Goal: Task Accomplishment & Management: Manage account settings

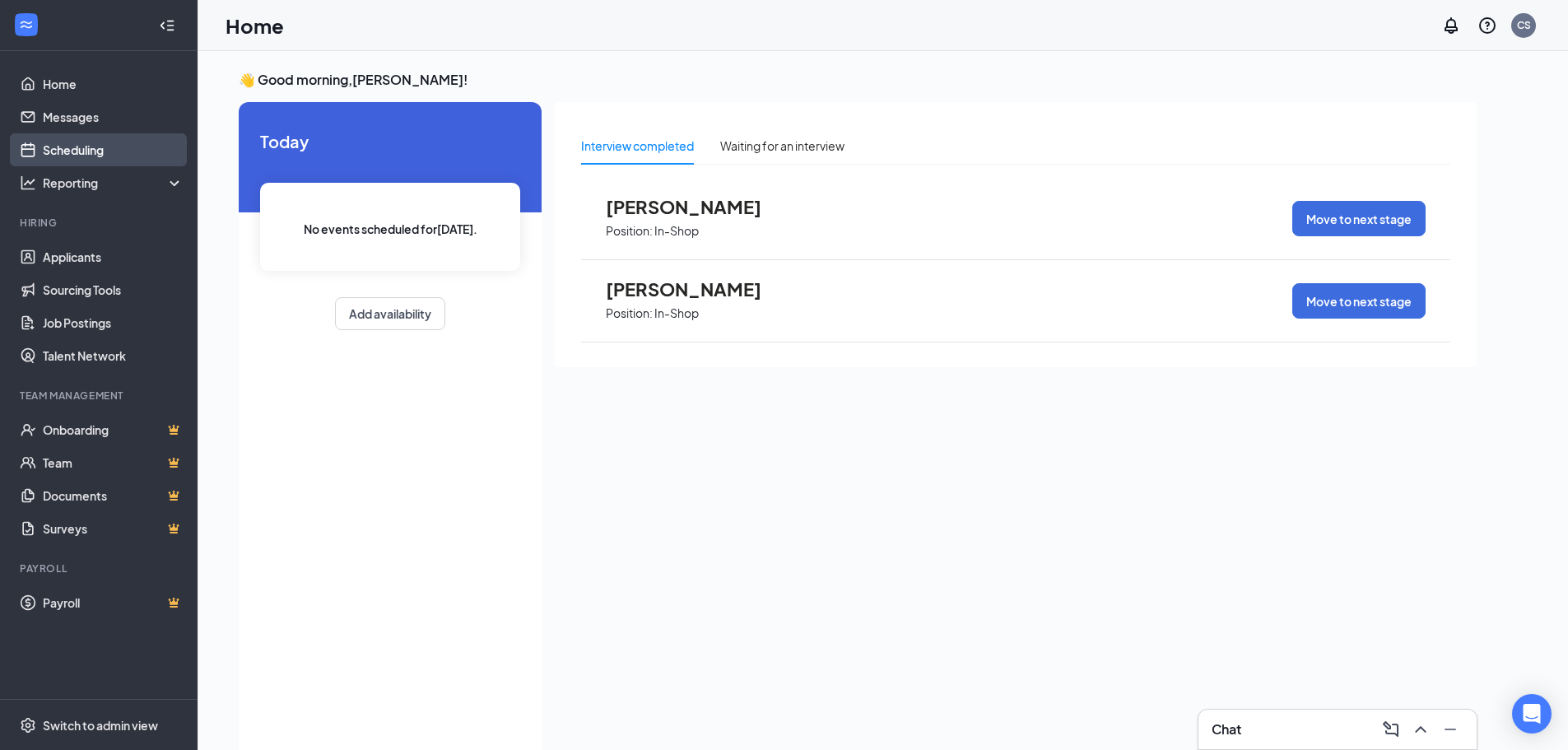
click at [121, 136] on link "Scheduling" at bounding box center [113, 149] width 140 height 33
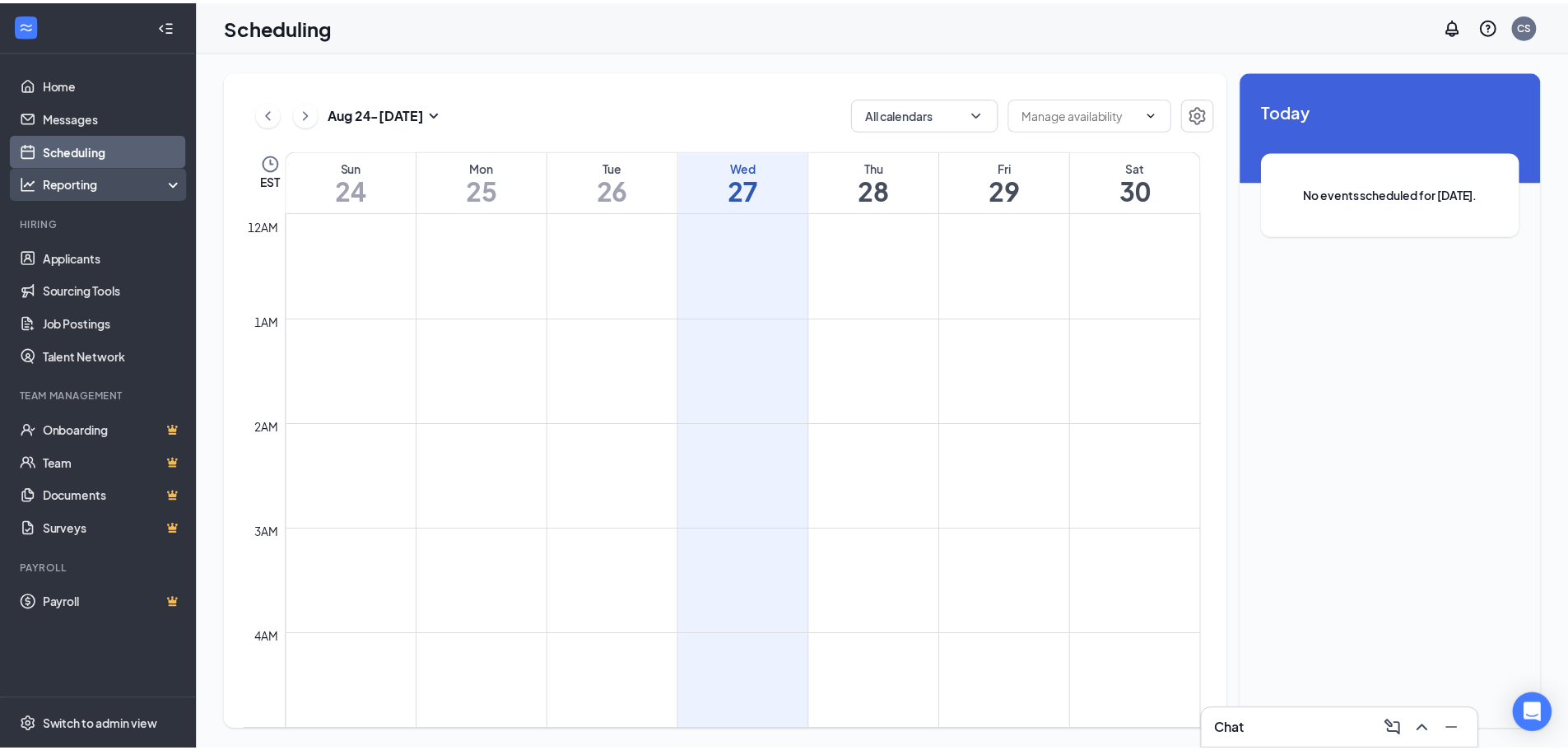
scroll to position [809, 0]
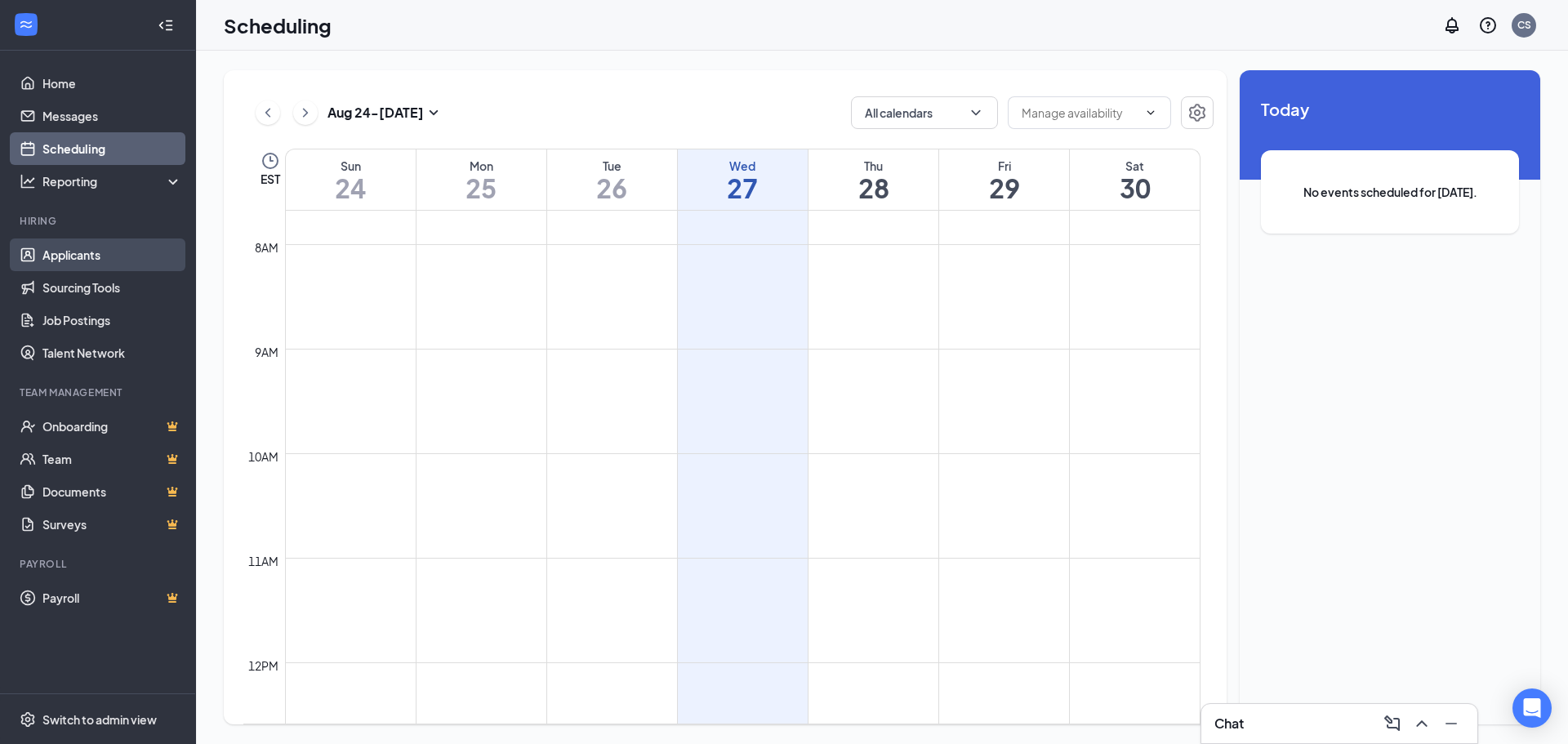
click at [64, 262] on link "Applicants" at bounding box center [112, 254] width 139 height 32
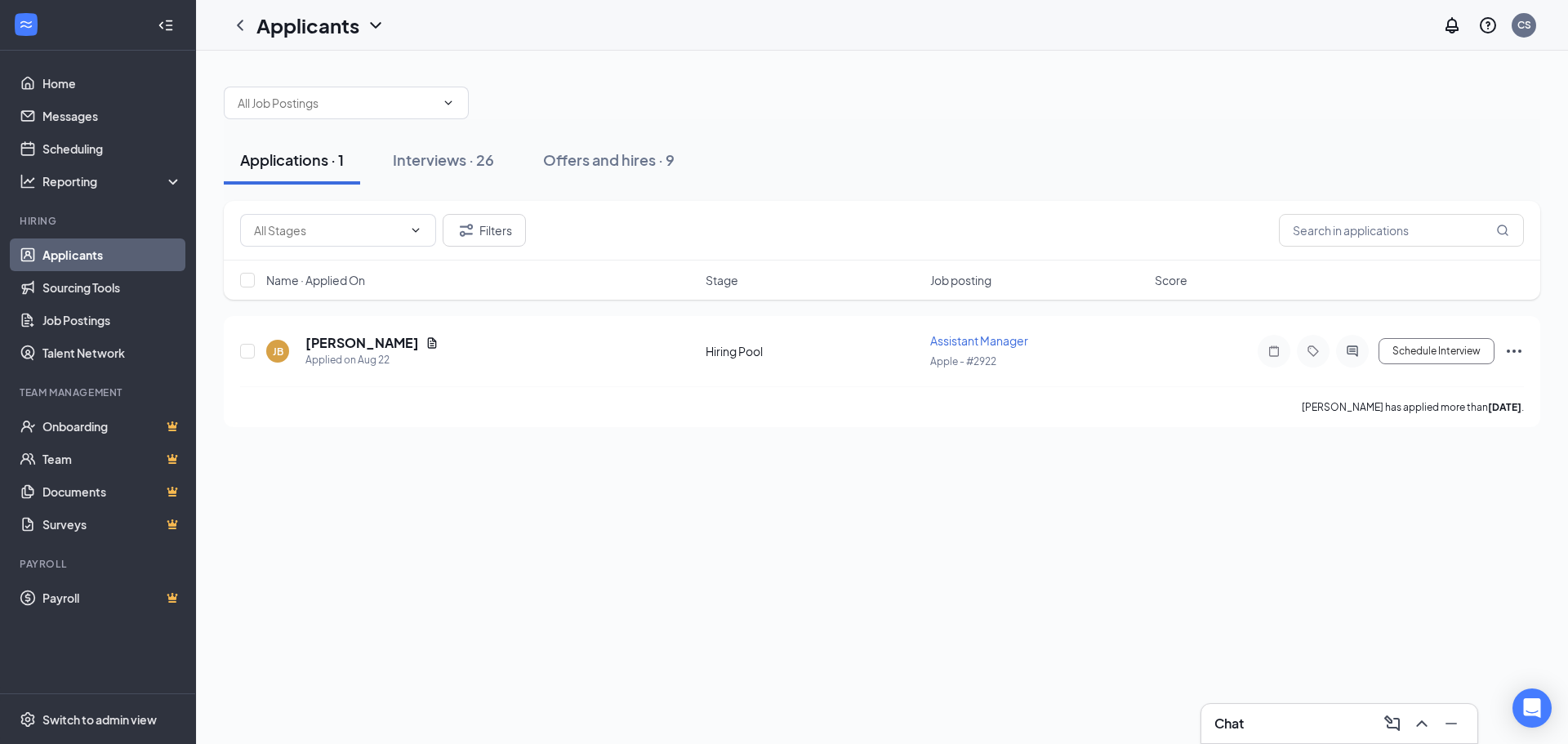
click at [418, 183] on button "Interviews · 26" at bounding box center [444, 160] width 134 height 49
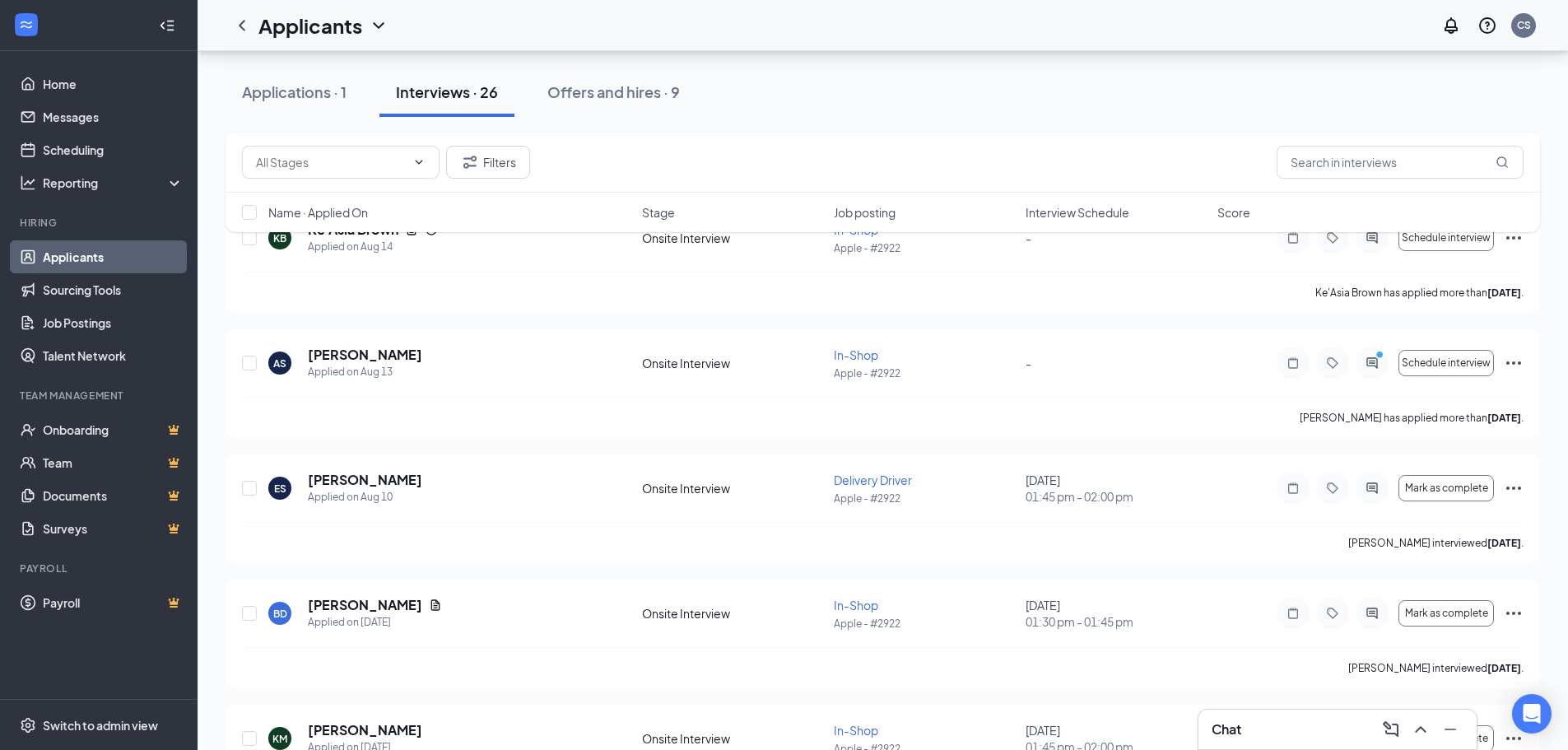
scroll to position [1837, 0]
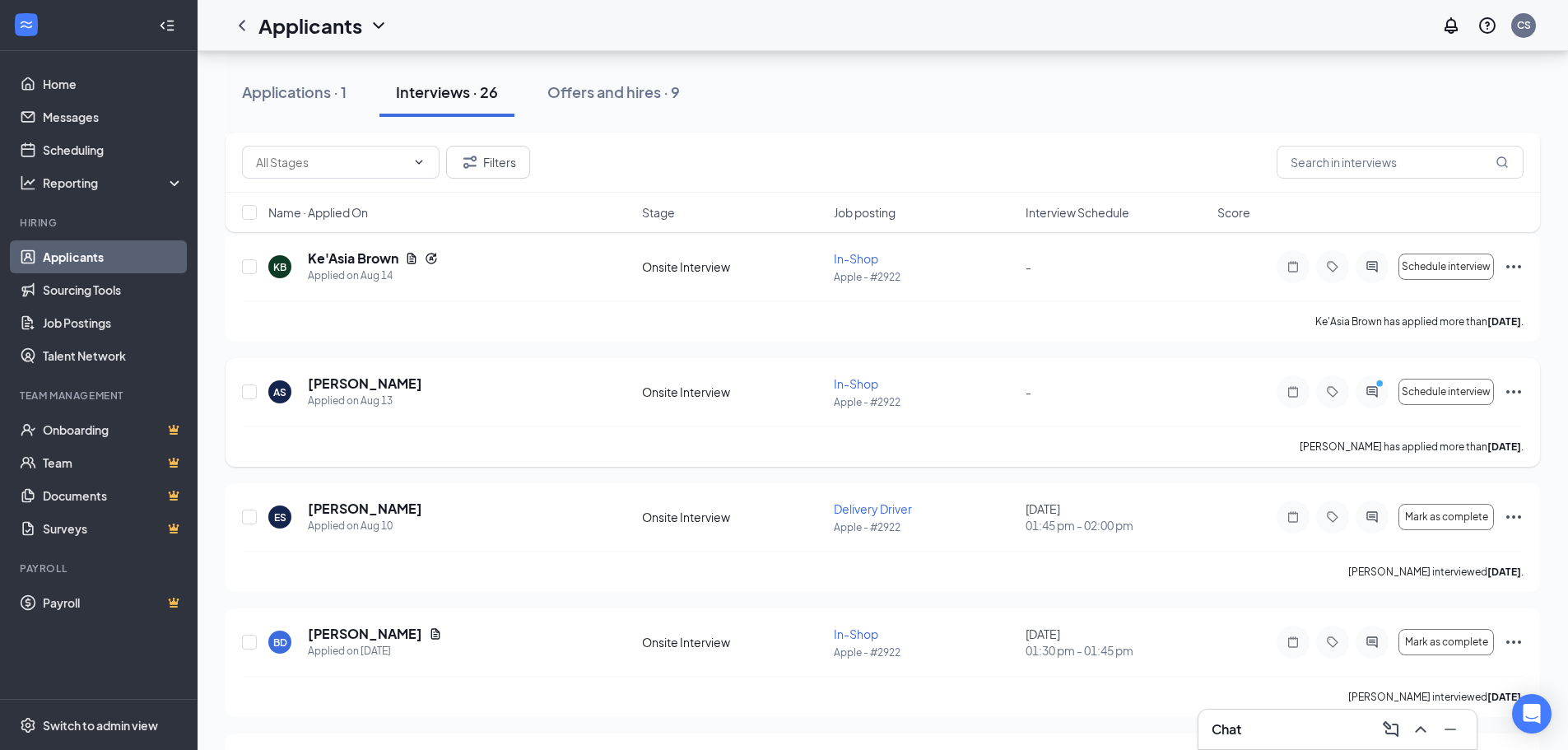
click at [1510, 399] on icon "Ellipses" at bounding box center [1514, 392] width 20 height 20
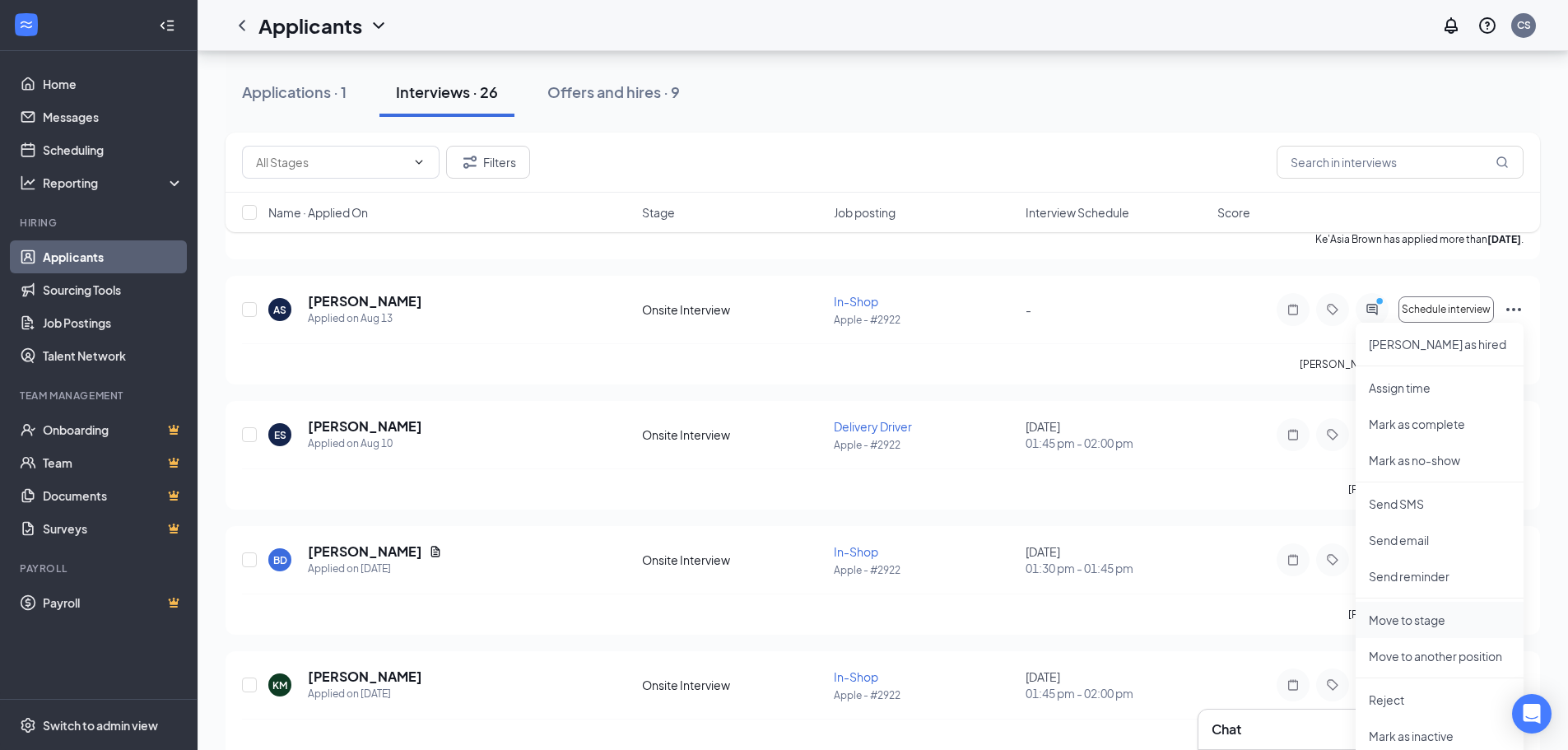
scroll to position [2002, 0]
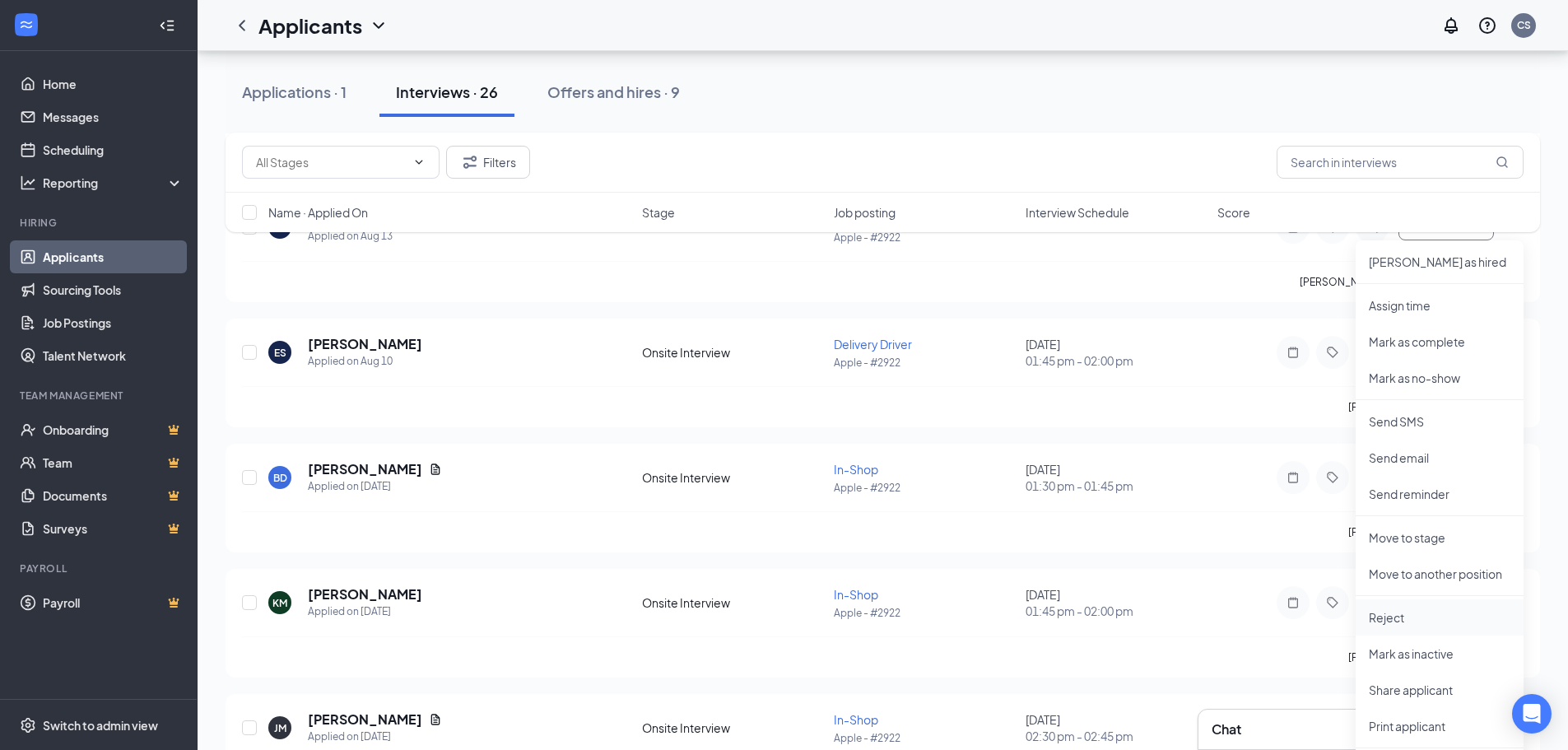
click at [1399, 623] on p "Reject" at bounding box center [1439, 617] width 141 height 17
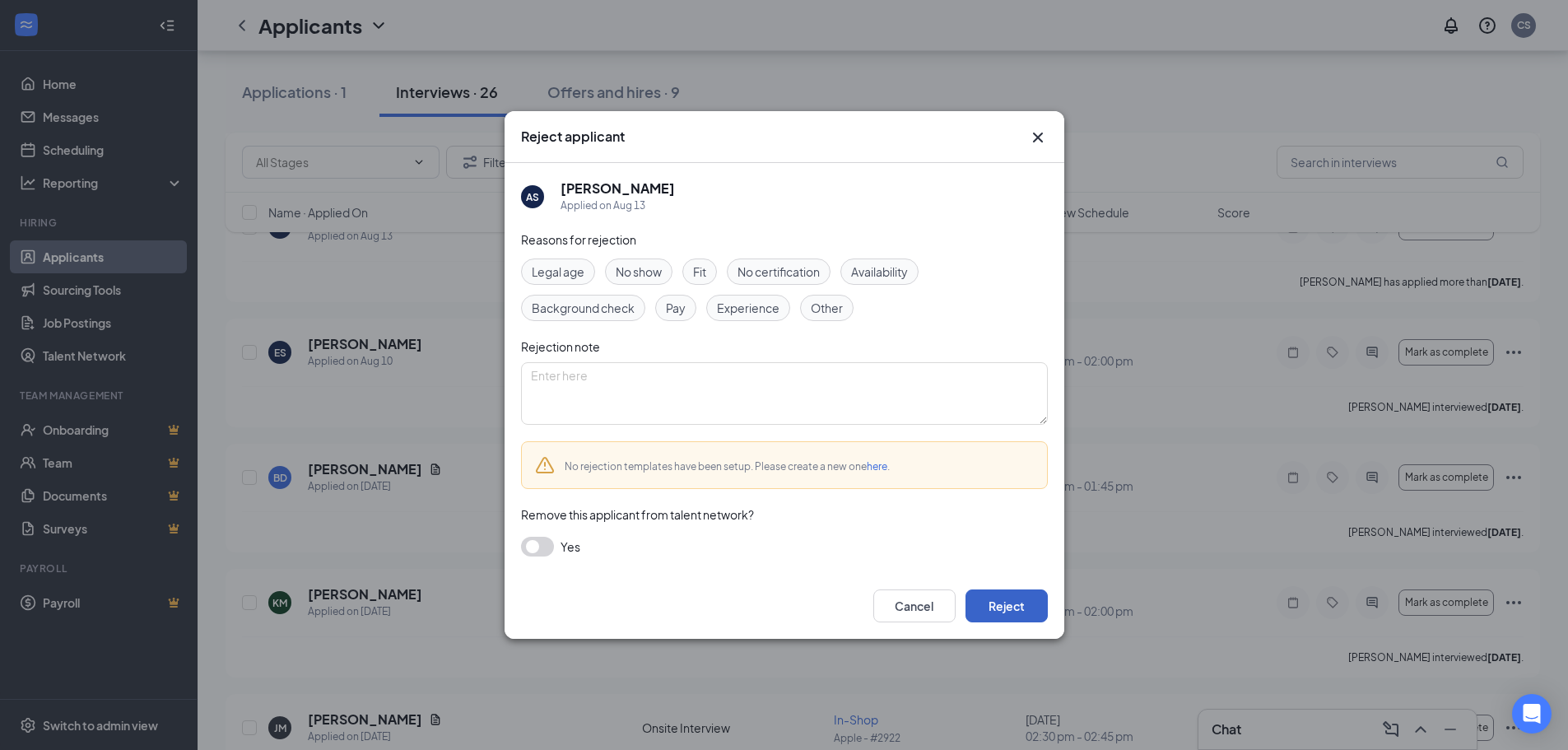
click at [1008, 591] on button "Reject" at bounding box center [1006, 606] width 82 height 33
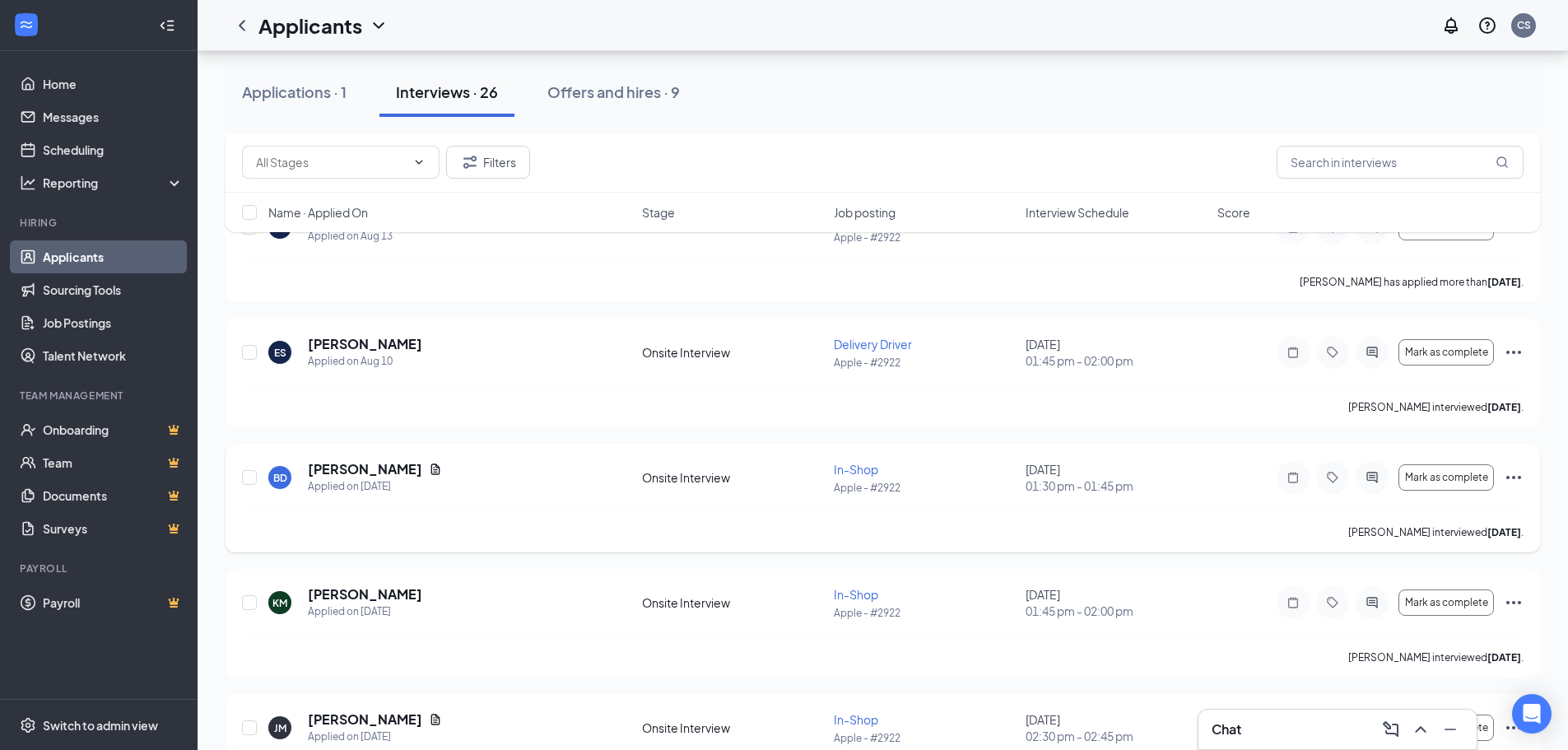
click at [1021, 552] on div "[PERSON_NAME] Applied on [DATE] Onsite Interview In-Shop Apple - #2922 [DATE] 0…" at bounding box center [882, 498] width 1315 height 109
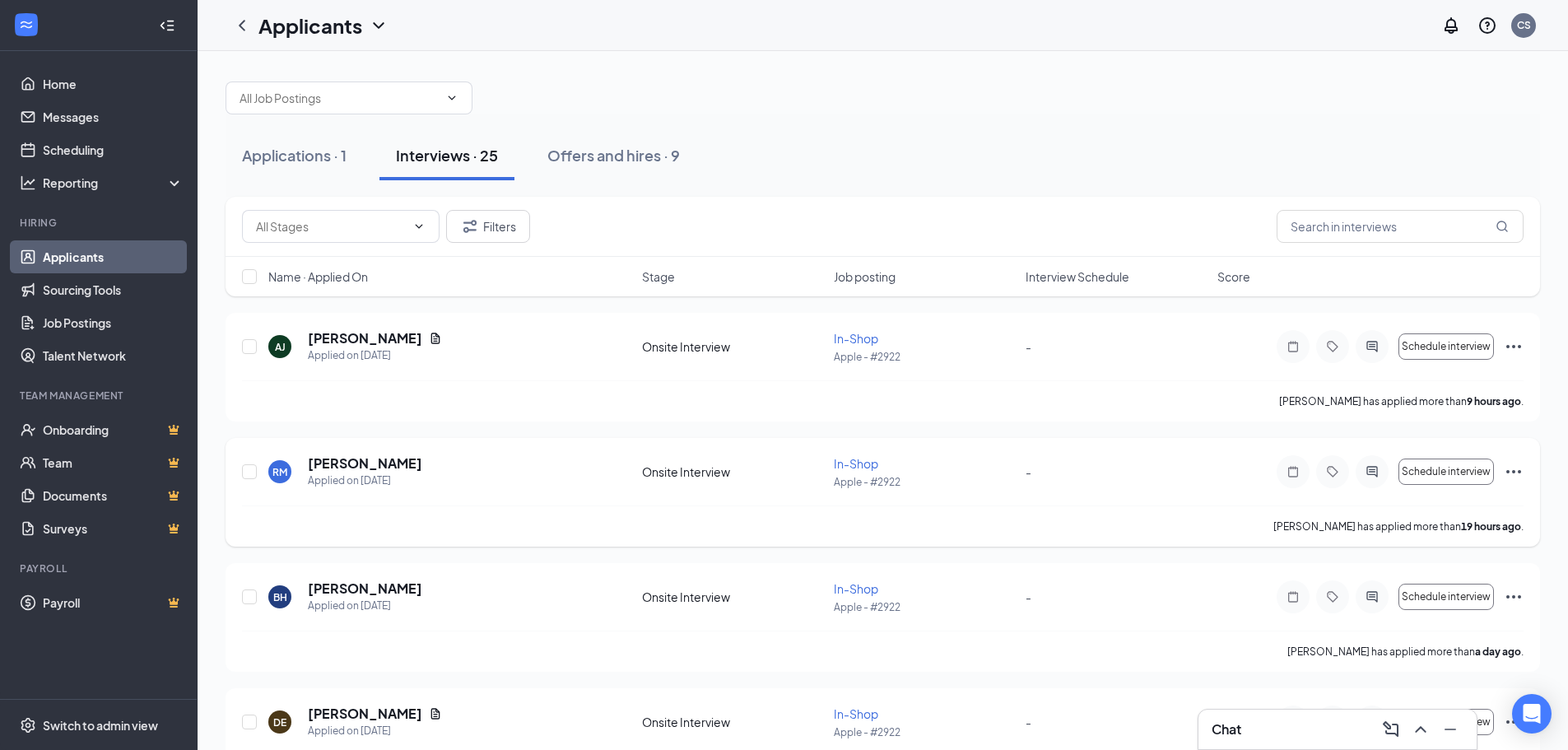
scroll to position [0, 0]
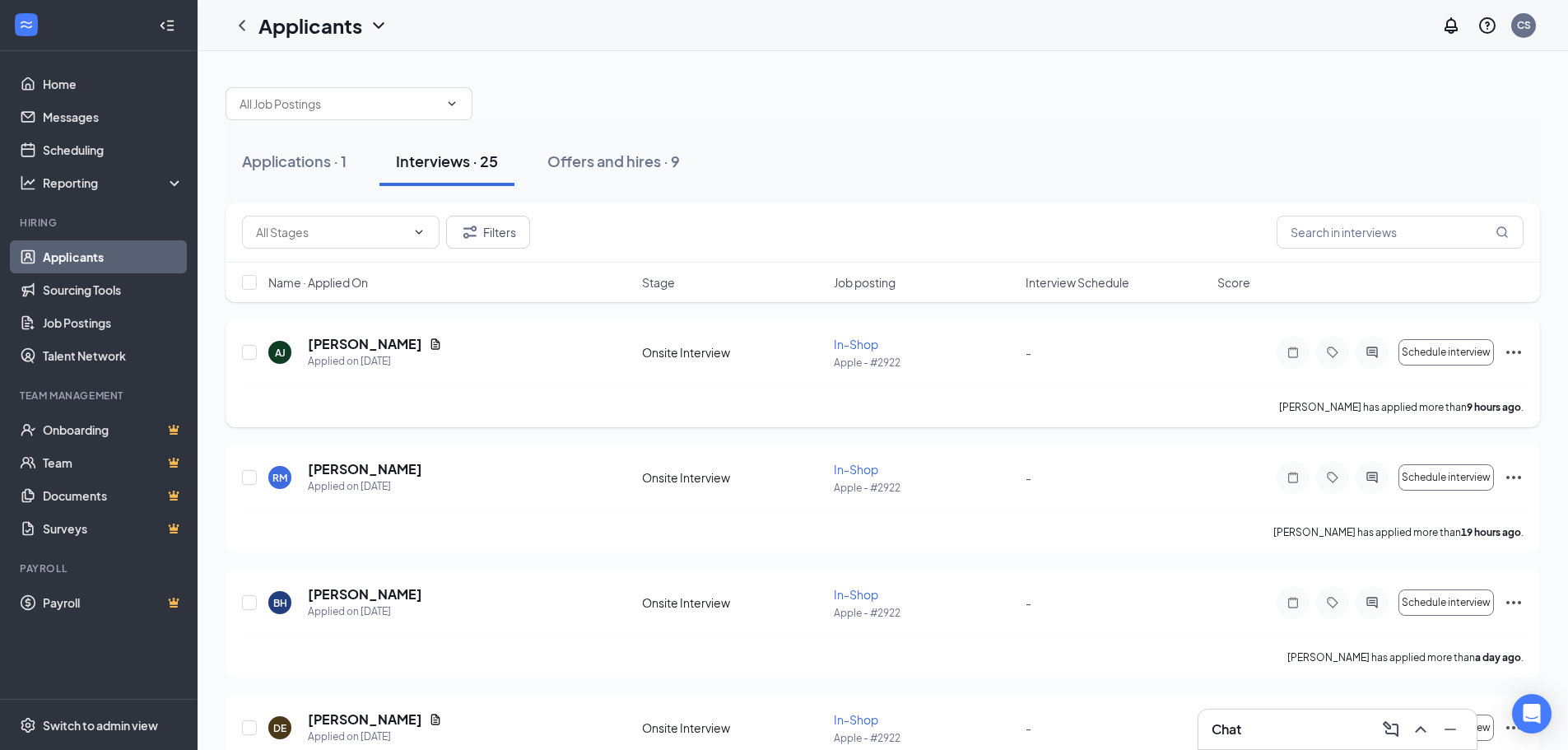
click at [1512, 350] on icon "Ellipses" at bounding box center [1514, 352] width 20 height 20
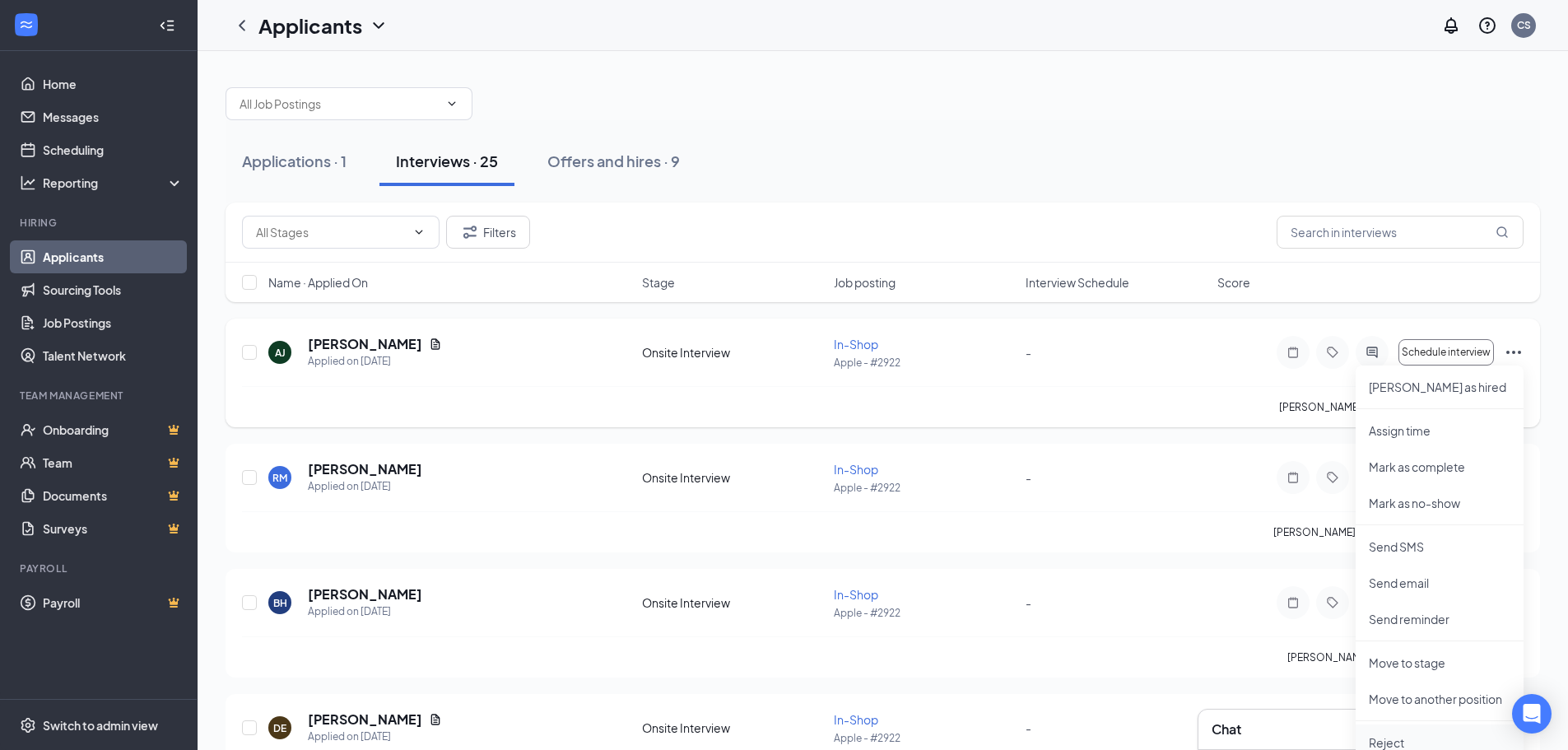
click at [1393, 739] on p "Reject" at bounding box center [1439, 742] width 141 height 17
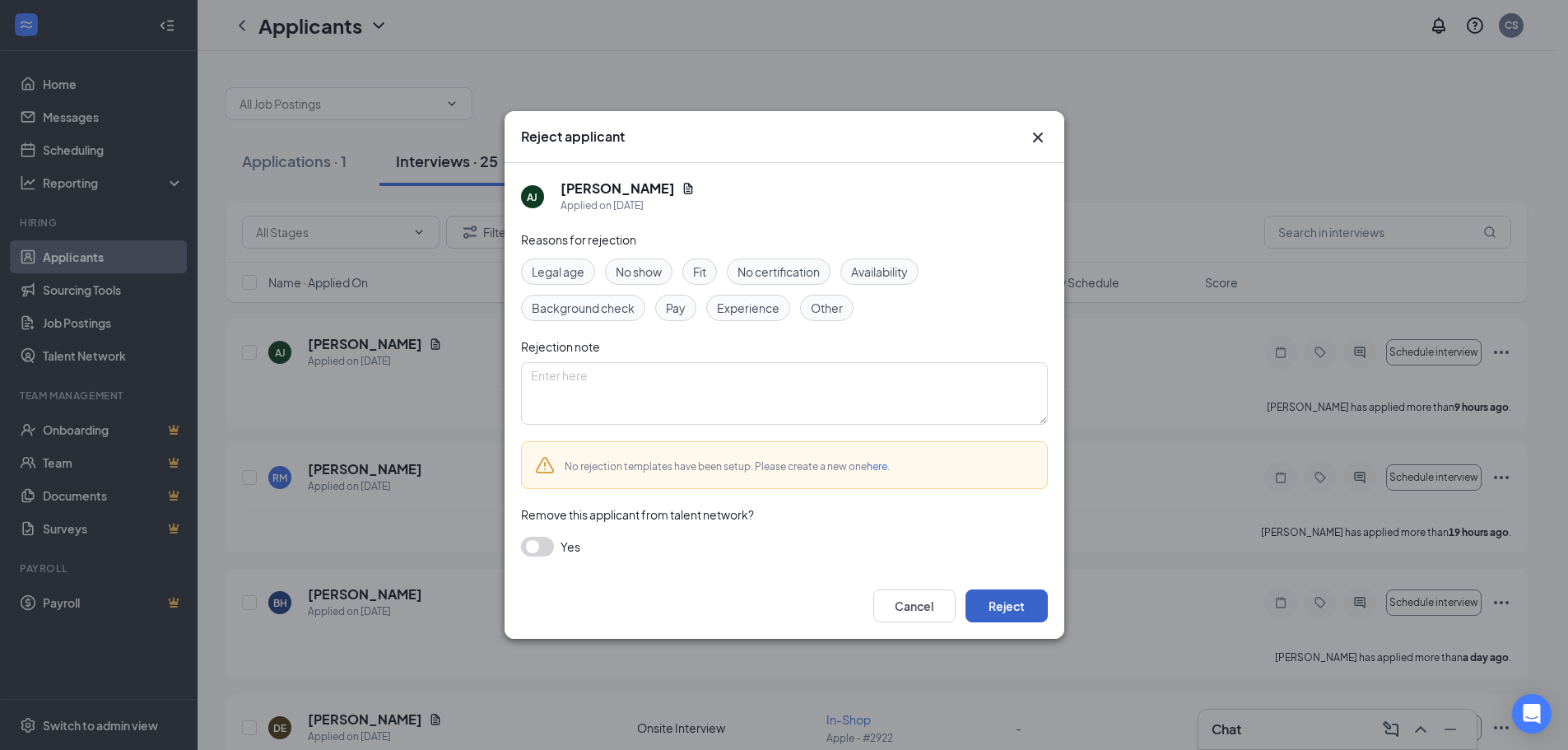
click at [1003, 610] on button "Reject" at bounding box center [1006, 606] width 82 height 33
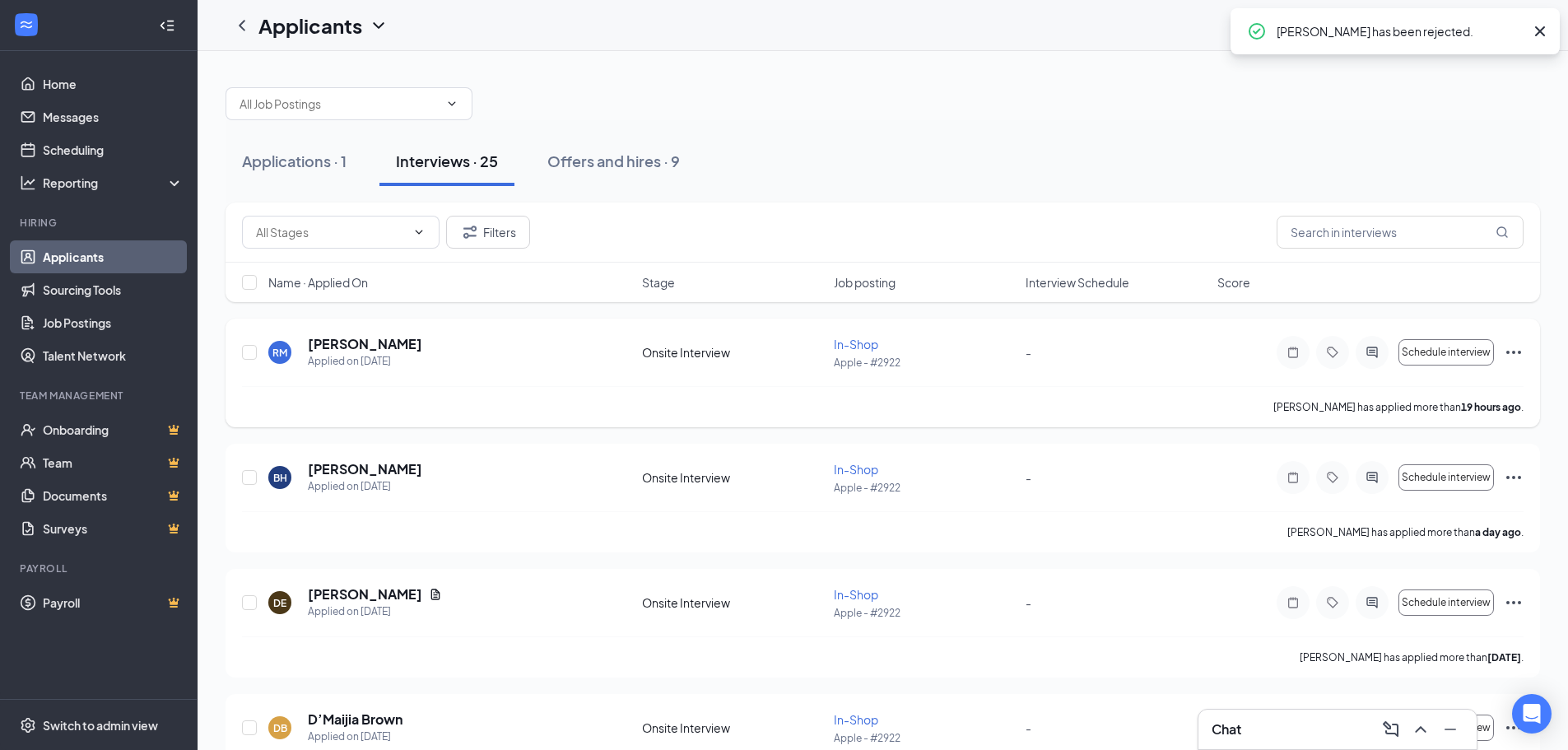
click at [1515, 348] on icon "Ellipses" at bounding box center [1514, 352] width 20 height 20
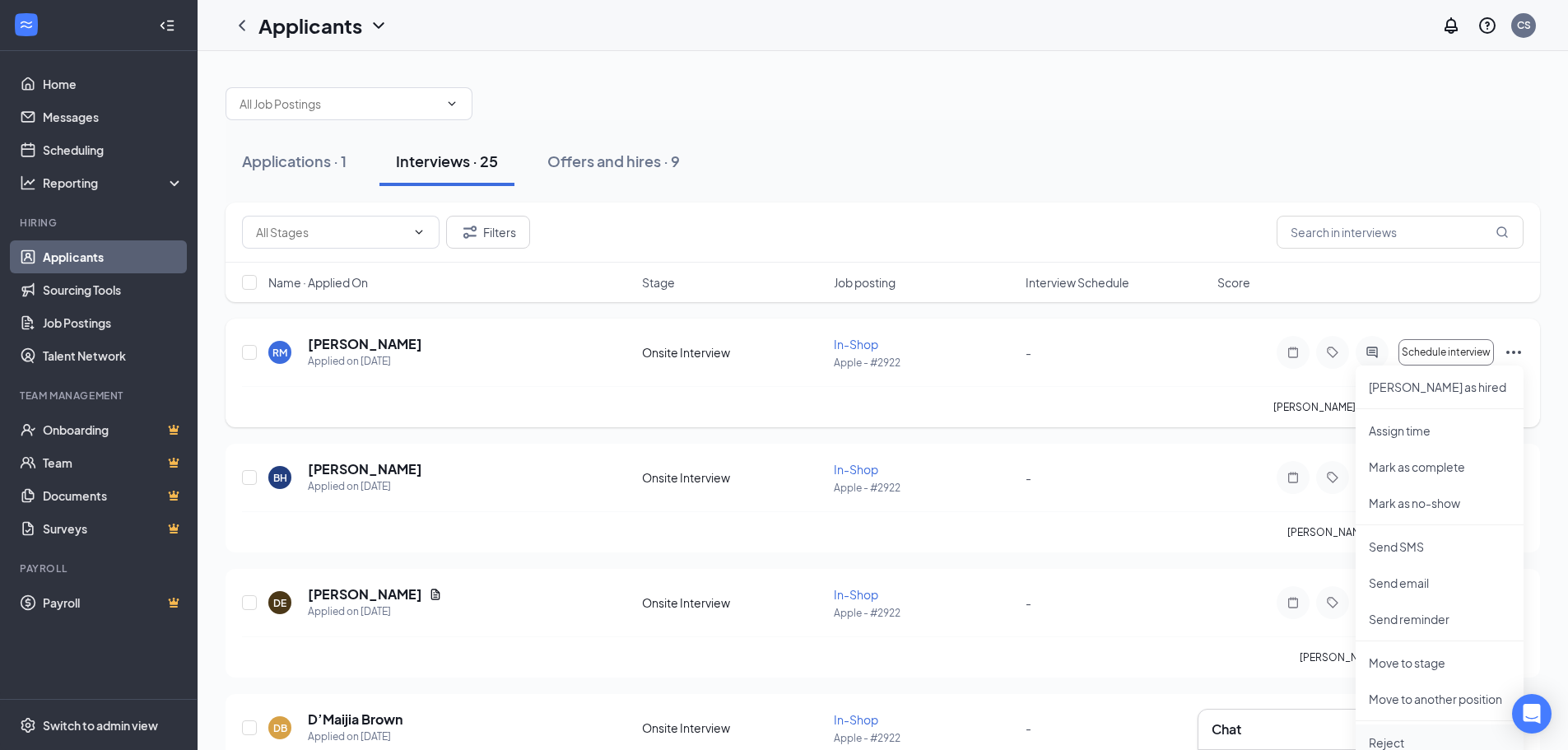
click at [1389, 743] on p "Reject" at bounding box center [1439, 742] width 141 height 17
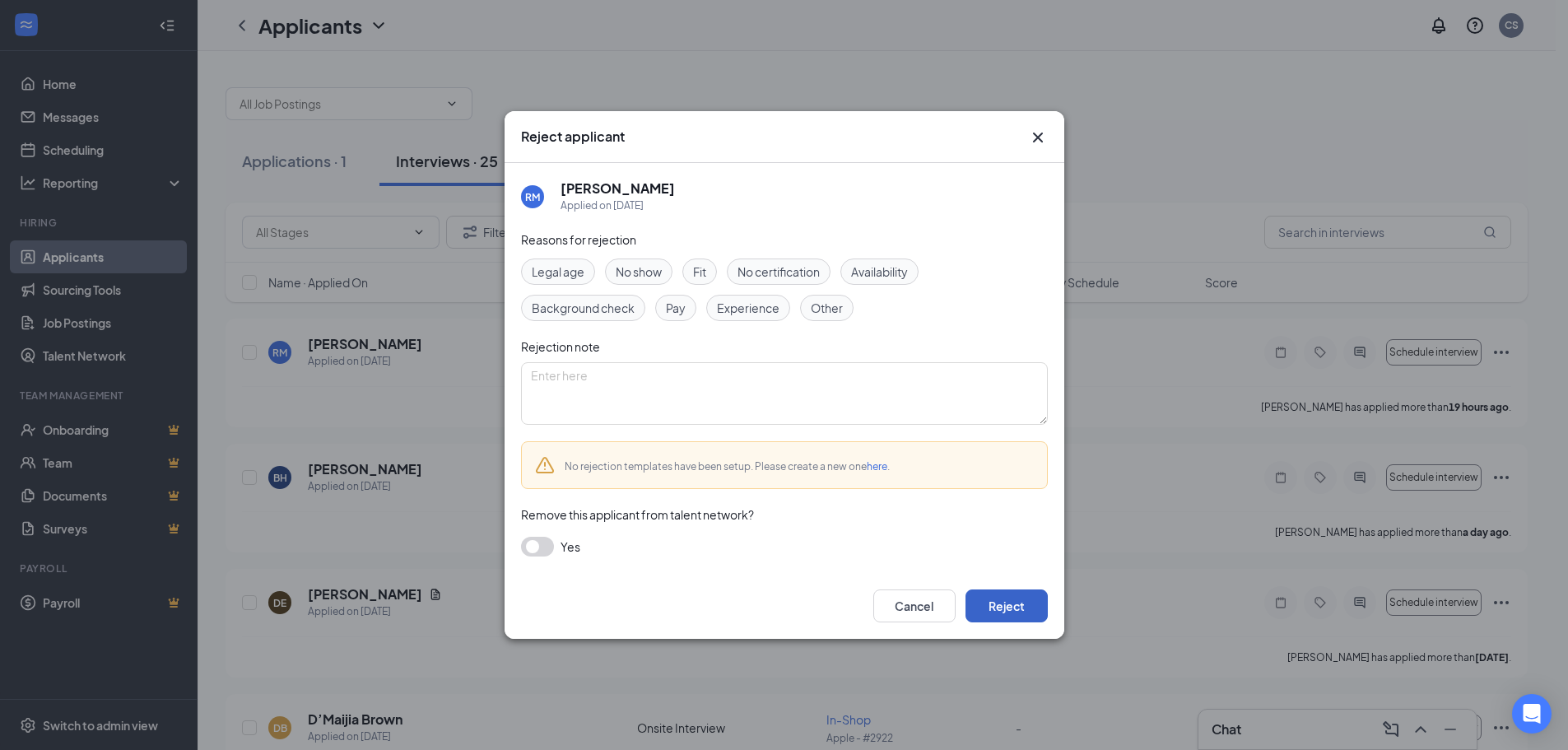
click at [1033, 610] on button "Reject" at bounding box center [1006, 606] width 82 height 33
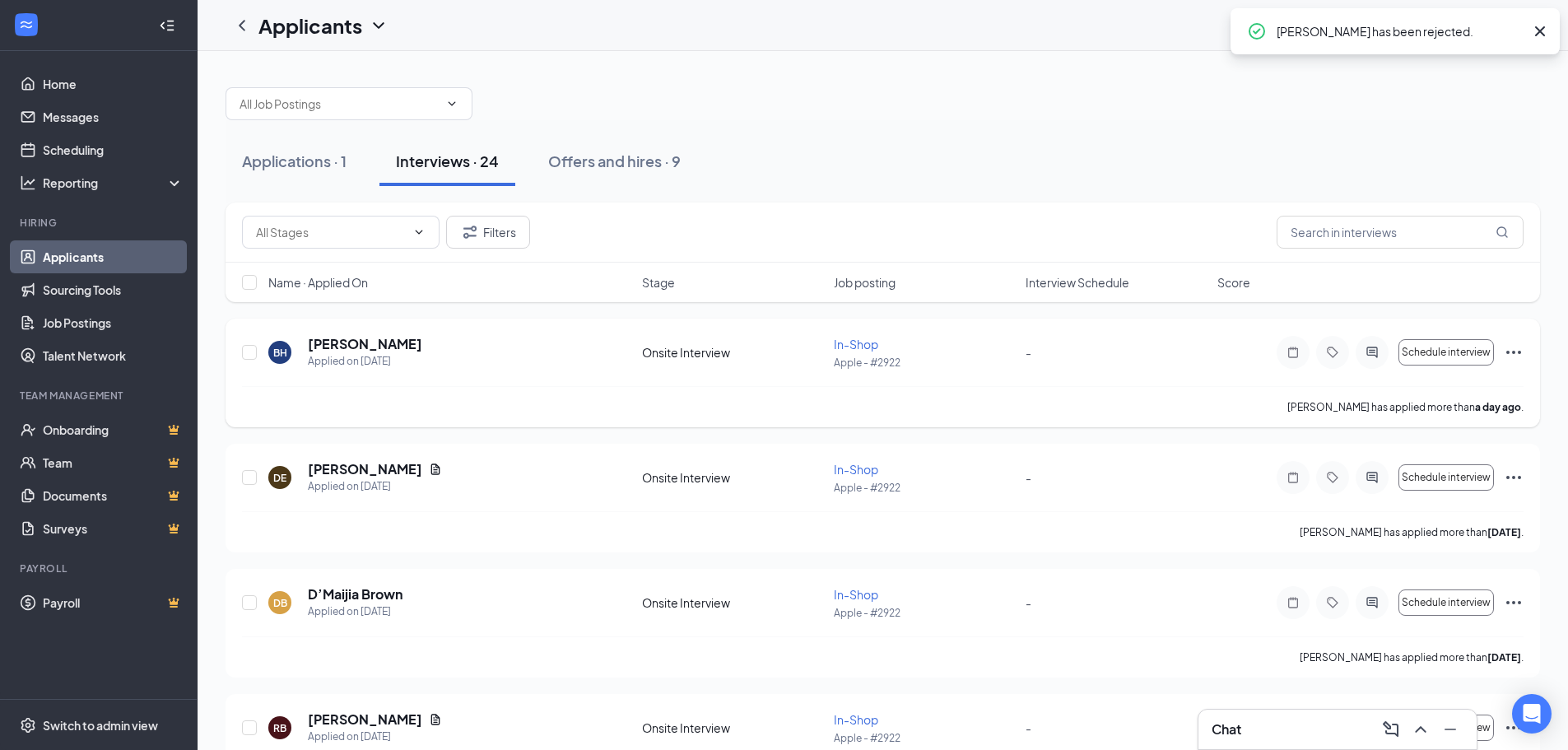
click at [1511, 355] on icon "Ellipses" at bounding box center [1514, 352] width 20 height 20
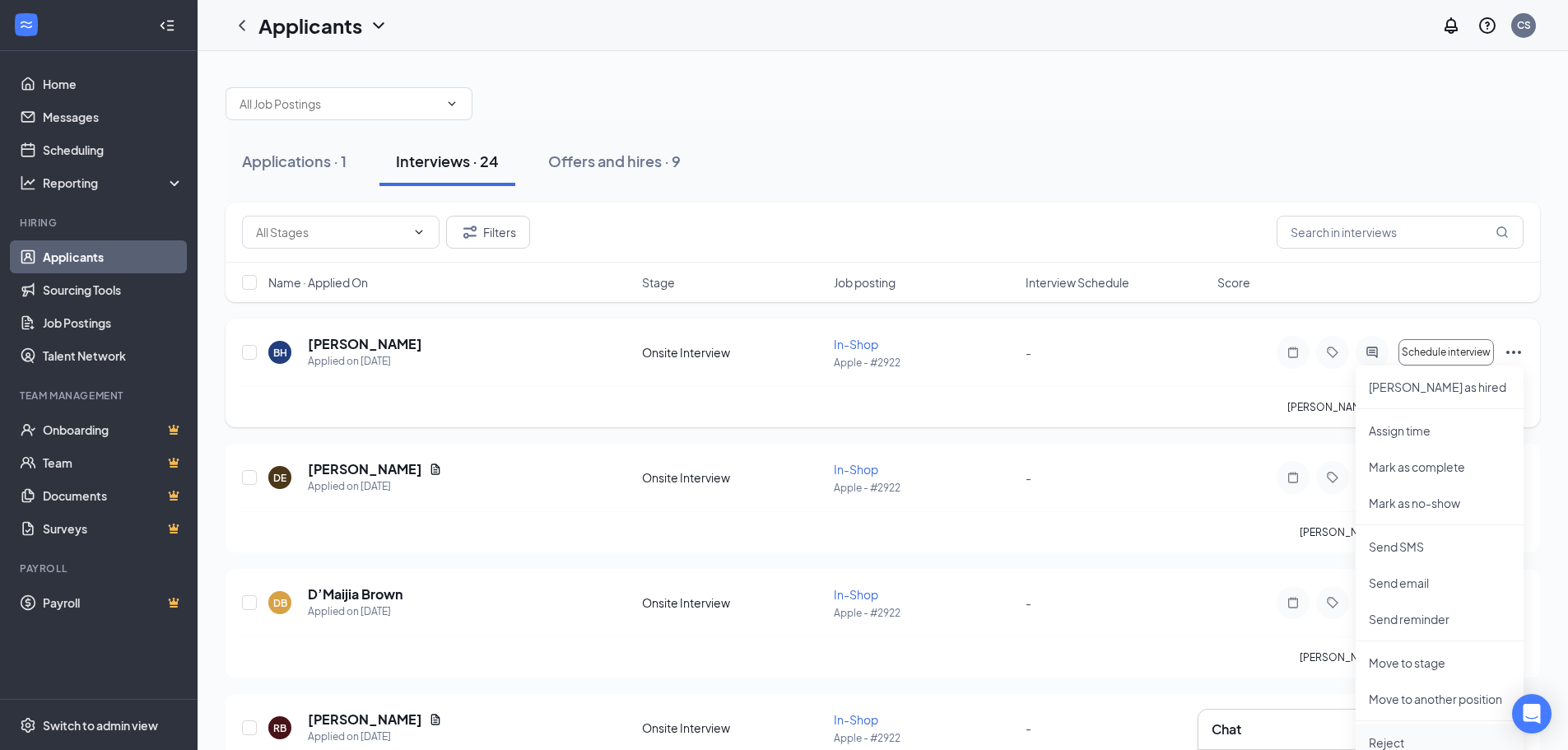
click at [1400, 737] on p "Reject" at bounding box center [1439, 742] width 141 height 17
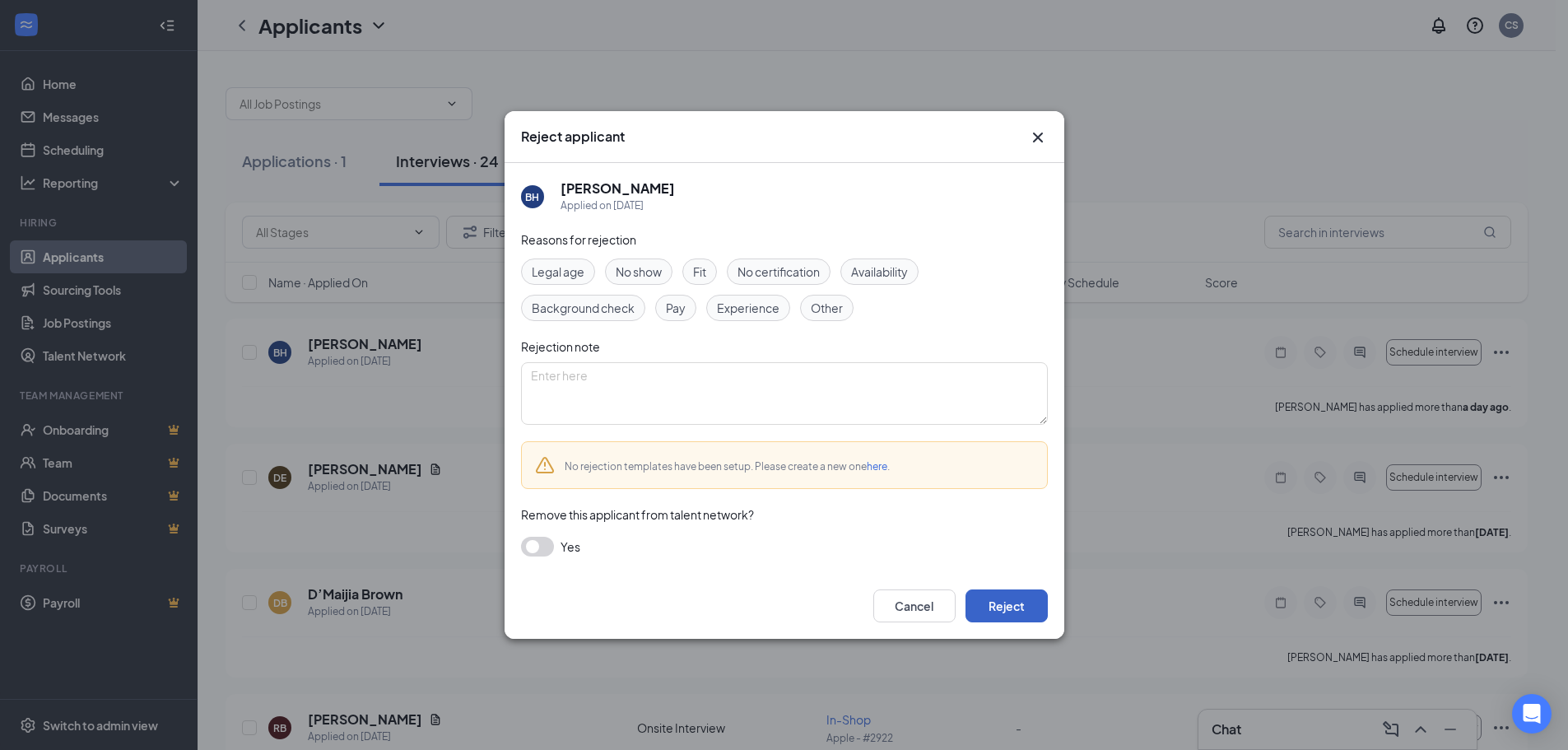
drag, startPoint x: 1018, startPoint y: 610, endPoint x: 1027, endPoint y: 613, distance: 9.5
click at [1019, 610] on button "Reject" at bounding box center [1006, 606] width 82 height 33
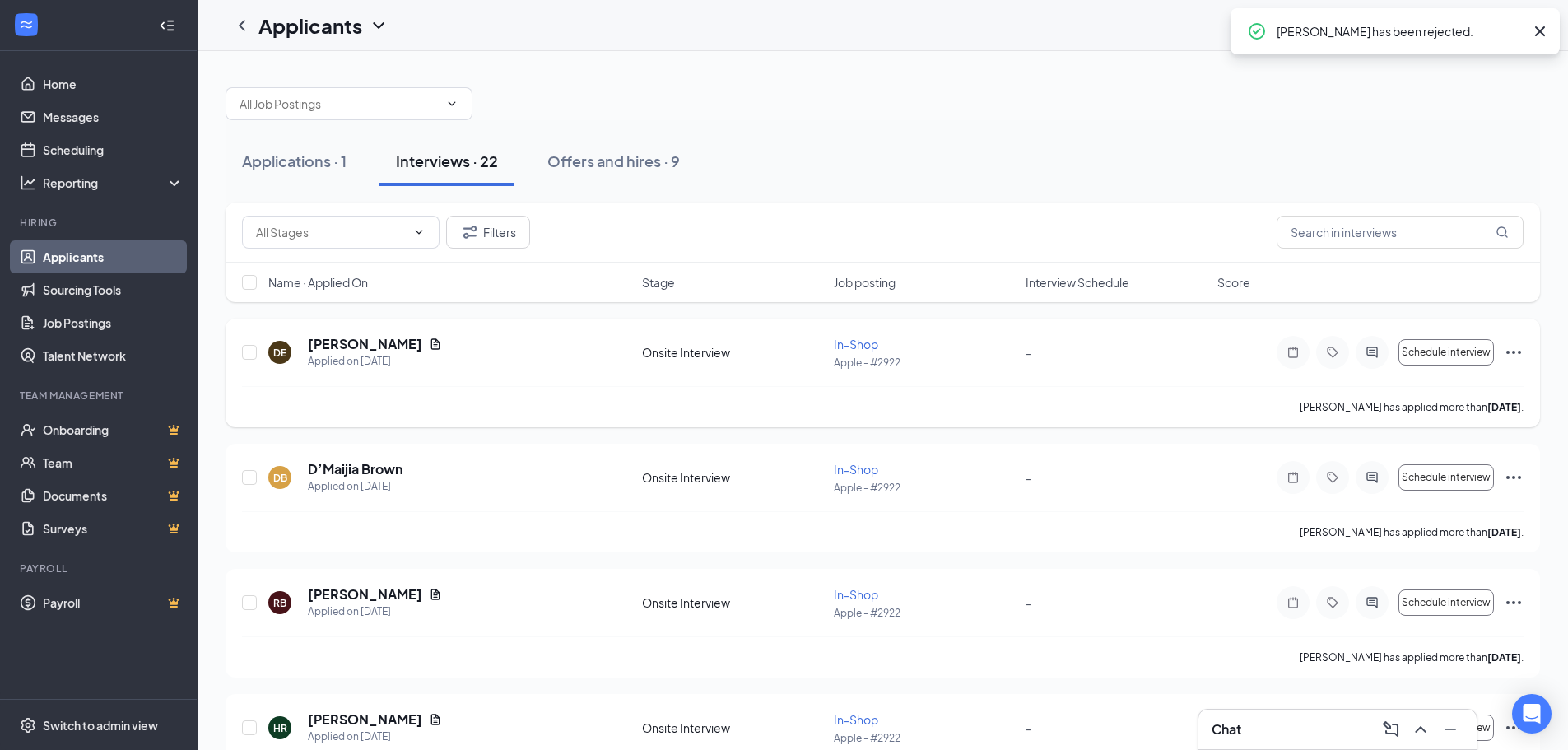
click at [1511, 353] on icon "Ellipses" at bounding box center [1514, 352] width 20 height 20
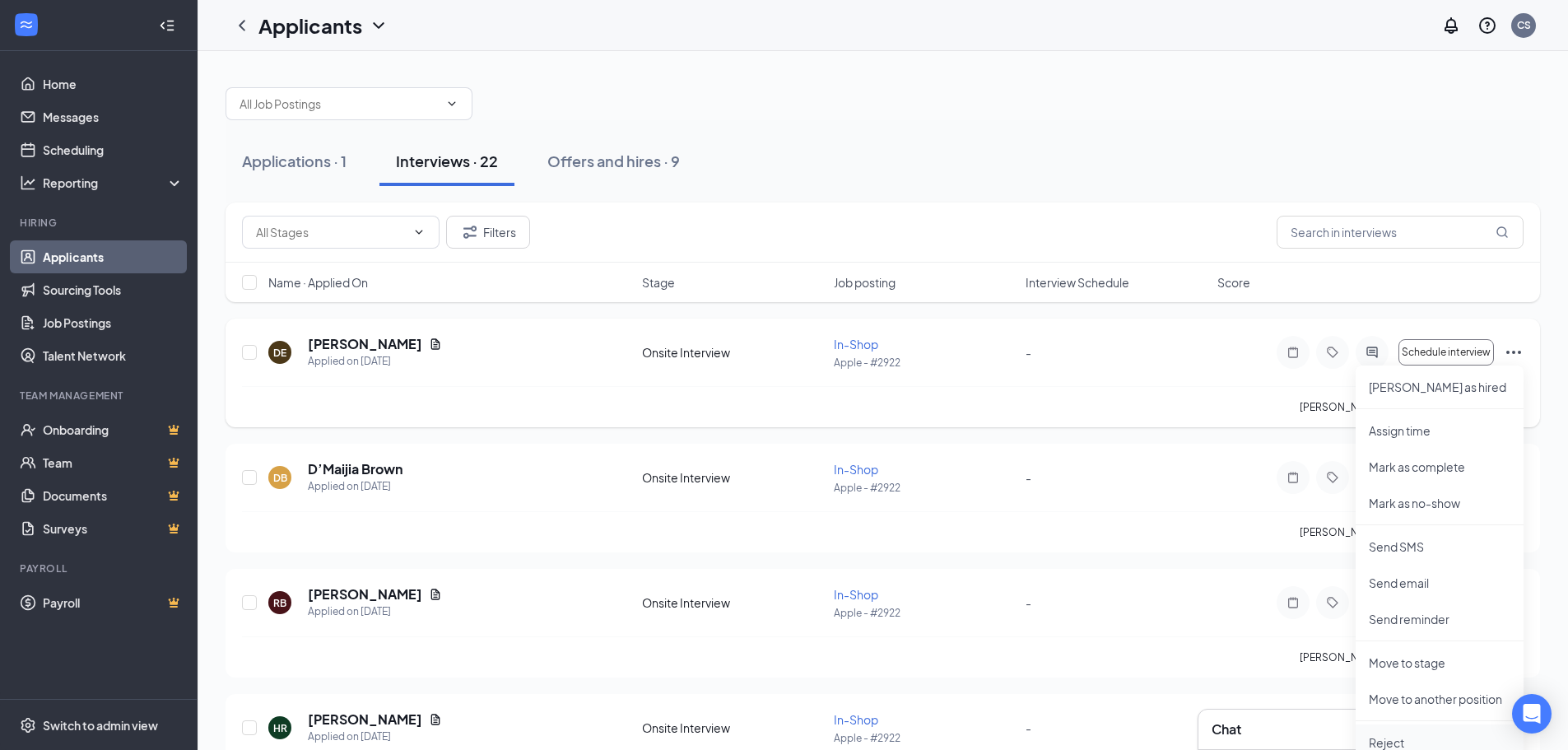
click at [1379, 742] on p "Reject" at bounding box center [1439, 742] width 141 height 17
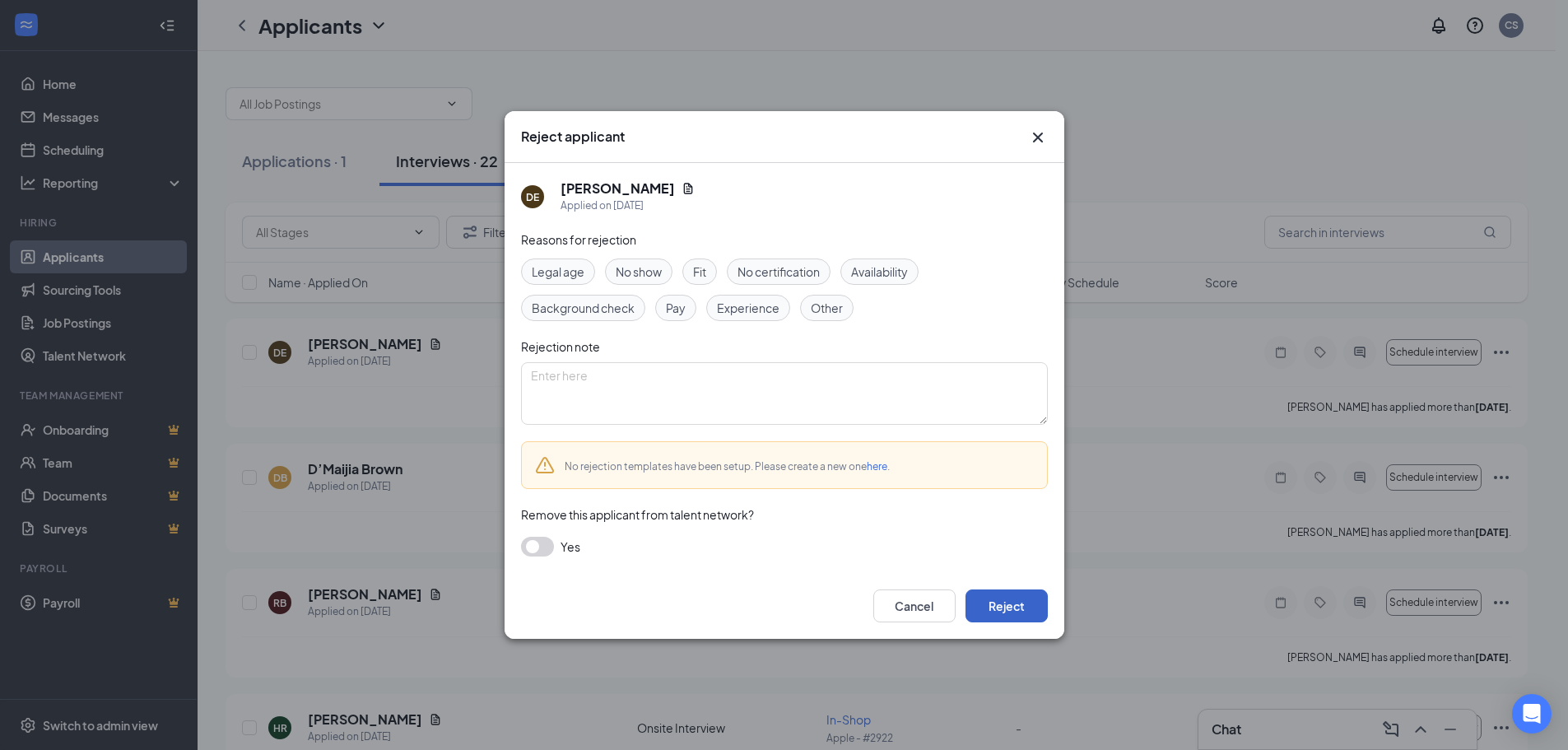
click at [1016, 606] on button "Reject" at bounding box center [1006, 606] width 82 height 33
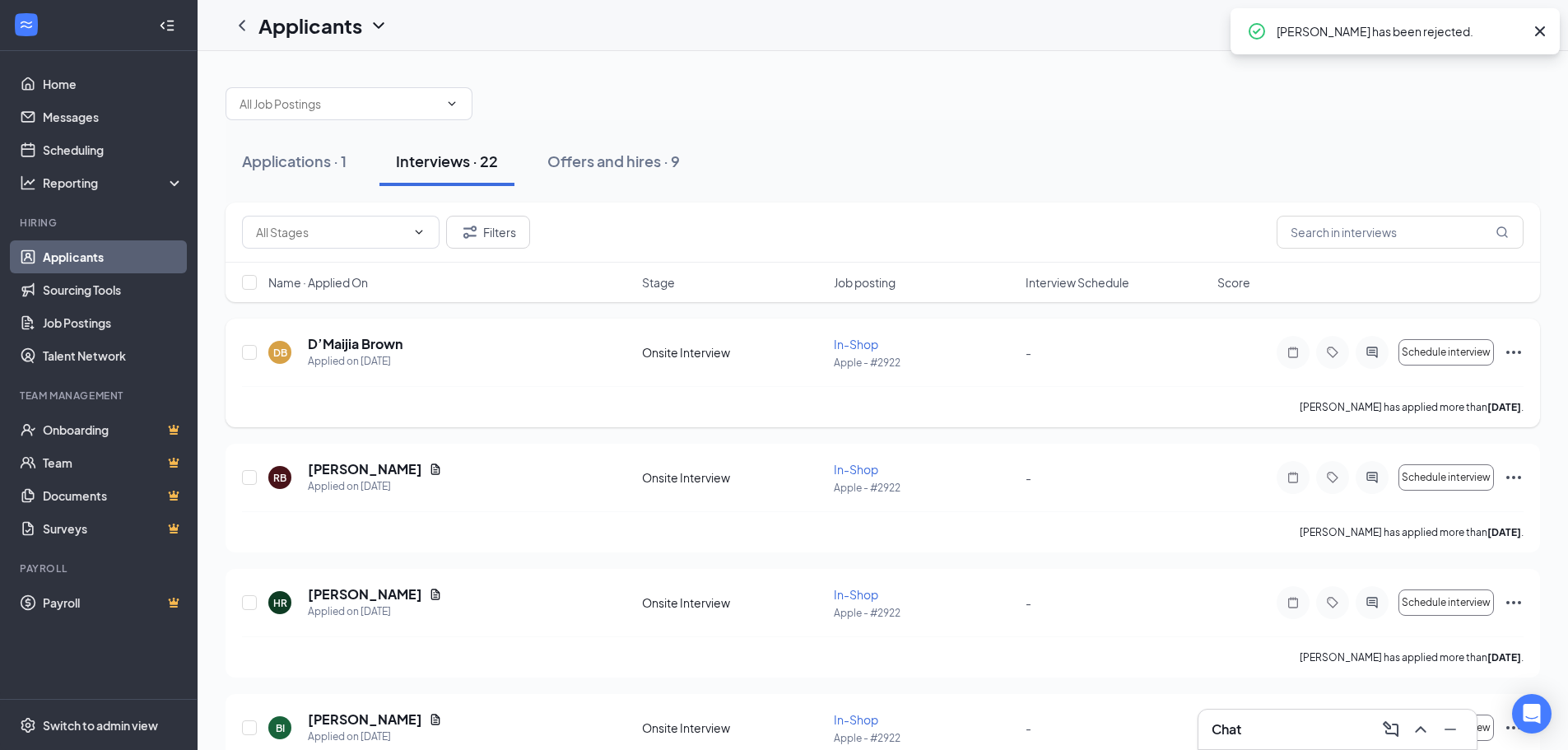
click at [1514, 345] on icon "Ellipses" at bounding box center [1514, 352] width 20 height 20
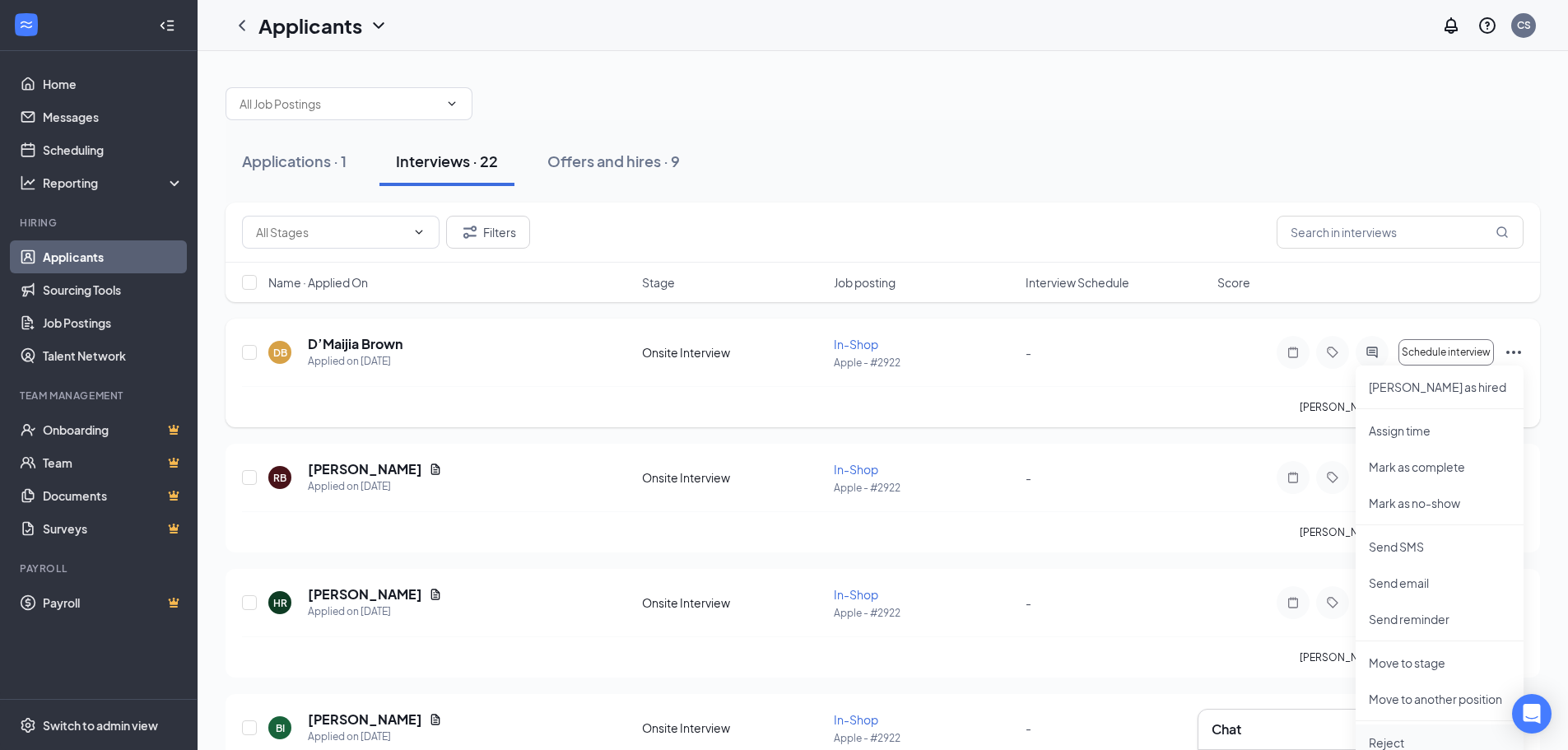
click at [1380, 745] on p "Reject" at bounding box center [1439, 742] width 141 height 17
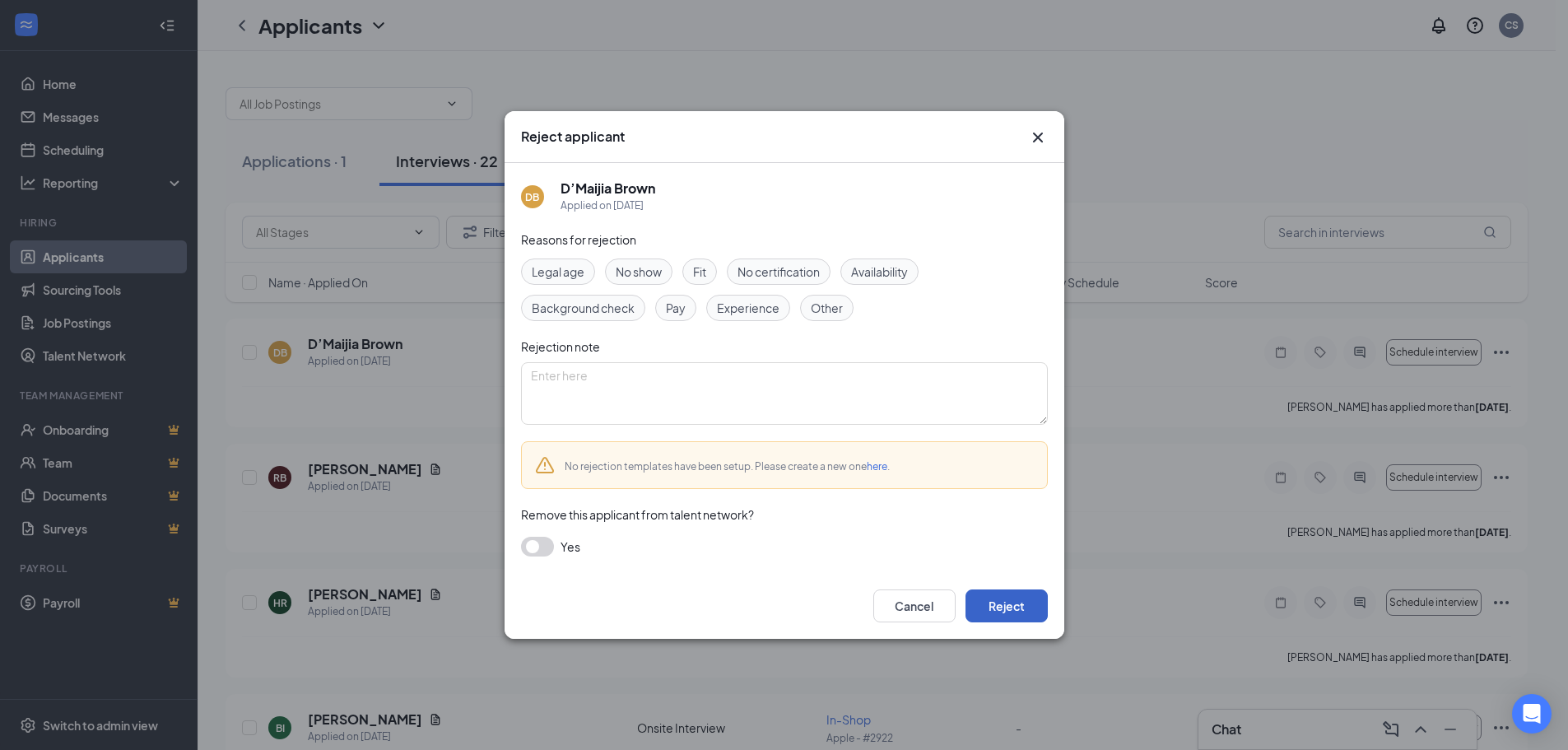
click at [1006, 602] on button "Reject" at bounding box center [1006, 606] width 82 height 33
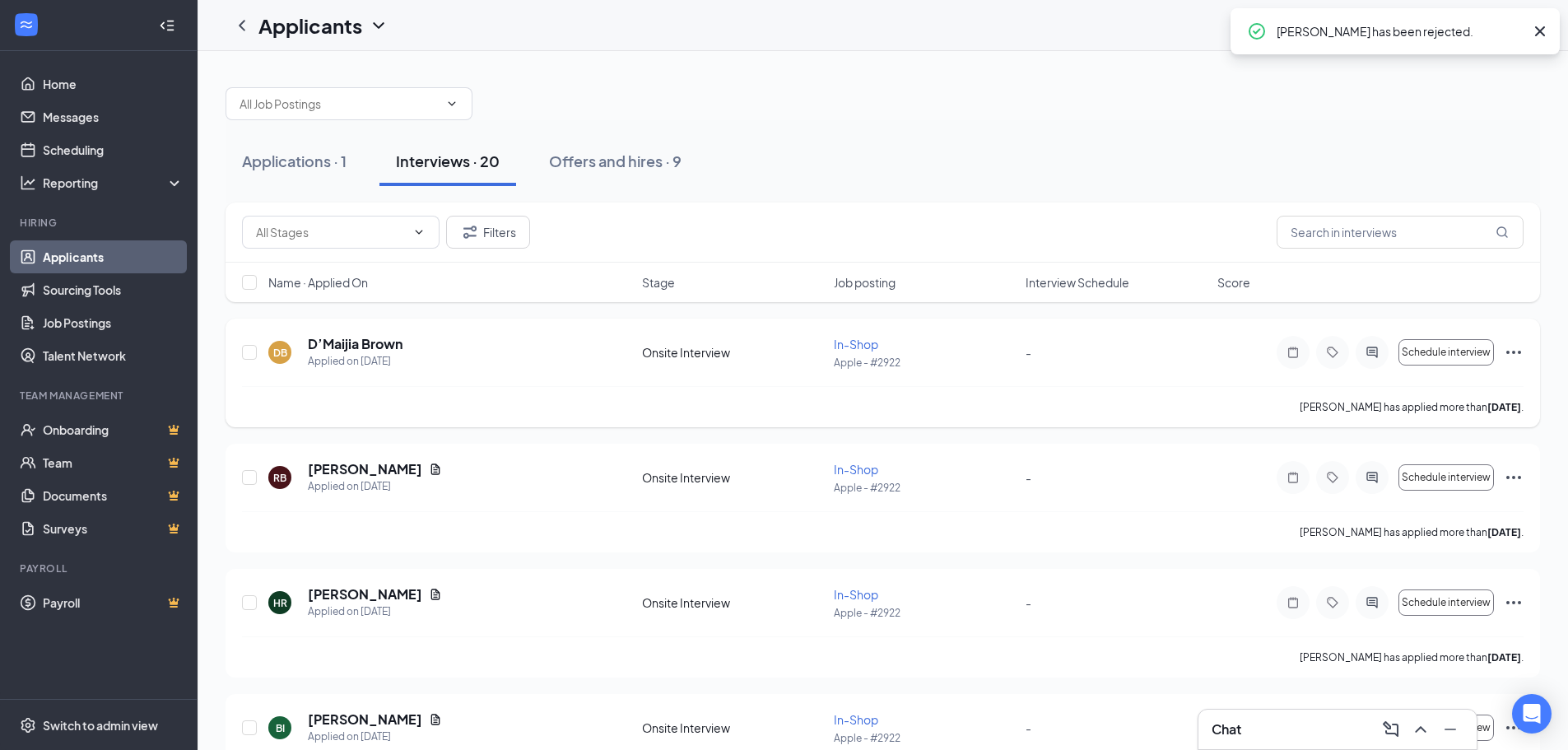
click at [1512, 350] on icon "Ellipses" at bounding box center [1514, 352] width 20 height 20
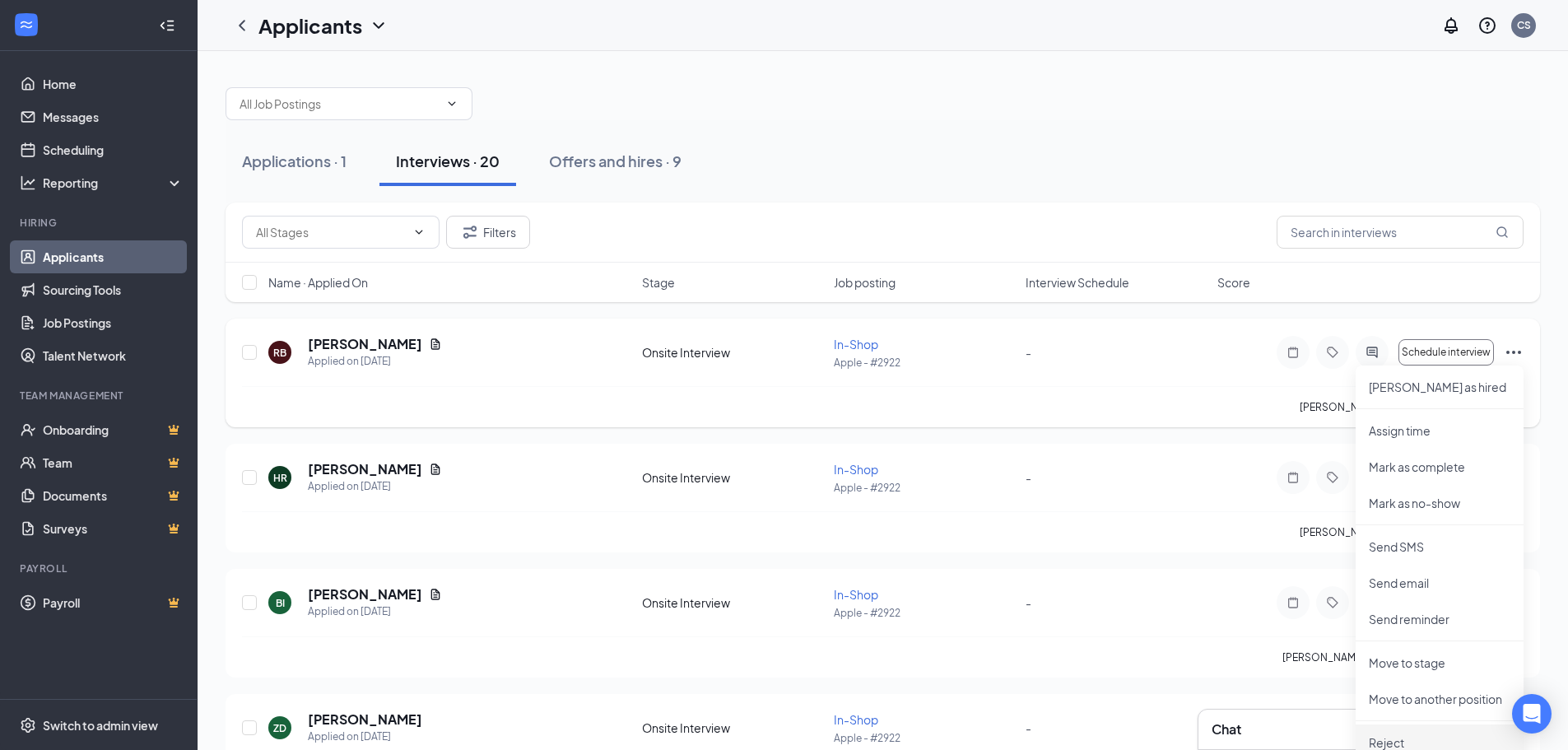
scroll to position [37, 0]
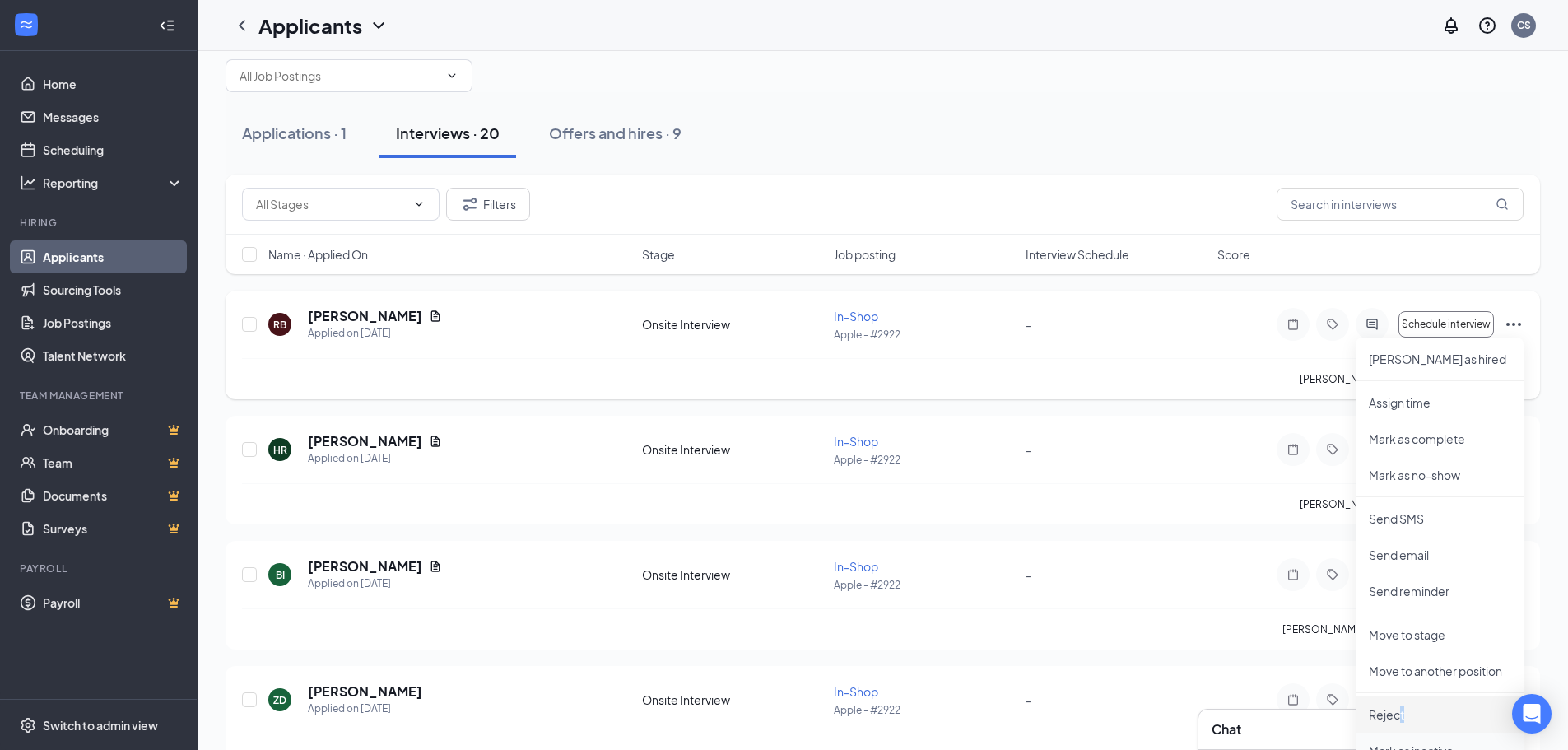
click at [1399, 742] on ul "[PERSON_NAME] as hired Assign time [PERSON_NAME] as complete Mark as no-show Se…" at bounding box center [1439, 613] width 168 height 552
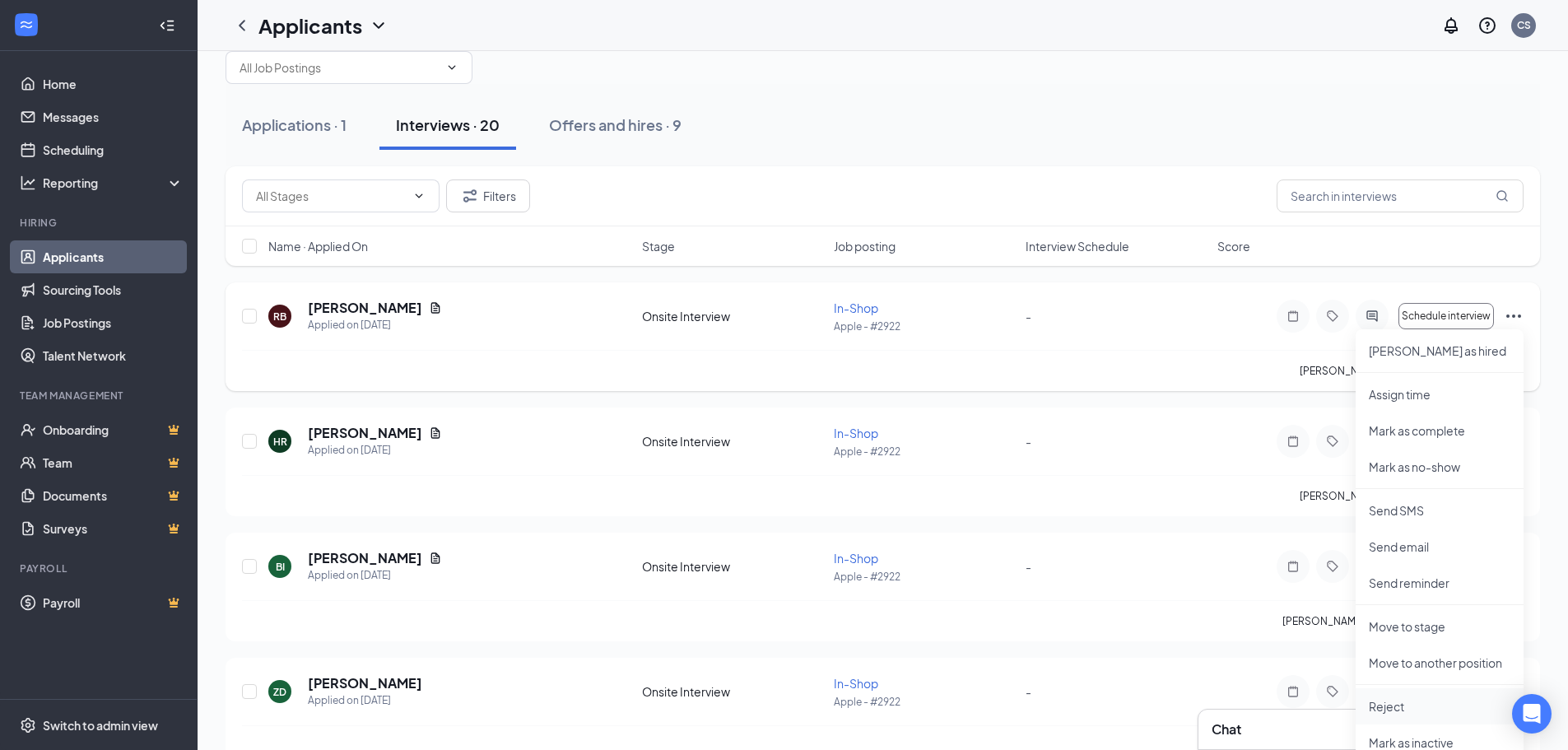
click at [1399, 702] on p "Reject" at bounding box center [1439, 706] width 141 height 17
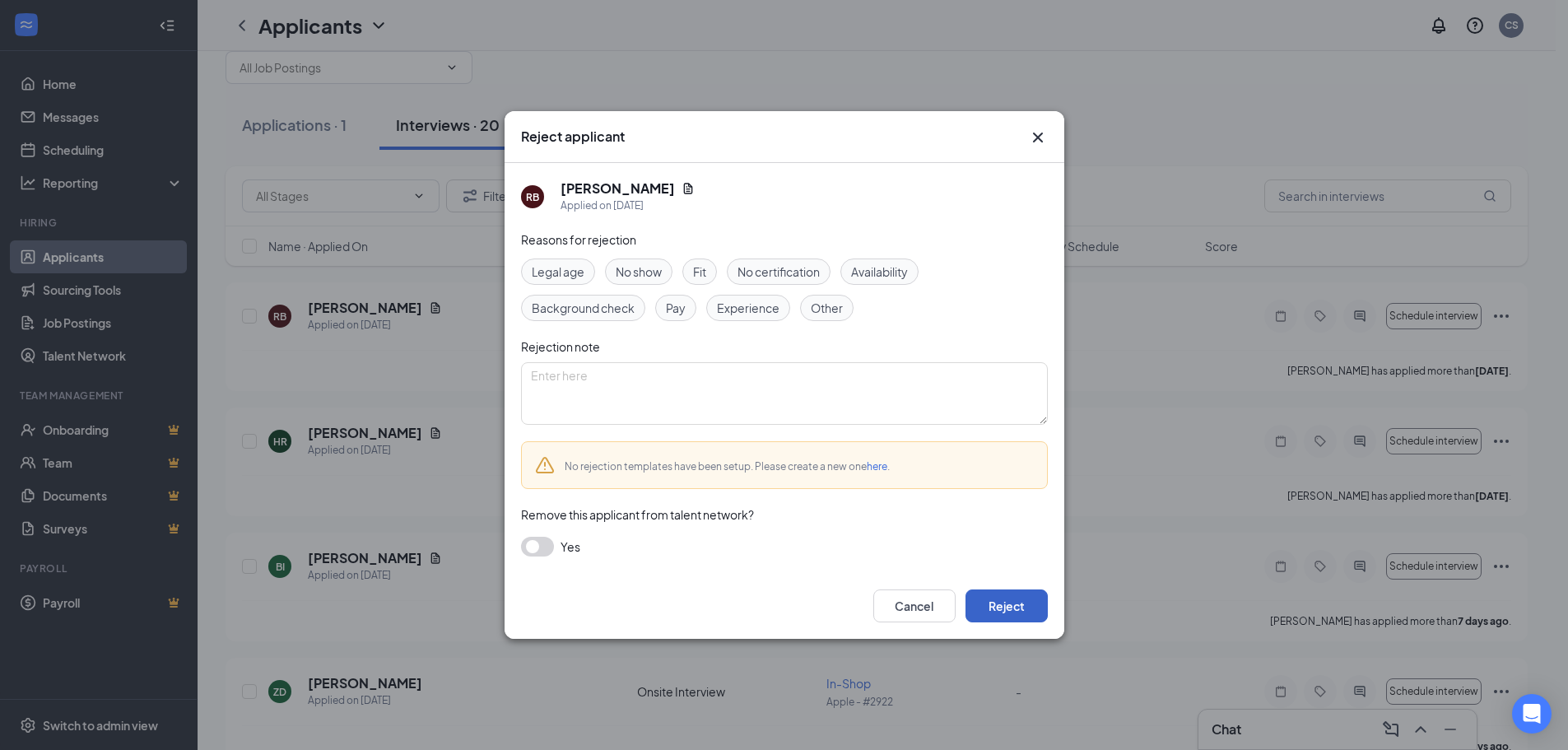
click at [1038, 609] on button "Reject" at bounding box center [1006, 606] width 82 height 33
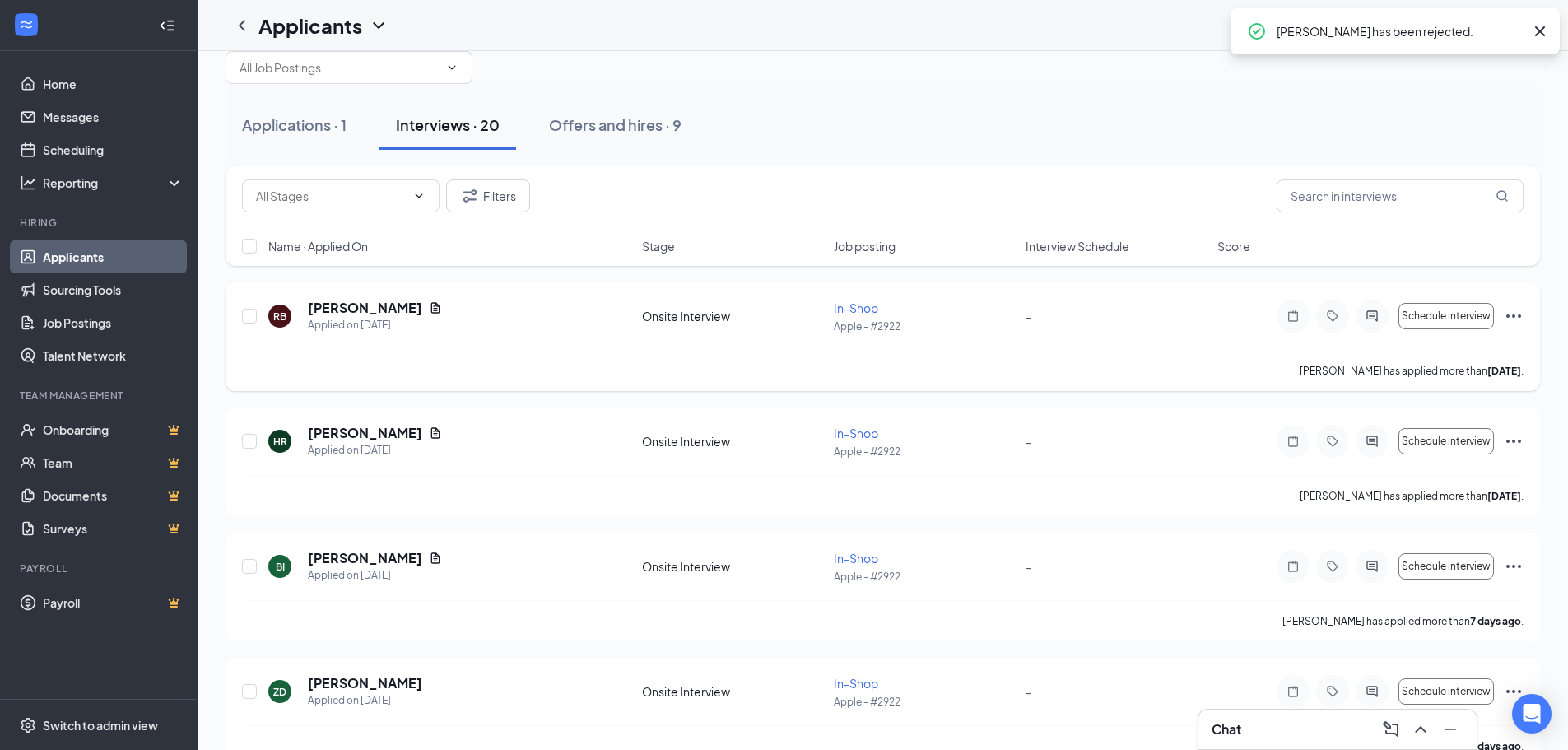
click at [1512, 314] on icon "Ellipses" at bounding box center [1514, 317] width 20 height 20
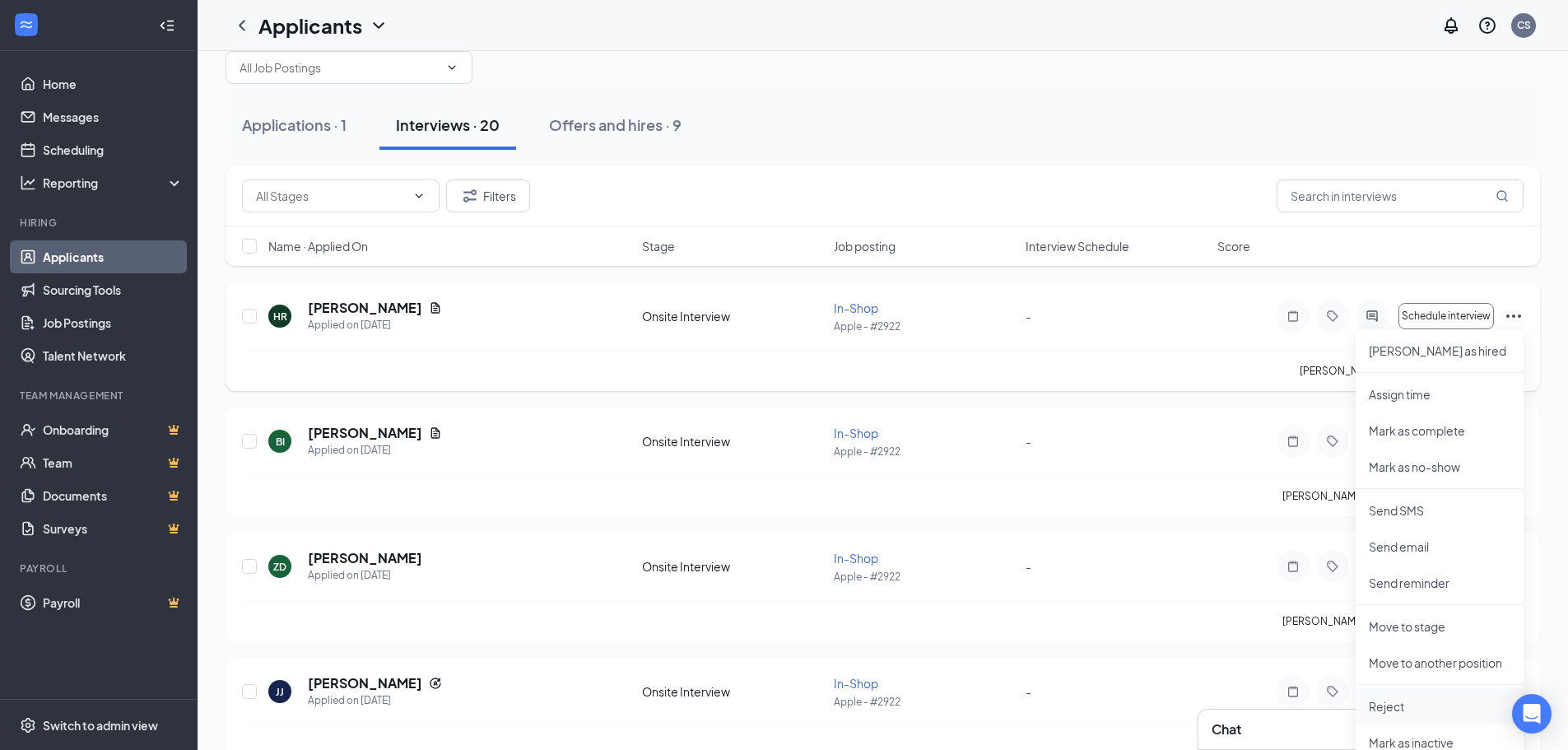
click at [1383, 708] on p "Reject" at bounding box center [1439, 706] width 141 height 17
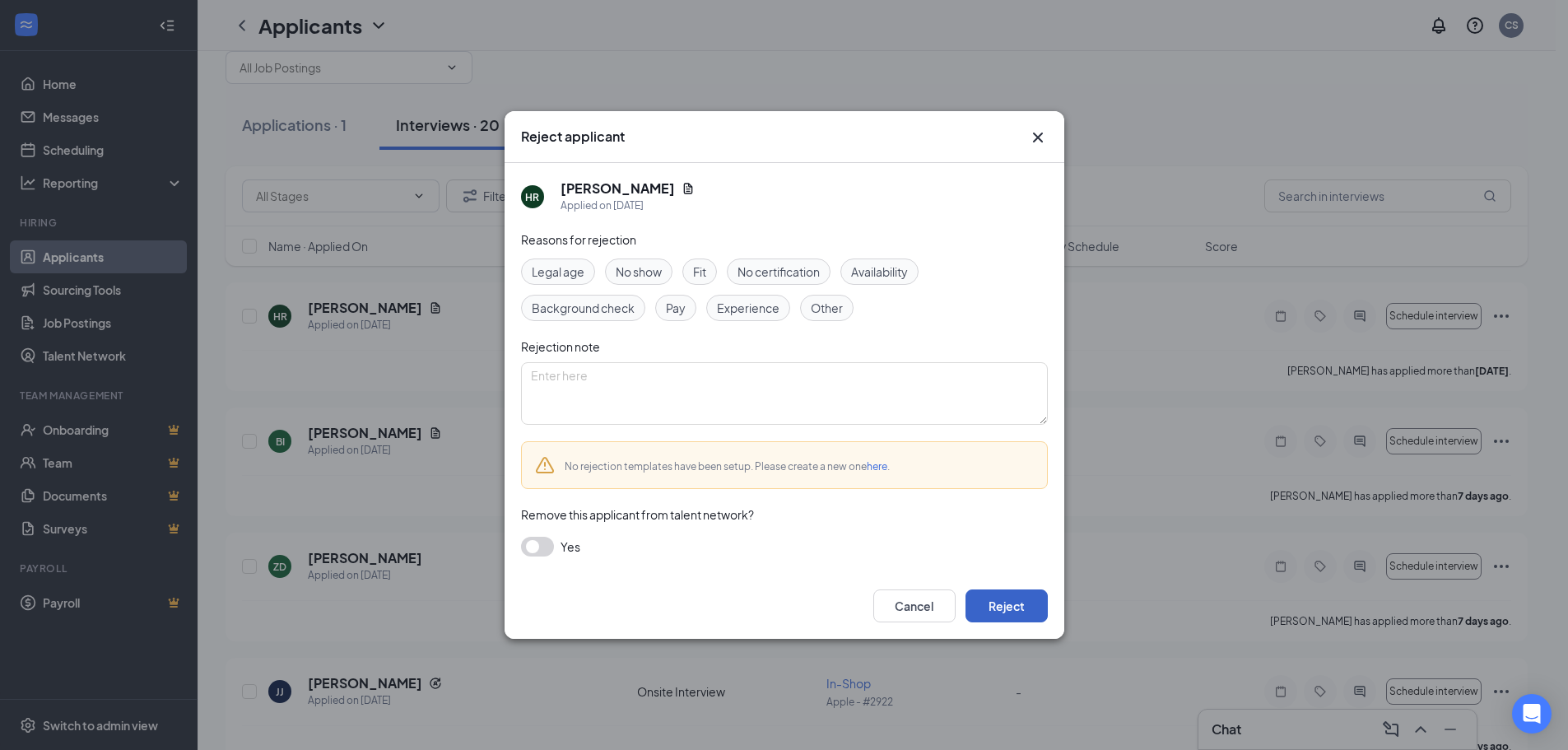
click at [1016, 606] on button "Reject" at bounding box center [1006, 606] width 82 height 33
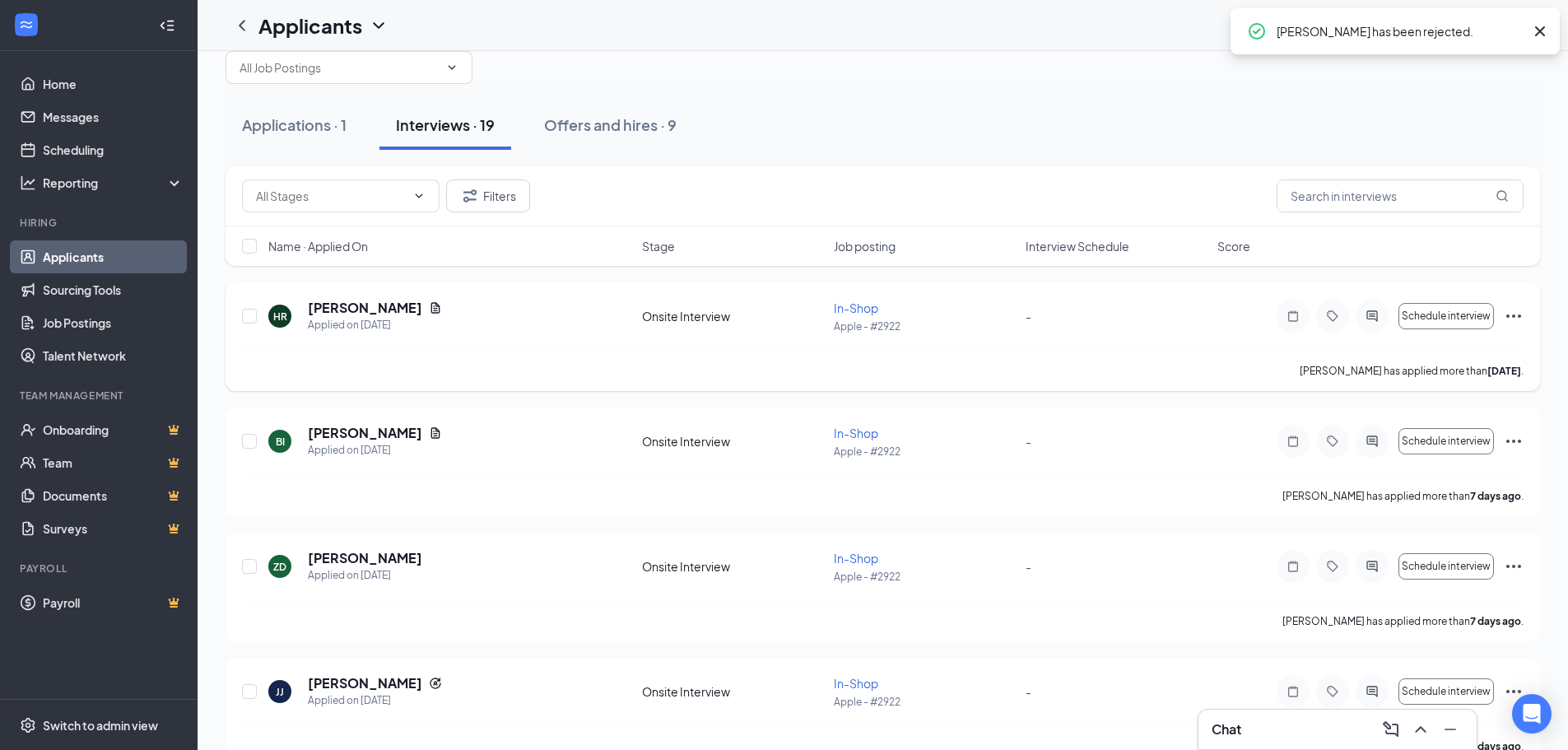
click at [1509, 315] on icon "Ellipses" at bounding box center [1514, 317] width 20 height 20
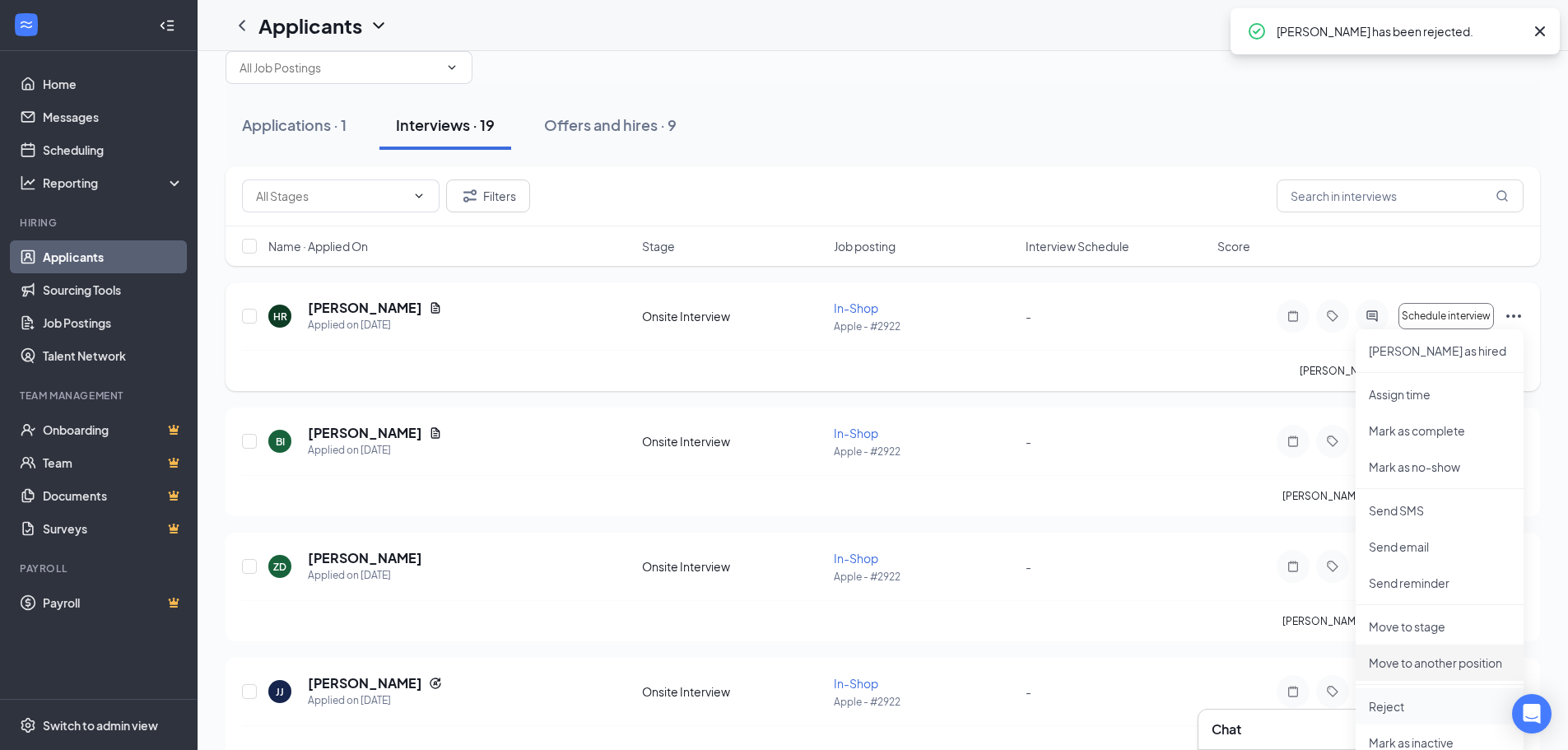
click at [1394, 696] on li "Reject" at bounding box center [1439, 706] width 168 height 37
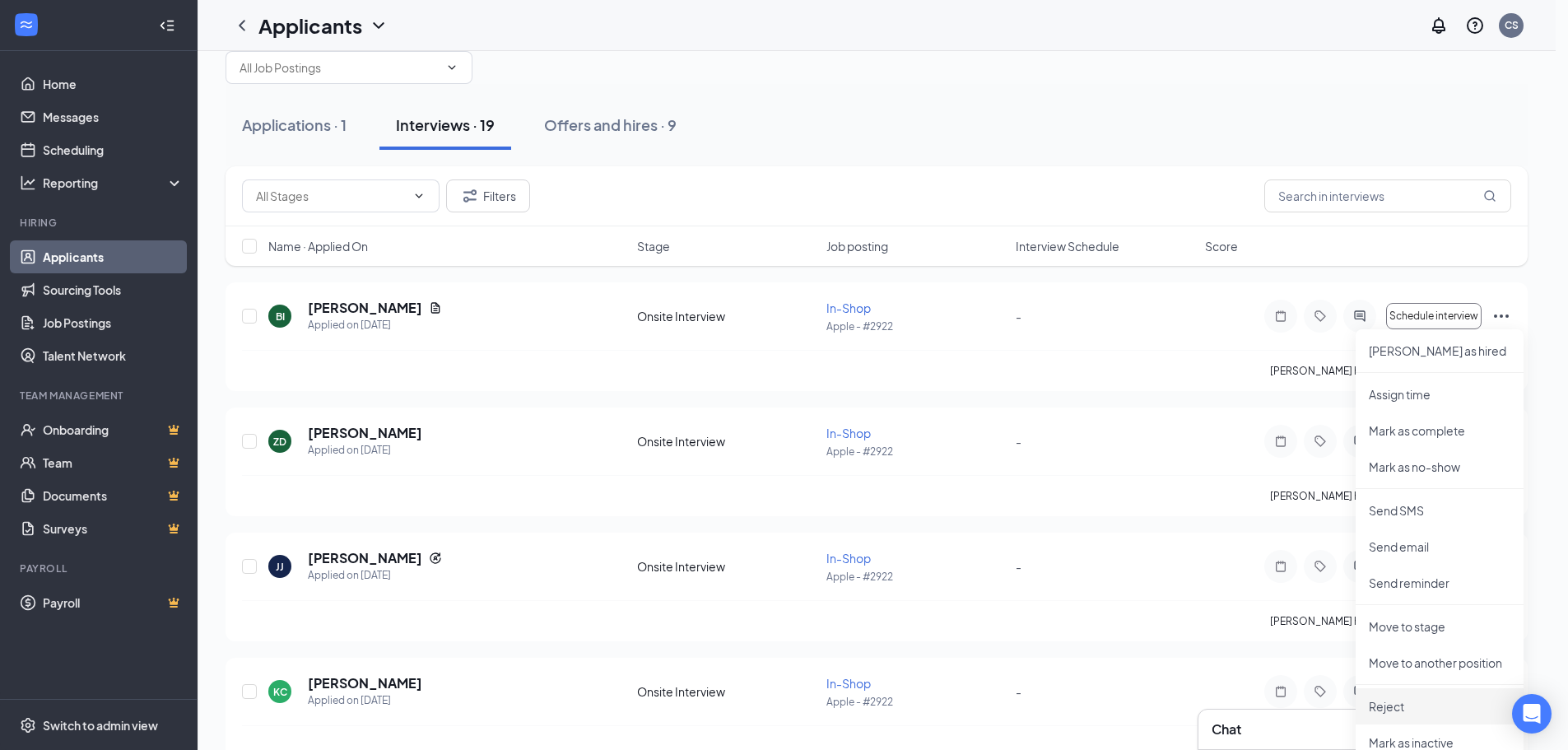
click at [1396, 703] on body "Home Messages Scheduling Reporting Hiring Applicants Sourcing Tools Job Posting…" at bounding box center [778, 338] width 1556 height 750
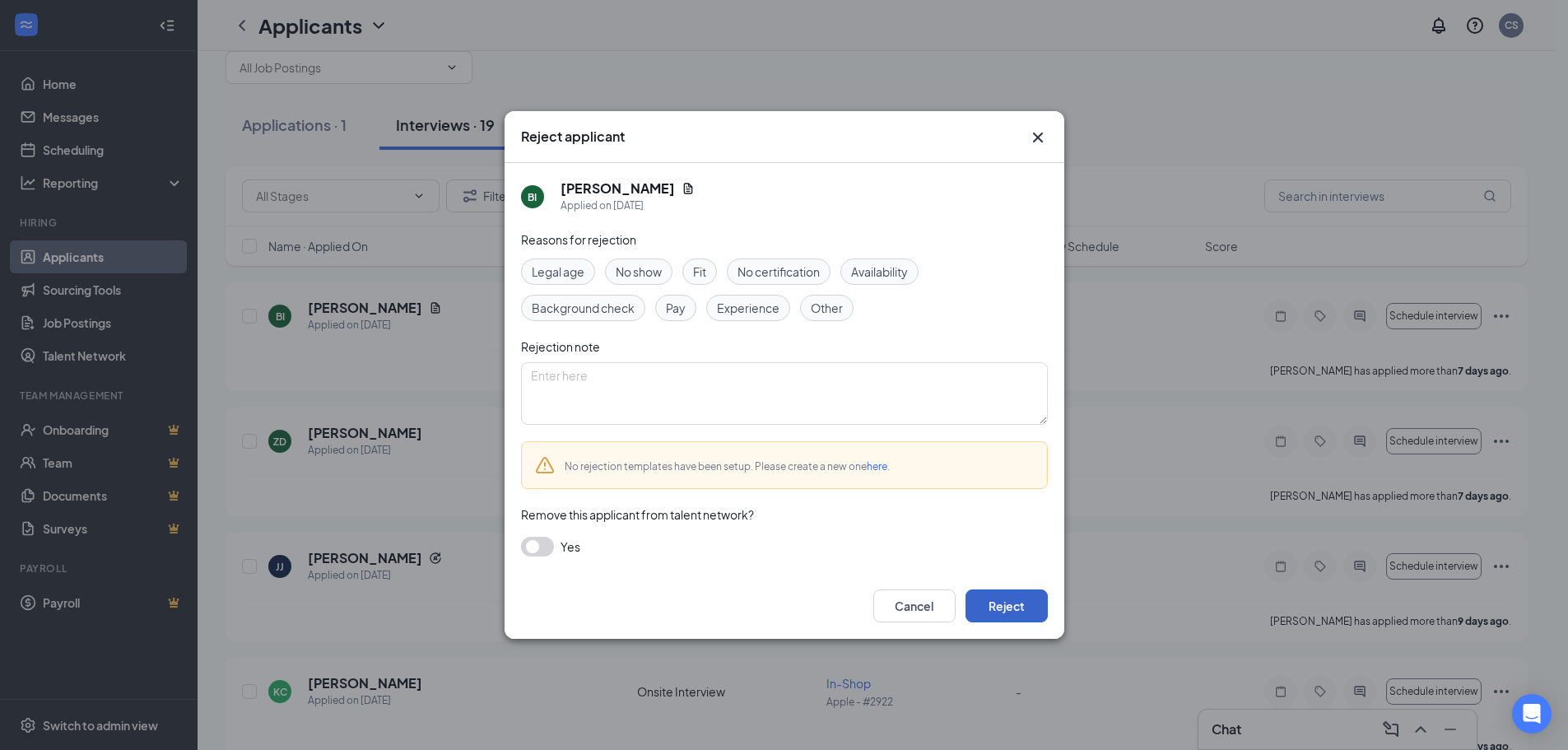
click at [1022, 610] on button "Reject" at bounding box center [1006, 606] width 82 height 33
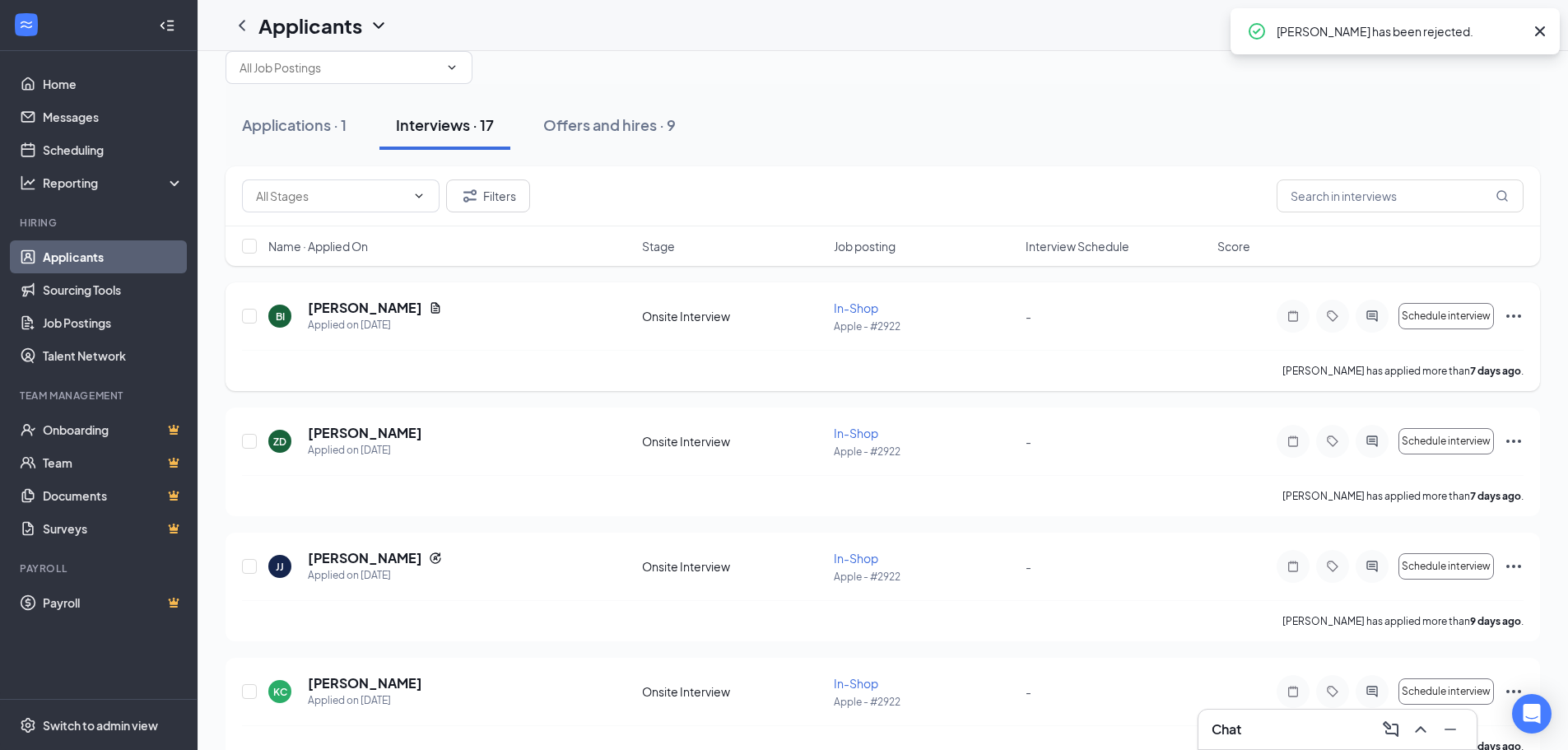
click at [1513, 319] on icon "Ellipses" at bounding box center [1514, 317] width 20 height 20
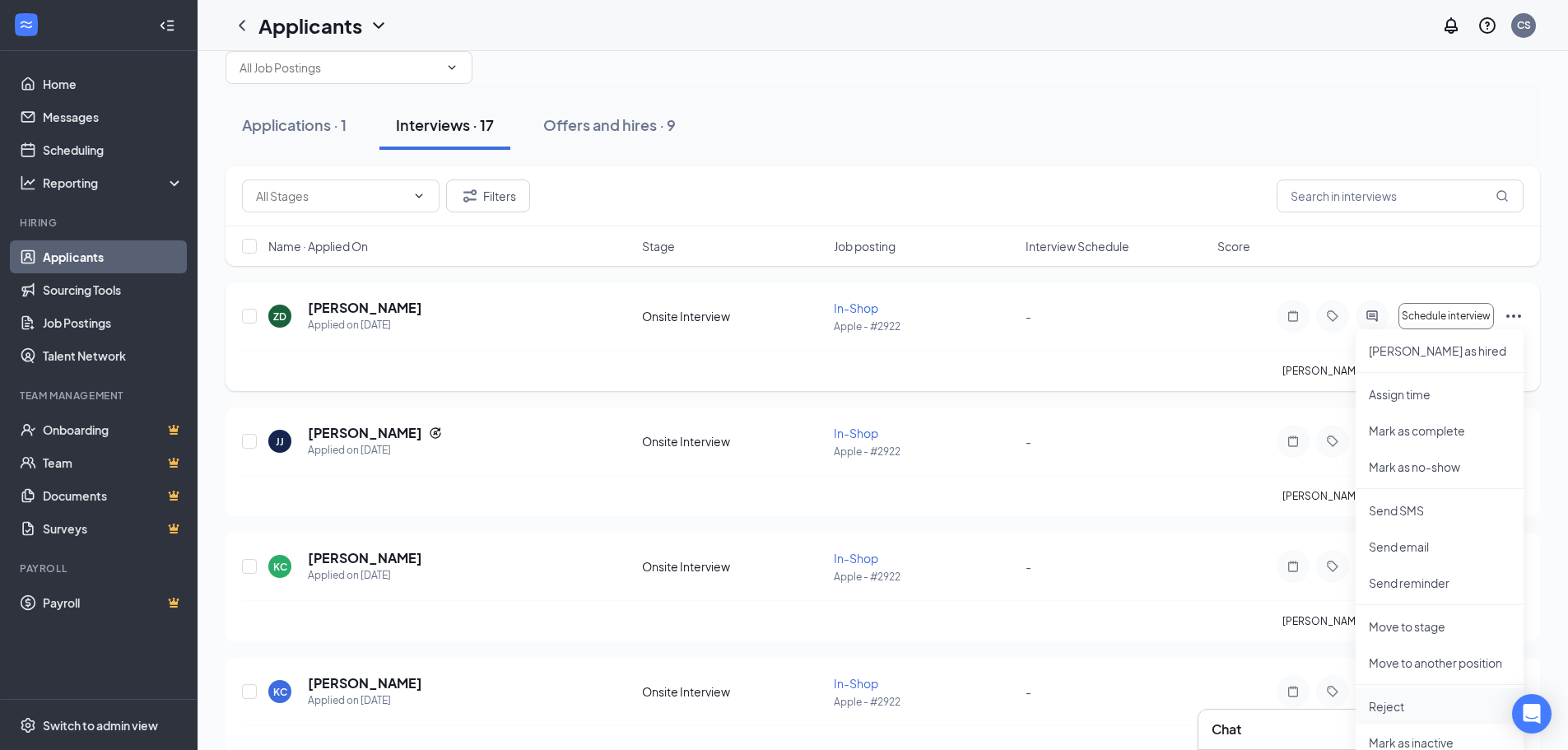
click at [1418, 709] on li "Reject" at bounding box center [1439, 706] width 168 height 37
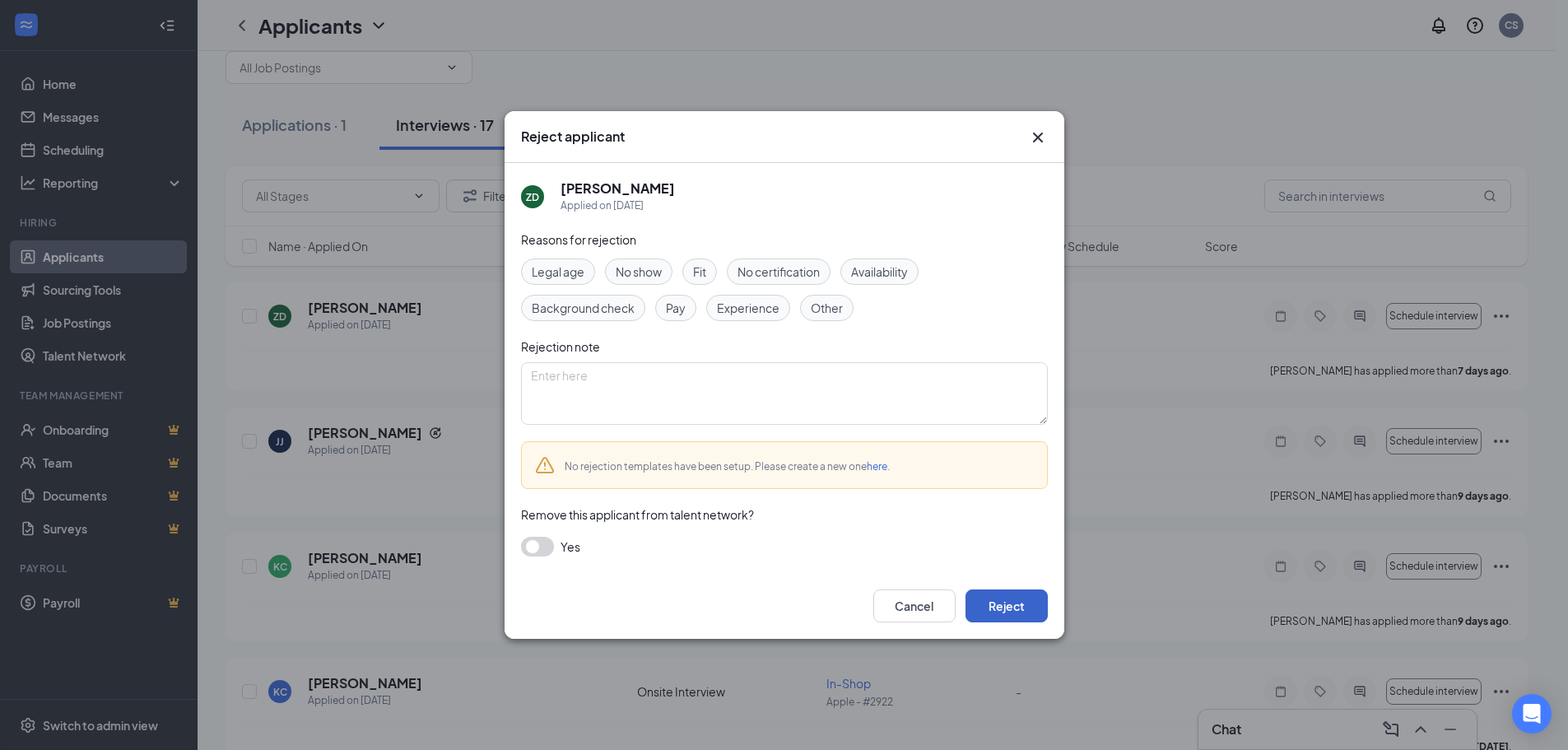
click at [1032, 602] on button "Reject" at bounding box center [1006, 606] width 82 height 33
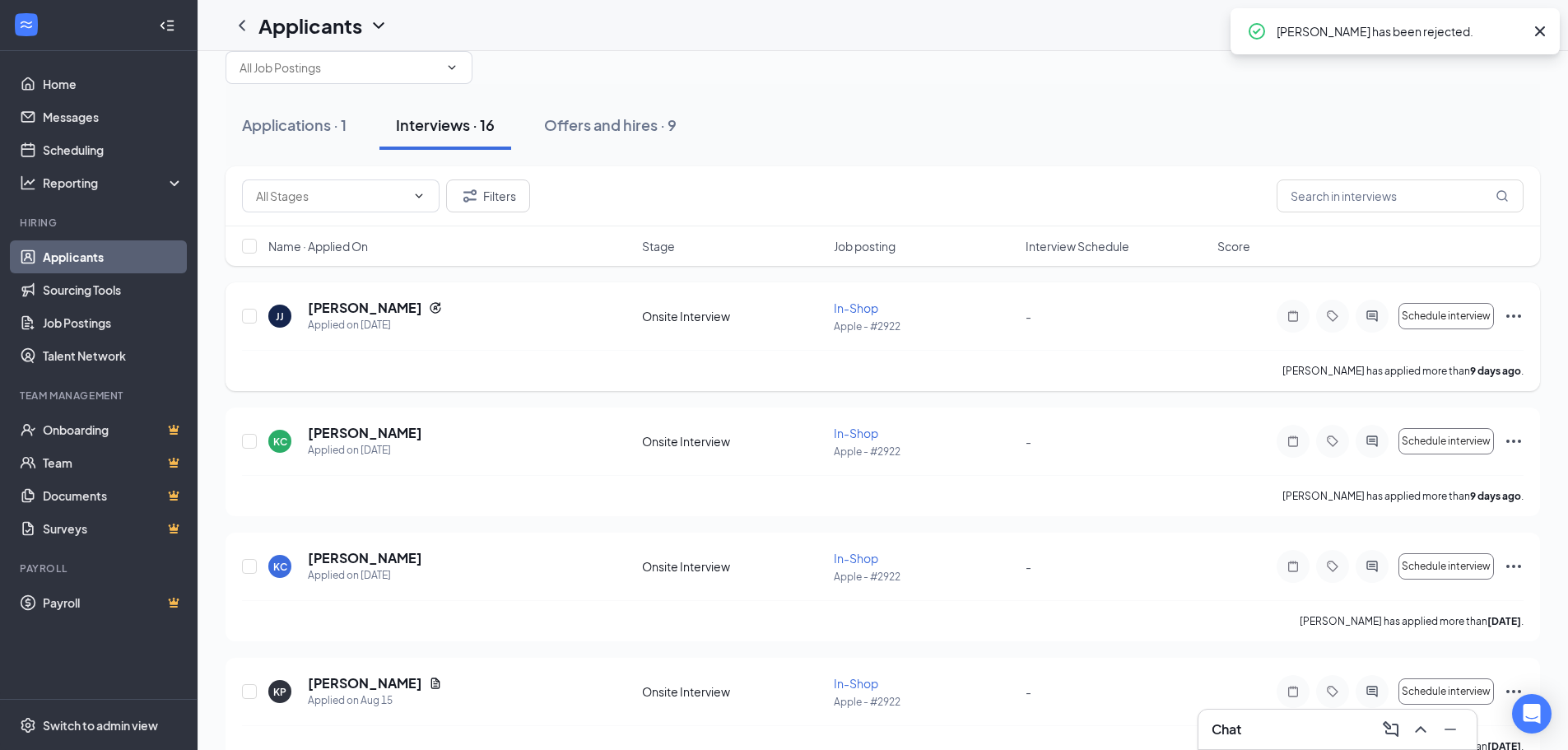
click at [1515, 307] on icon "Ellipses" at bounding box center [1514, 317] width 20 height 20
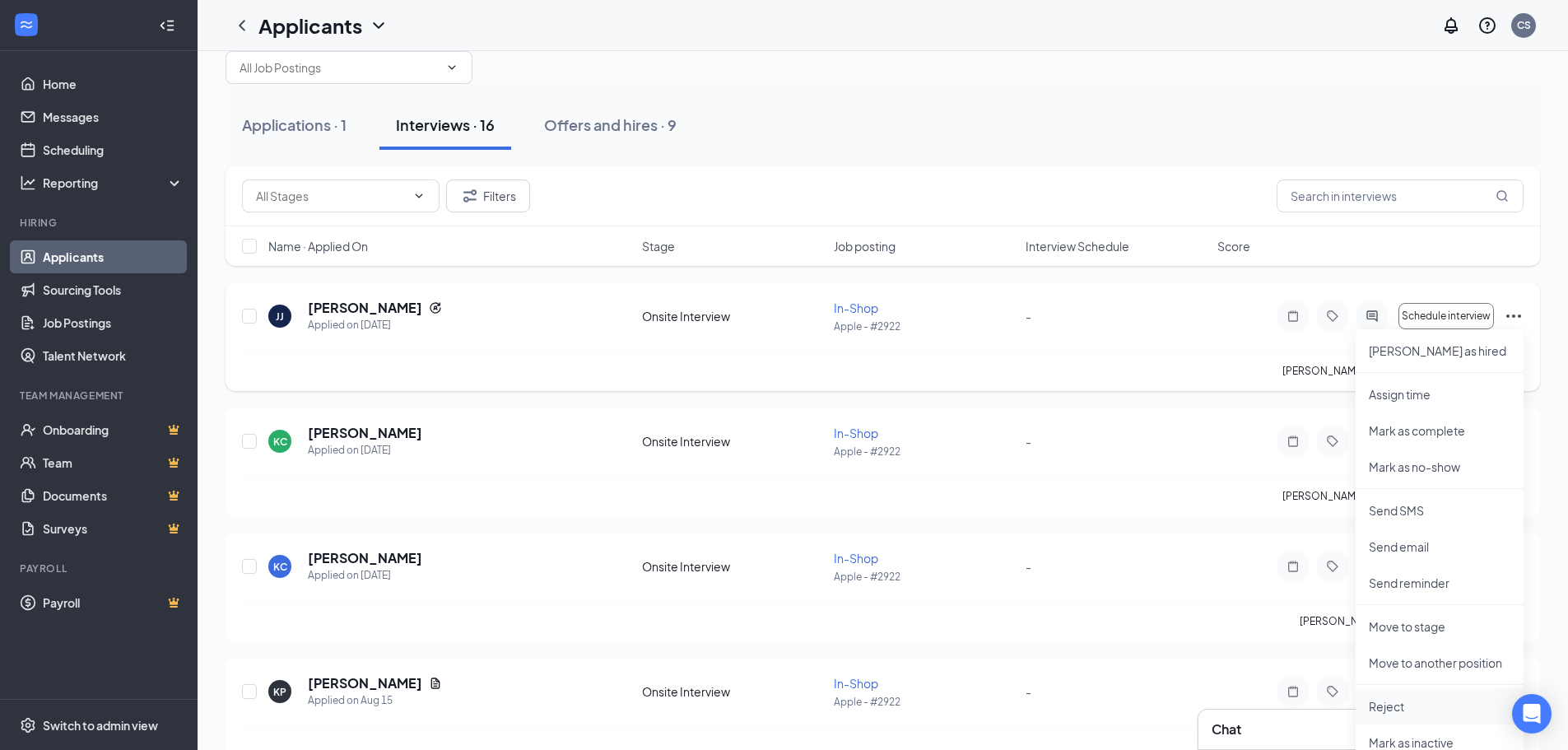
click at [1441, 706] on p "Reject" at bounding box center [1439, 706] width 141 height 17
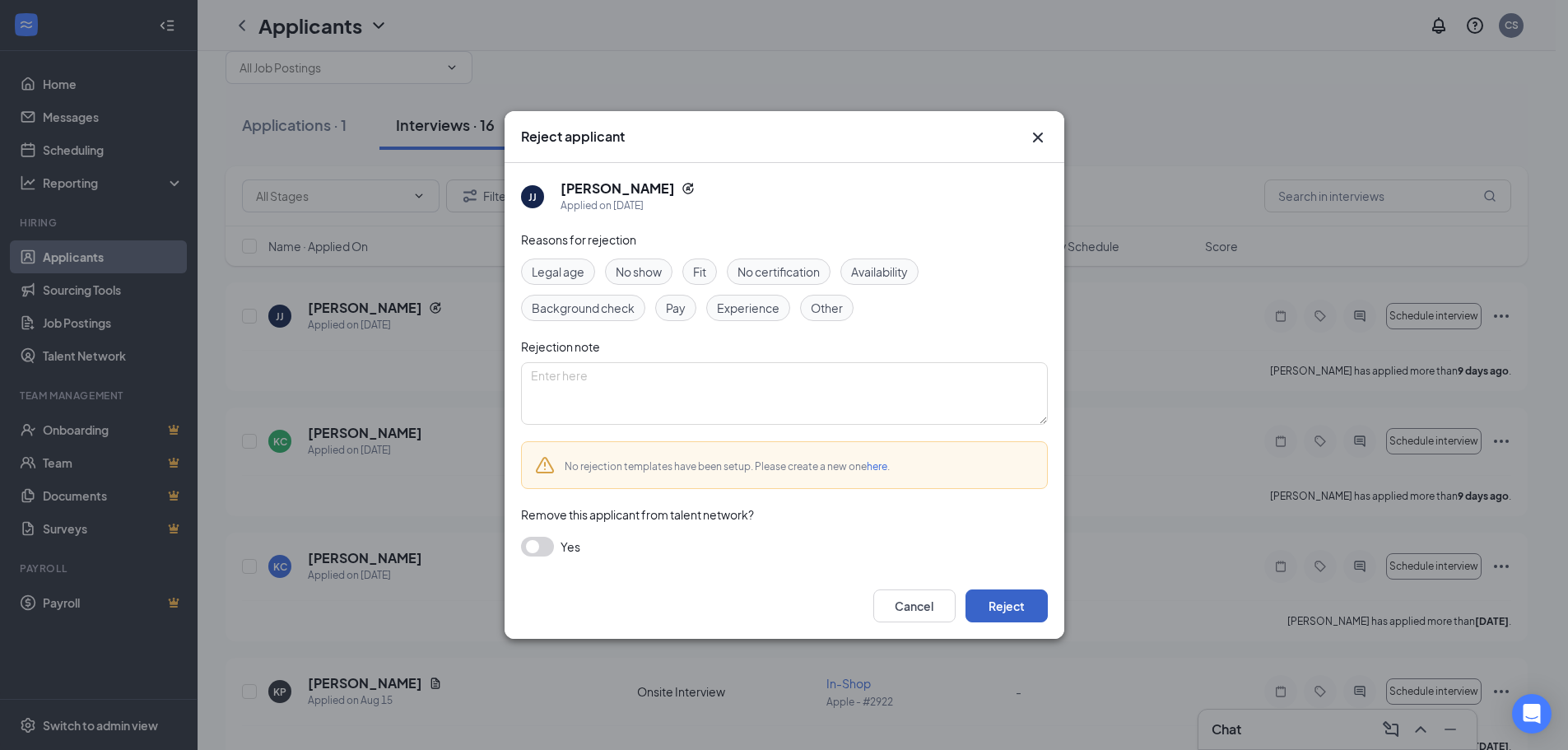
click at [1022, 602] on button "Reject" at bounding box center [1006, 606] width 82 height 33
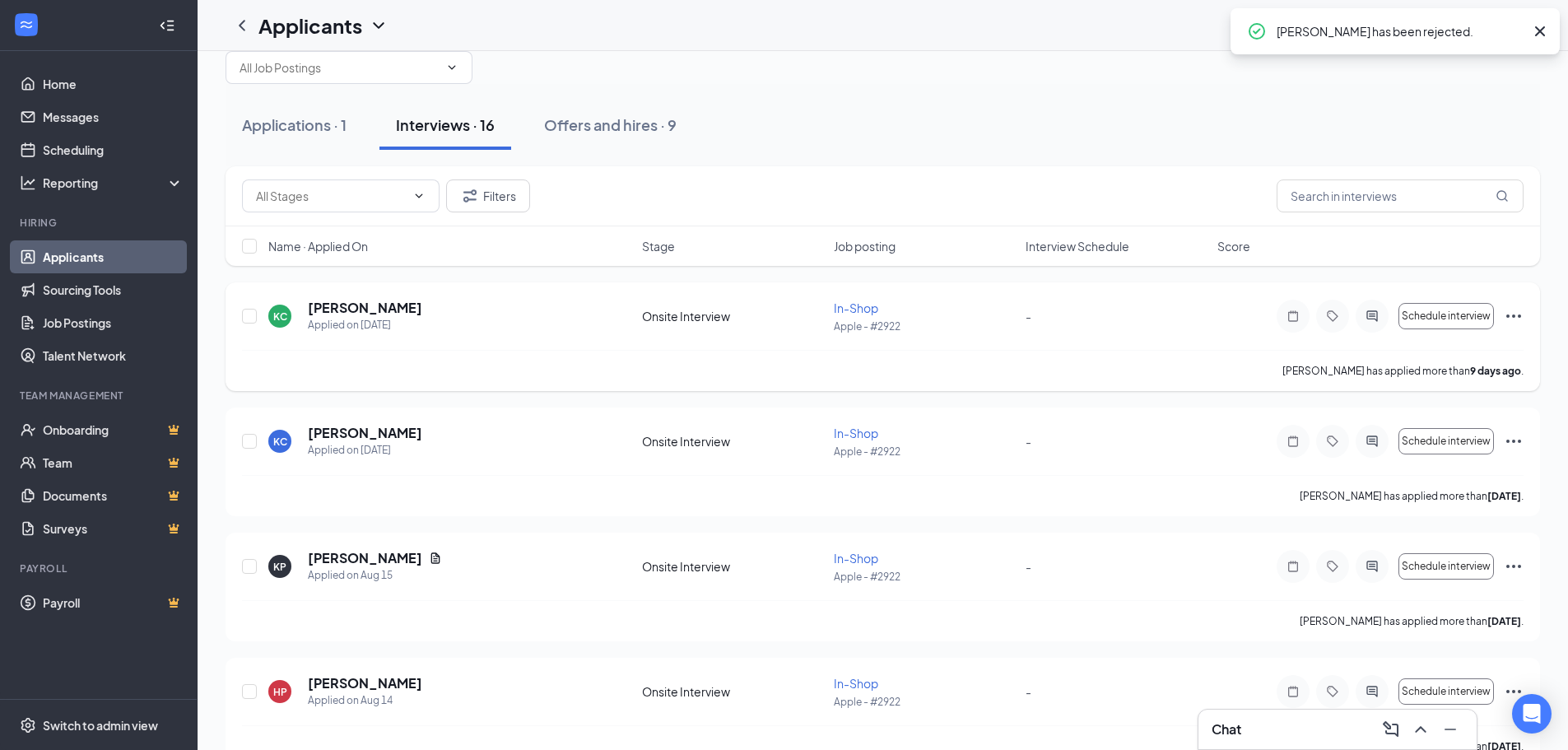
click at [1510, 313] on icon "Ellipses" at bounding box center [1514, 317] width 20 height 20
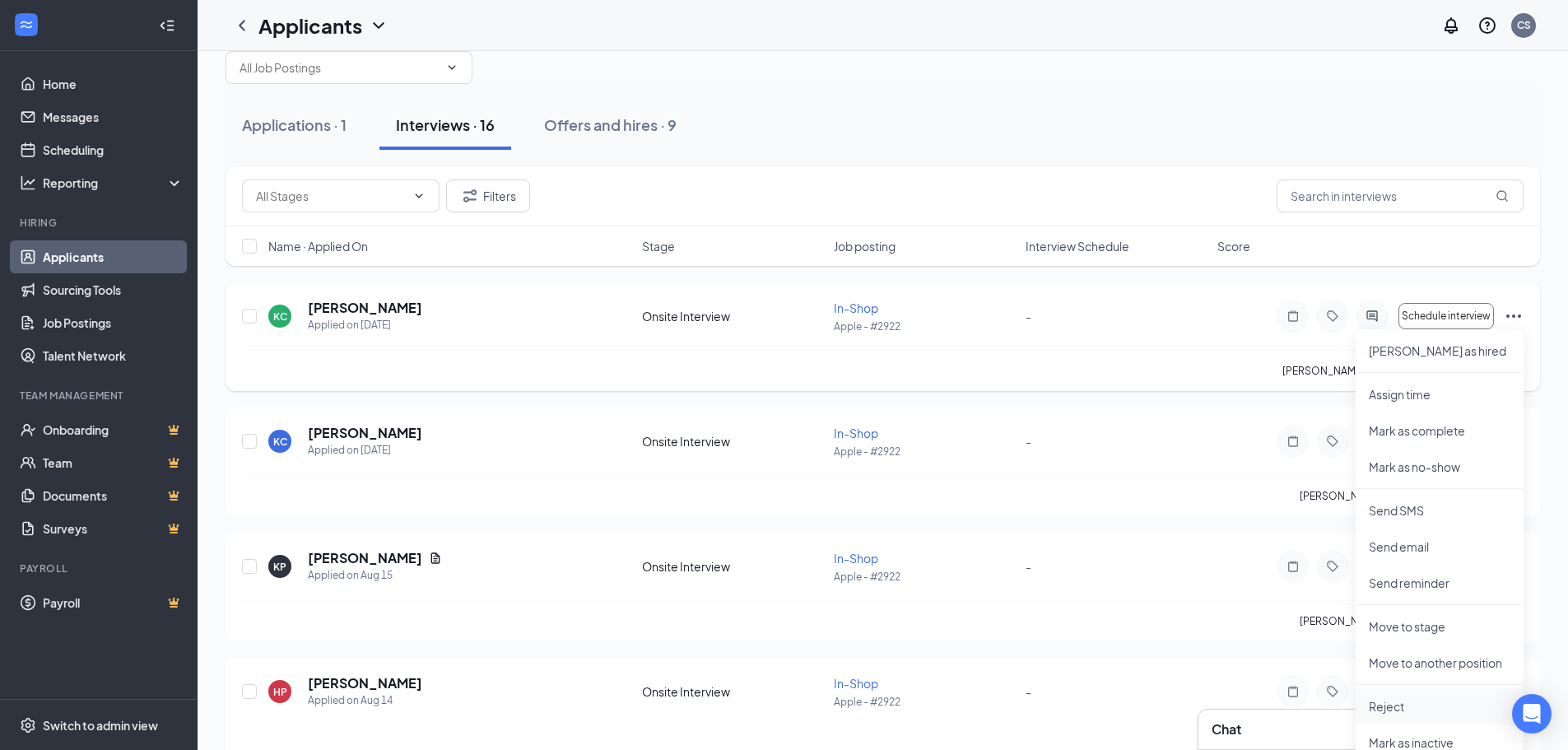
click at [1379, 712] on p "Reject" at bounding box center [1439, 706] width 141 height 17
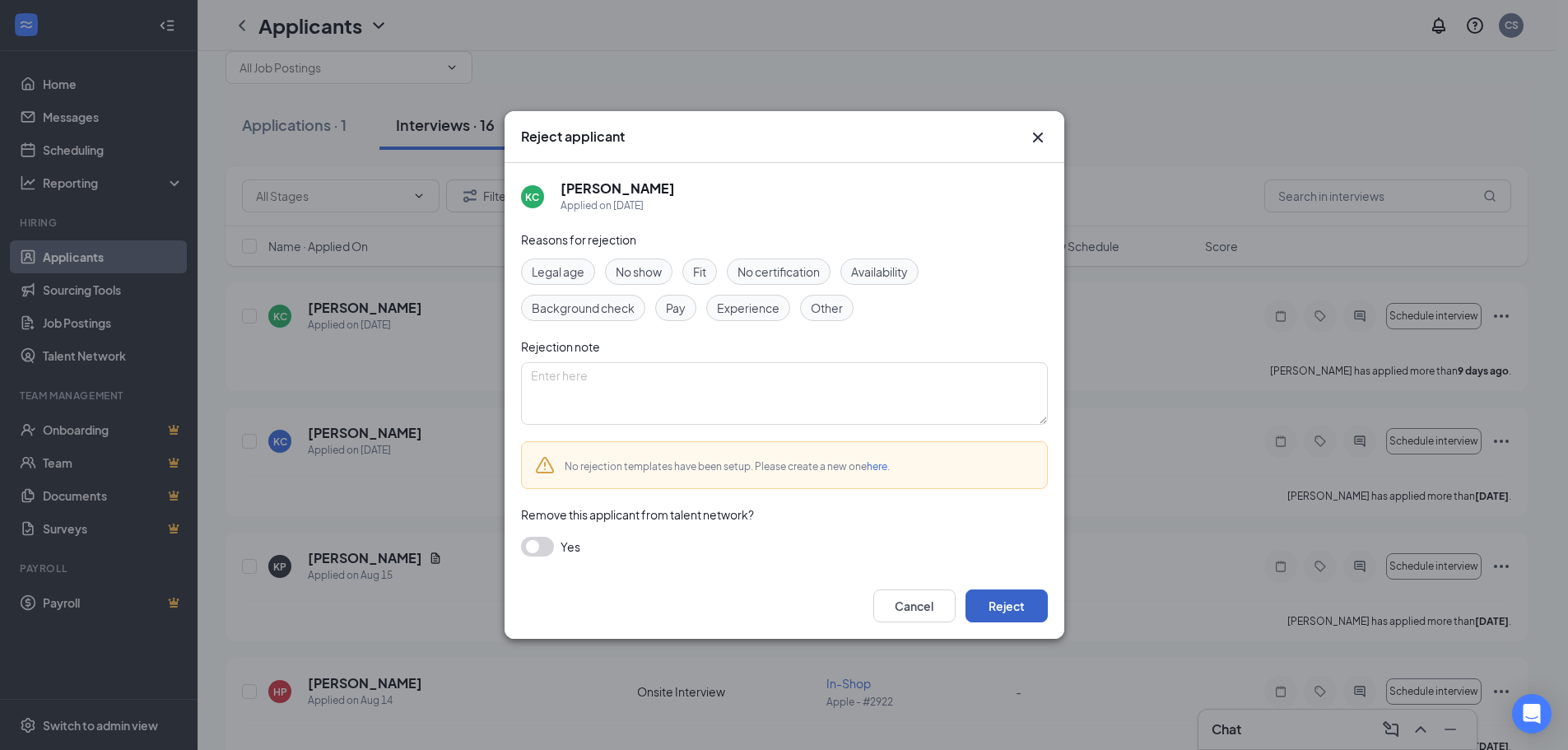
click at [1035, 603] on button "Reject" at bounding box center [1006, 606] width 82 height 33
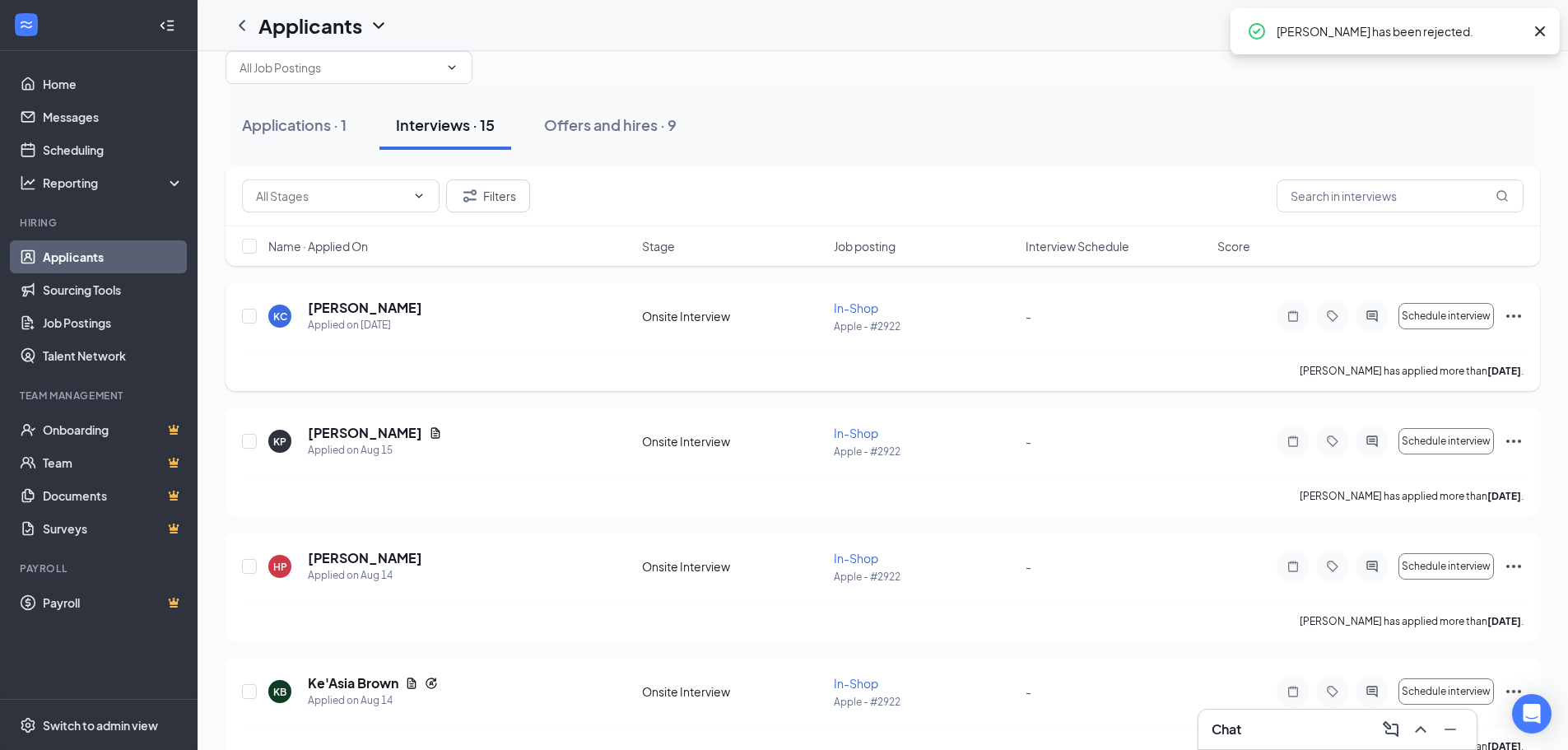
click at [1511, 320] on icon "Ellipses" at bounding box center [1514, 317] width 20 height 20
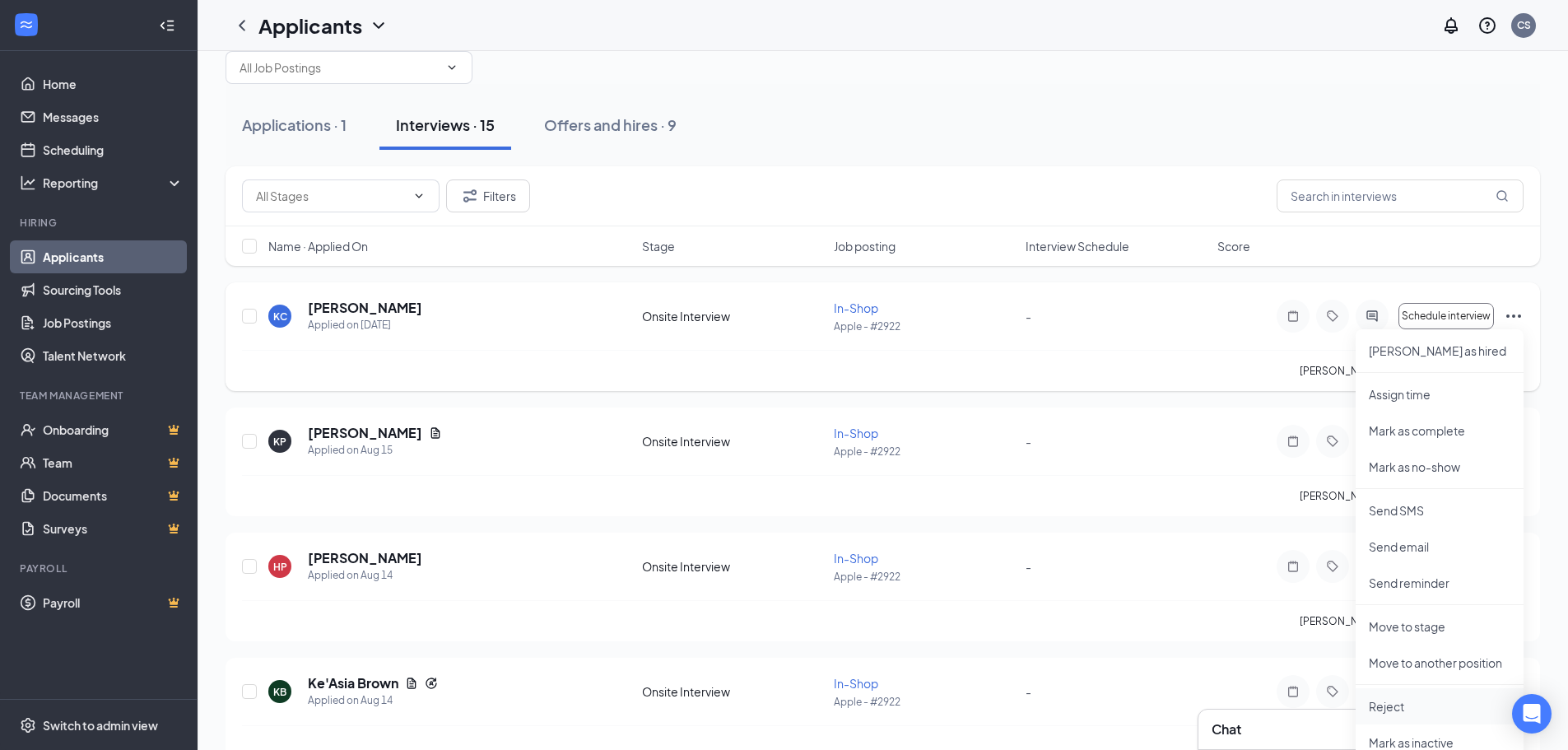
click at [1380, 703] on p "Reject" at bounding box center [1439, 706] width 141 height 17
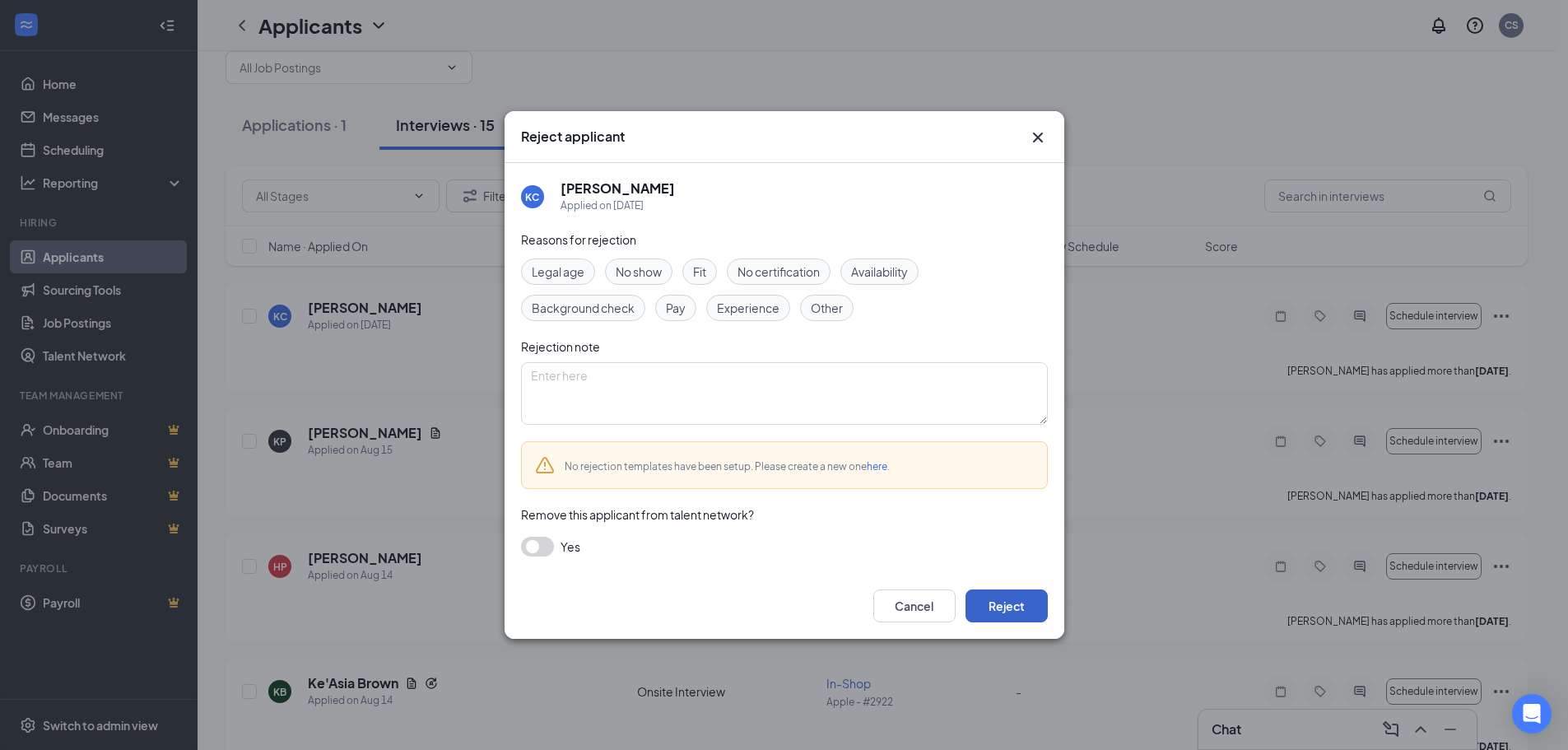
click at [1033, 614] on button "Reject" at bounding box center [1006, 606] width 82 height 33
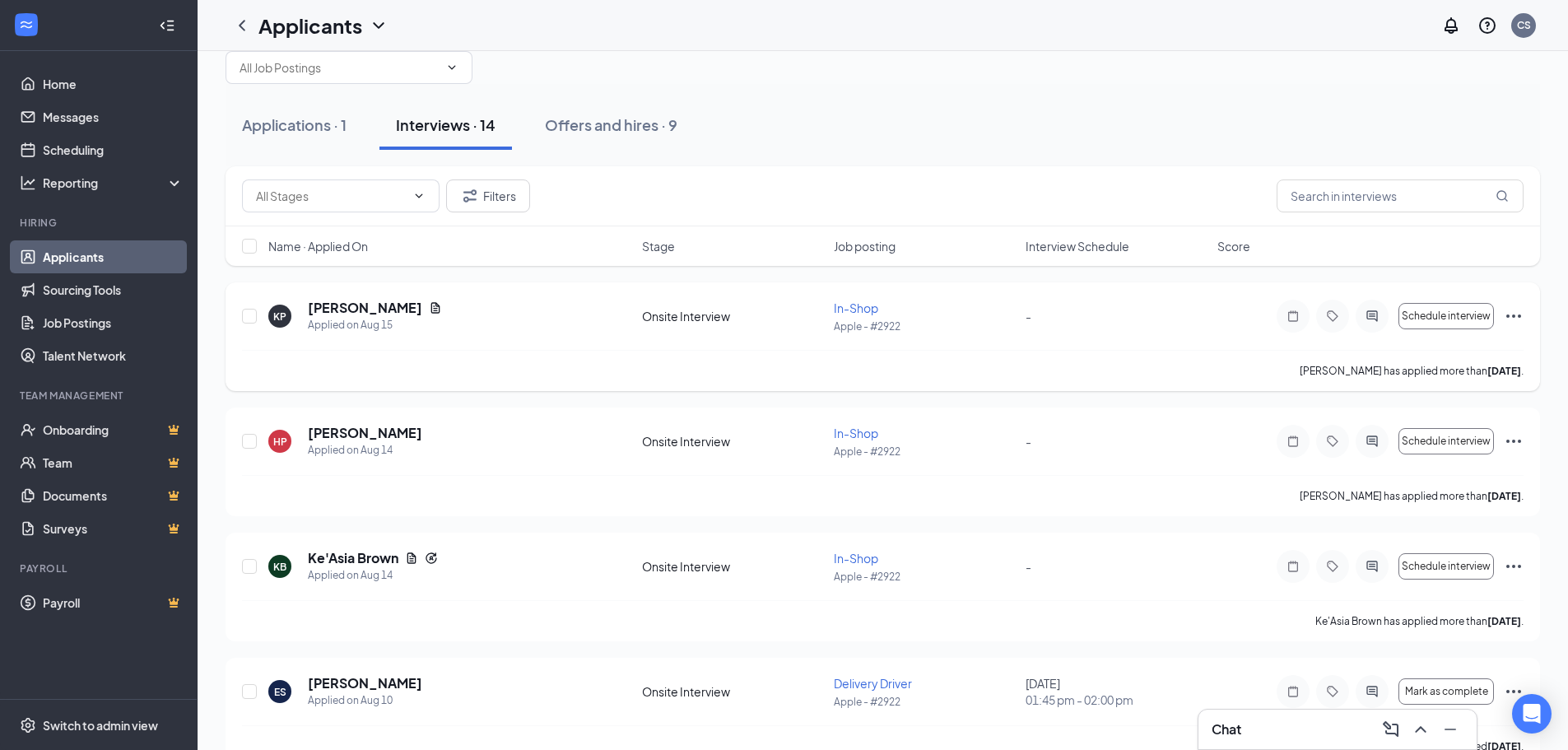
click at [1507, 316] on icon "Ellipses" at bounding box center [1514, 316] width 15 height 3
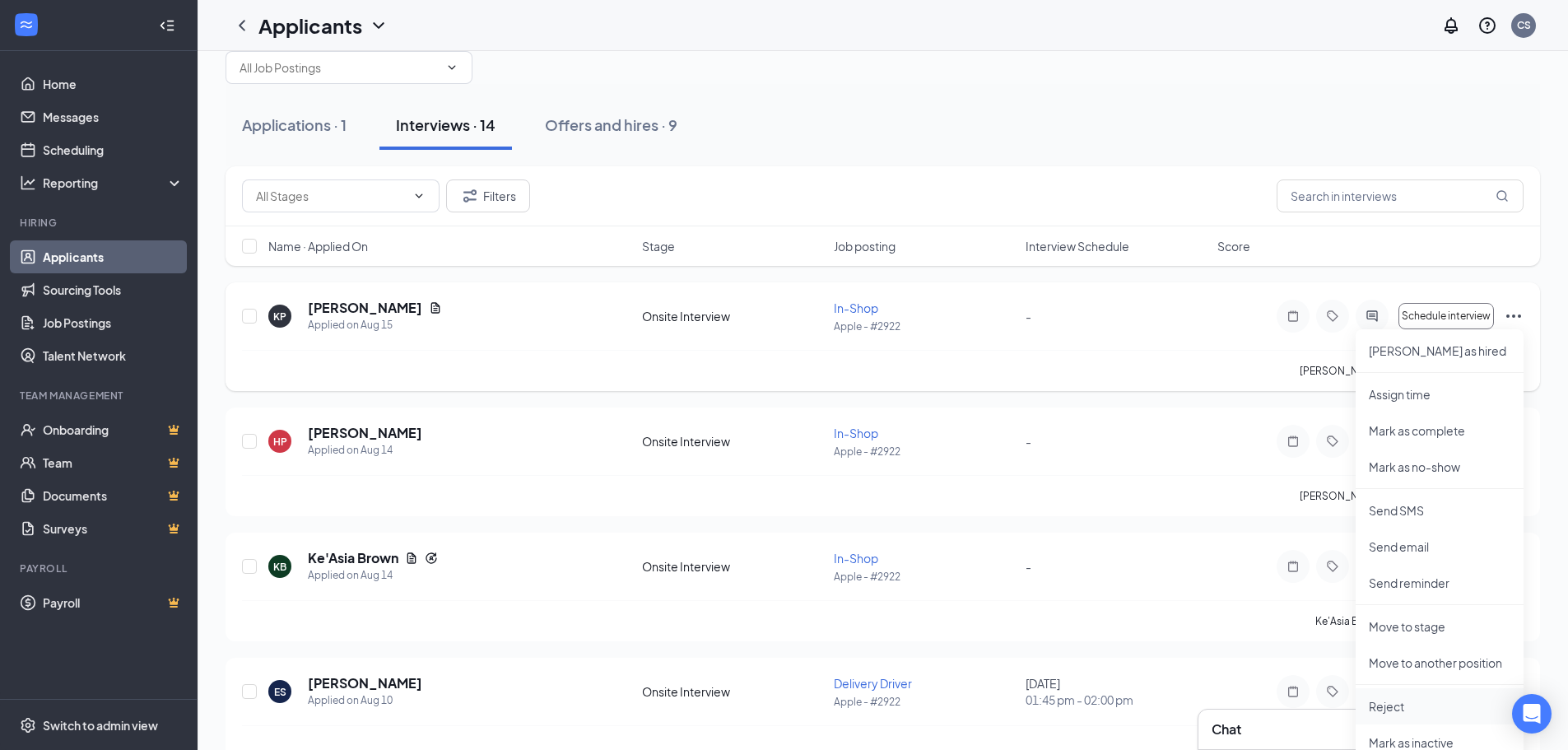
click at [1419, 707] on p "Reject" at bounding box center [1439, 706] width 141 height 17
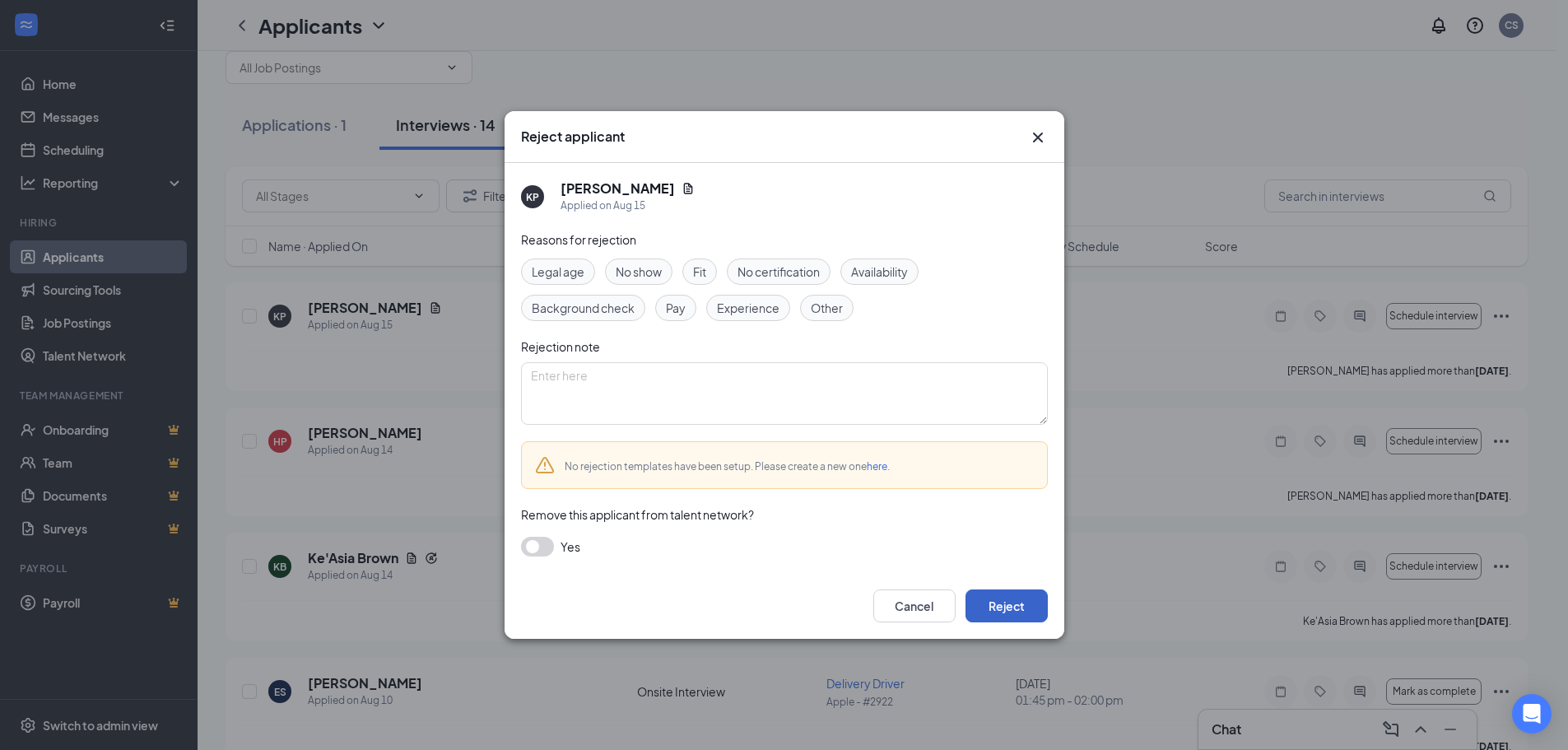
drag, startPoint x: 1026, startPoint y: 610, endPoint x: 1013, endPoint y: 611, distance: 13.0
click at [1023, 610] on button "Reject" at bounding box center [1006, 606] width 82 height 33
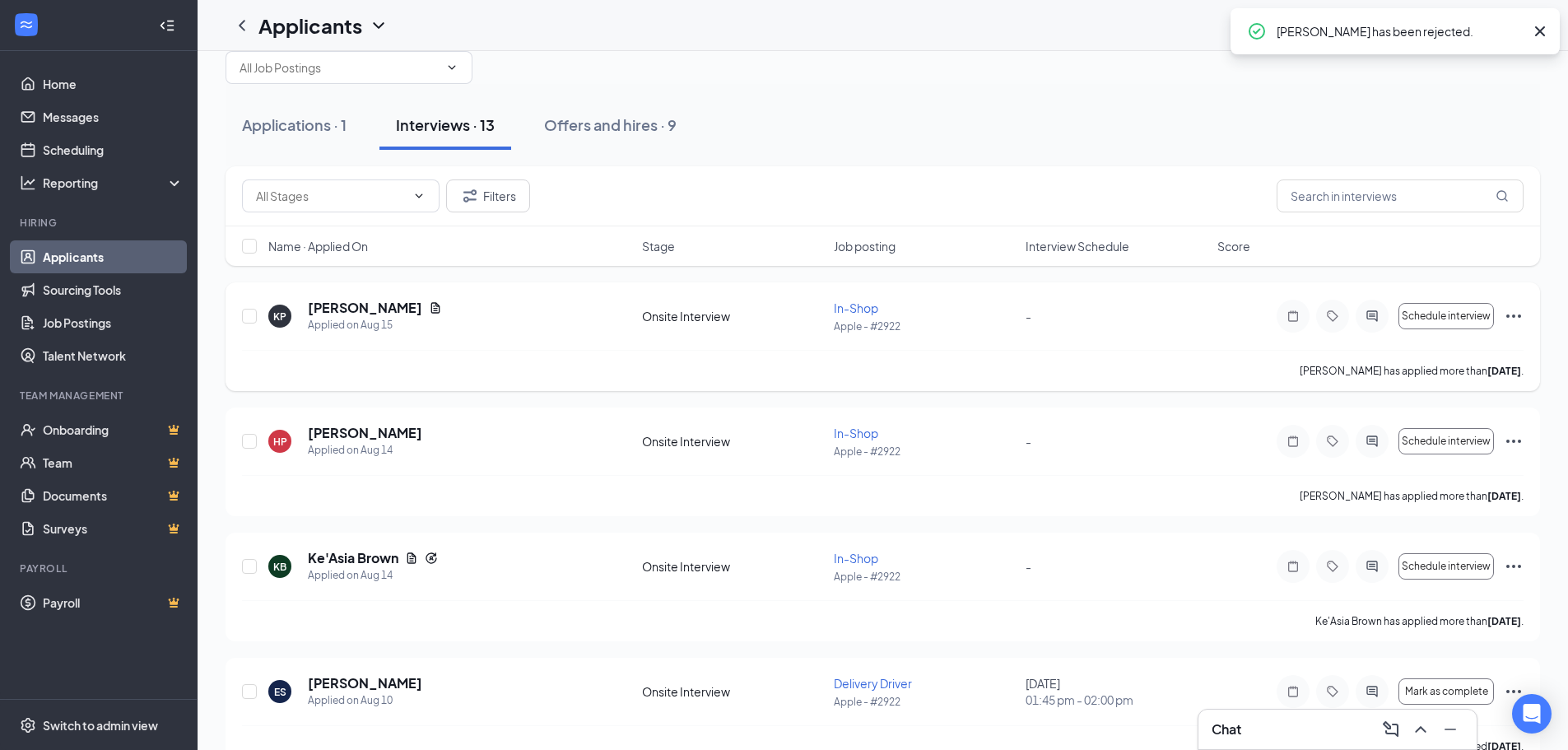
click at [1508, 315] on icon "Ellipses" at bounding box center [1514, 316] width 15 height 3
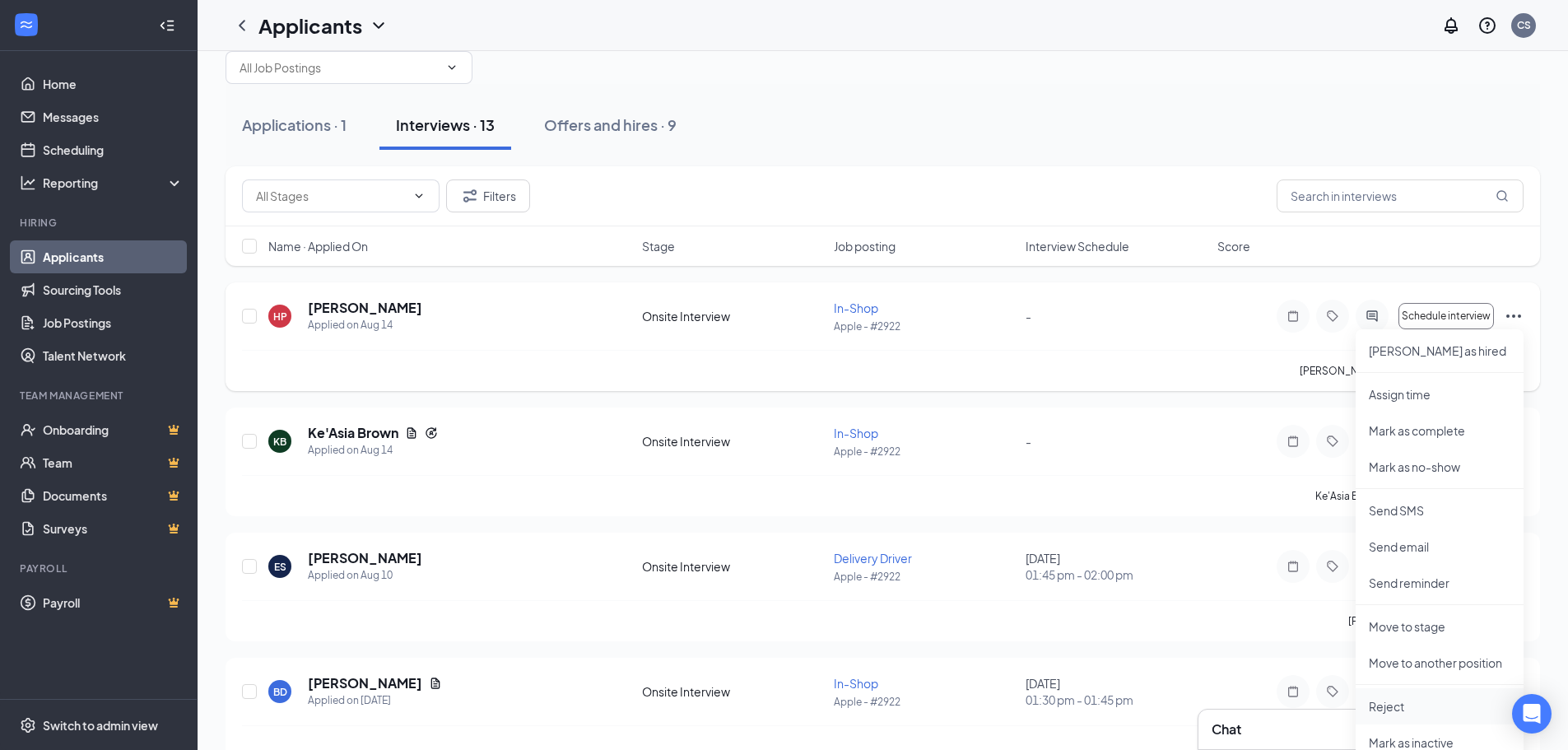
click at [1409, 710] on p "Reject" at bounding box center [1439, 706] width 141 height 17
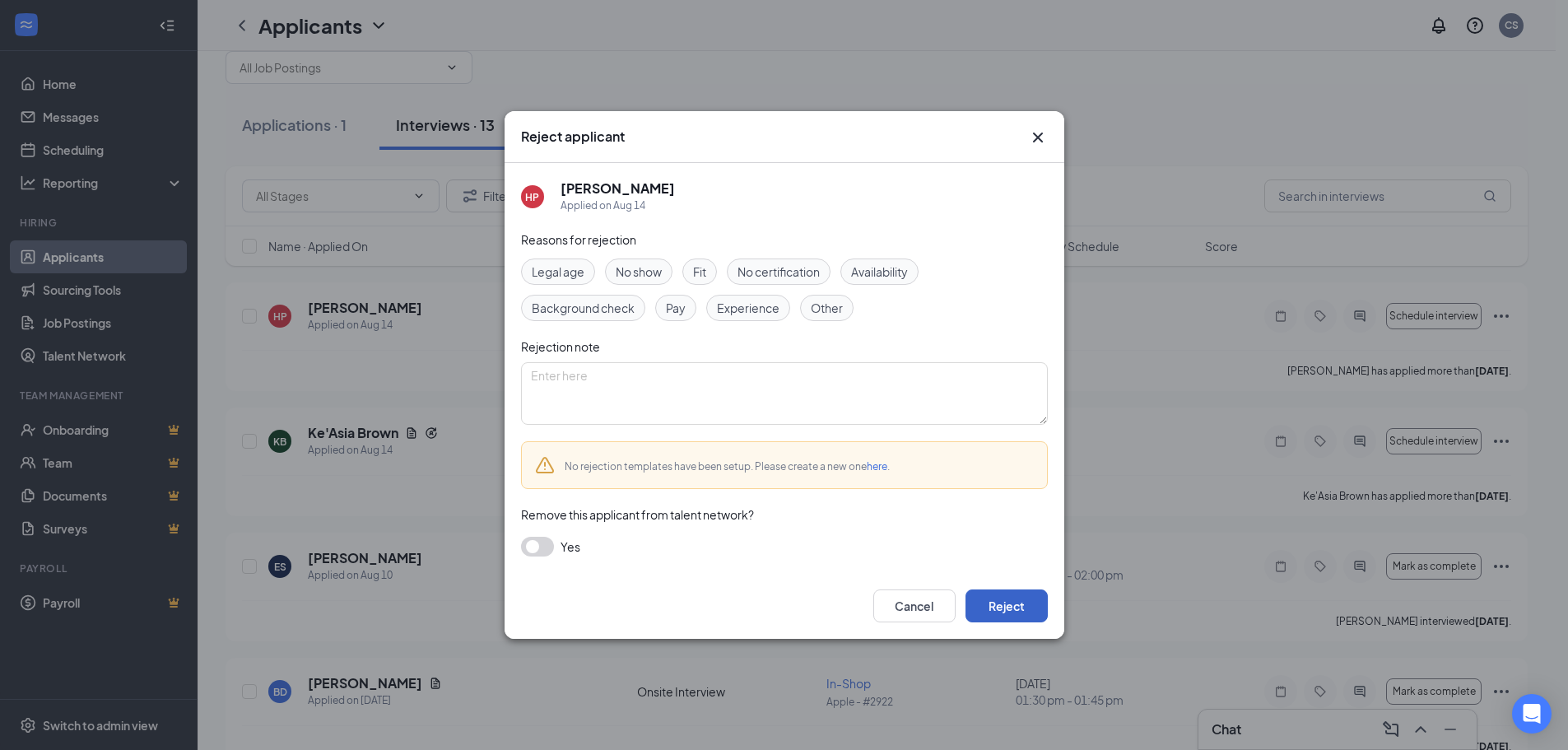
click at [1009, 606] on button "Reject" at bounding box center [1006, 606] width 82 height 33
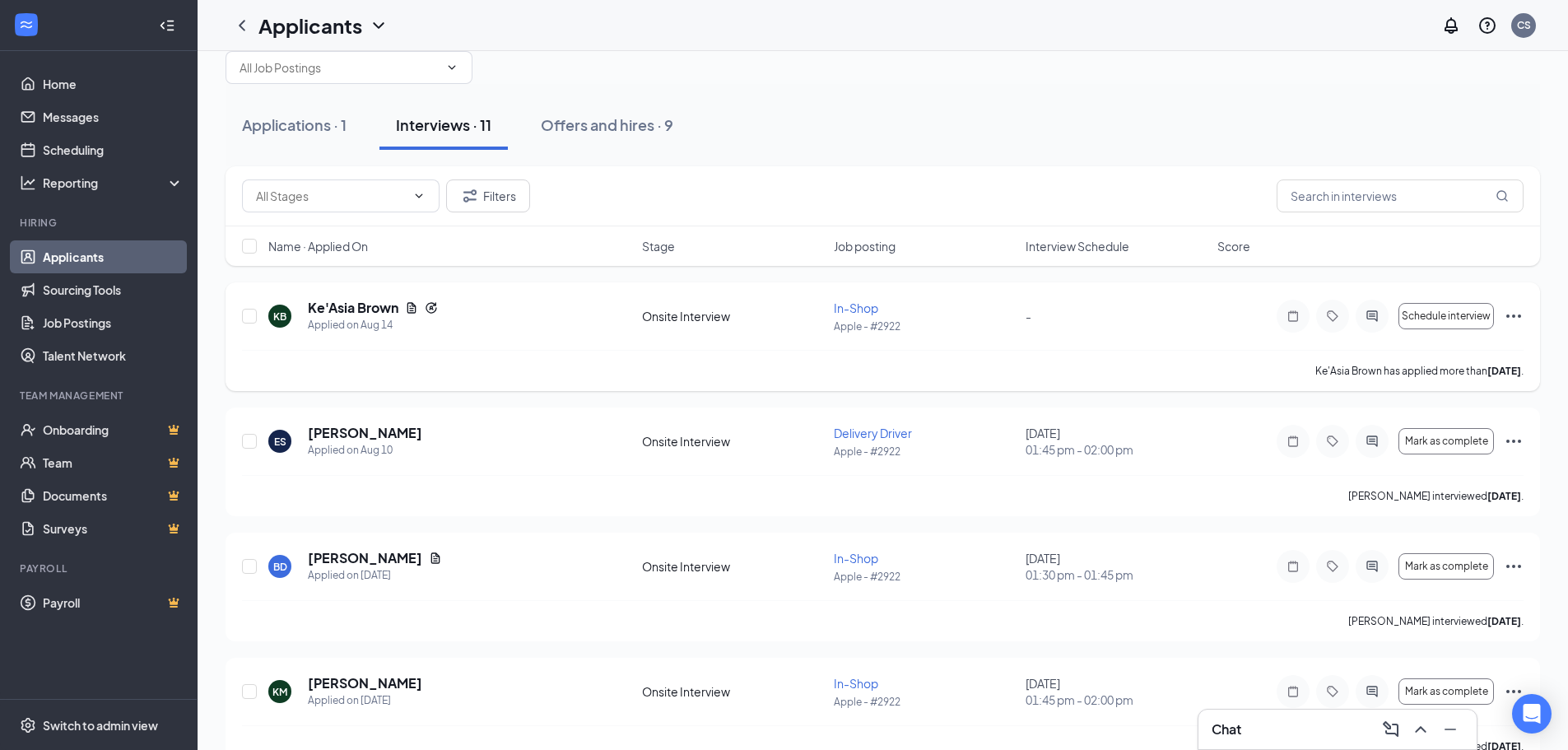
click at [1511, 320] on icon "Ellipses" at bounding box center [1514, 317] width 20 height 20
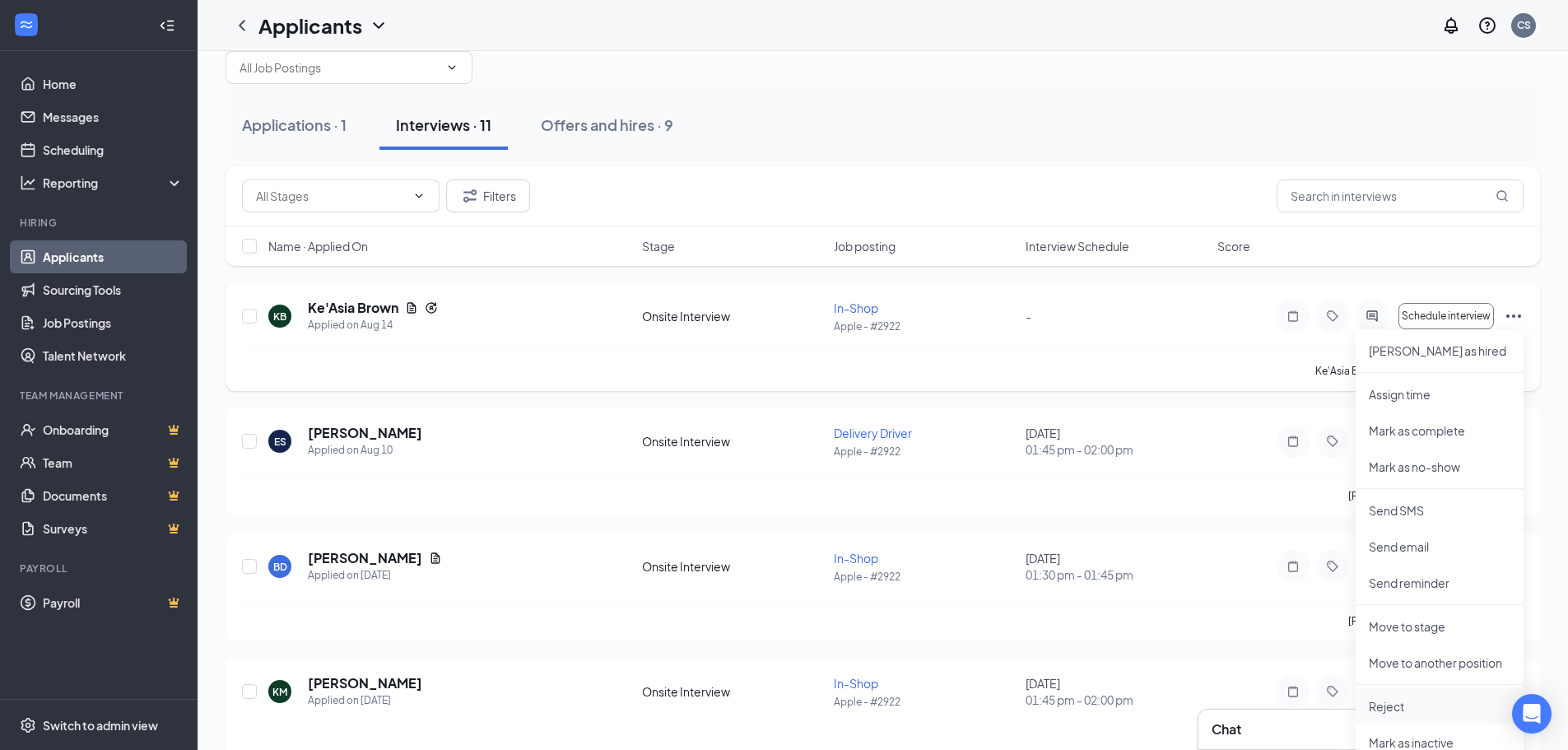
click at [1369, 702] on p "Reject" at bounding box center [1439, 706] width 141 height 17
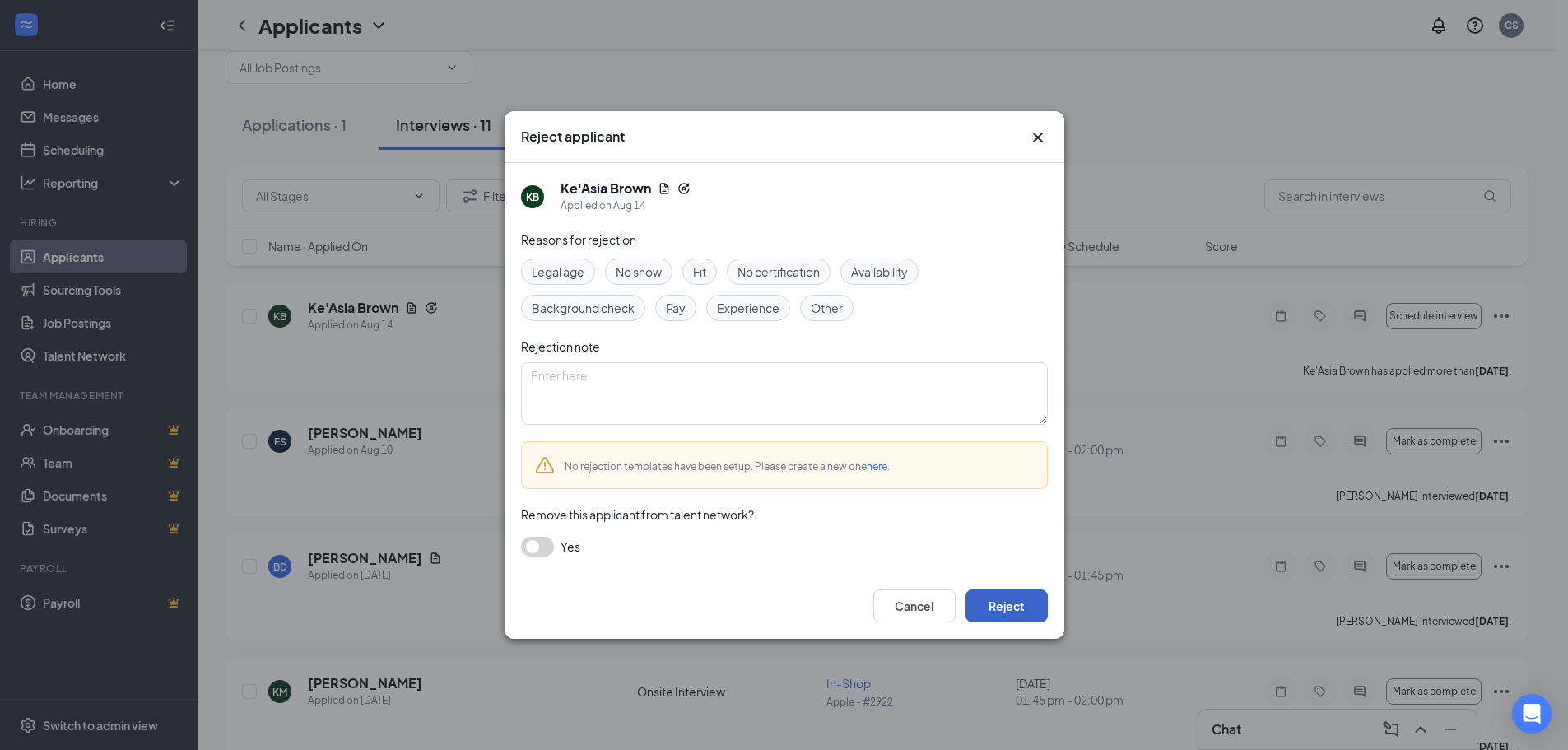
click at [1035, 606] on button "Reject" at bounding box center [1006, 606] width 82 height 33
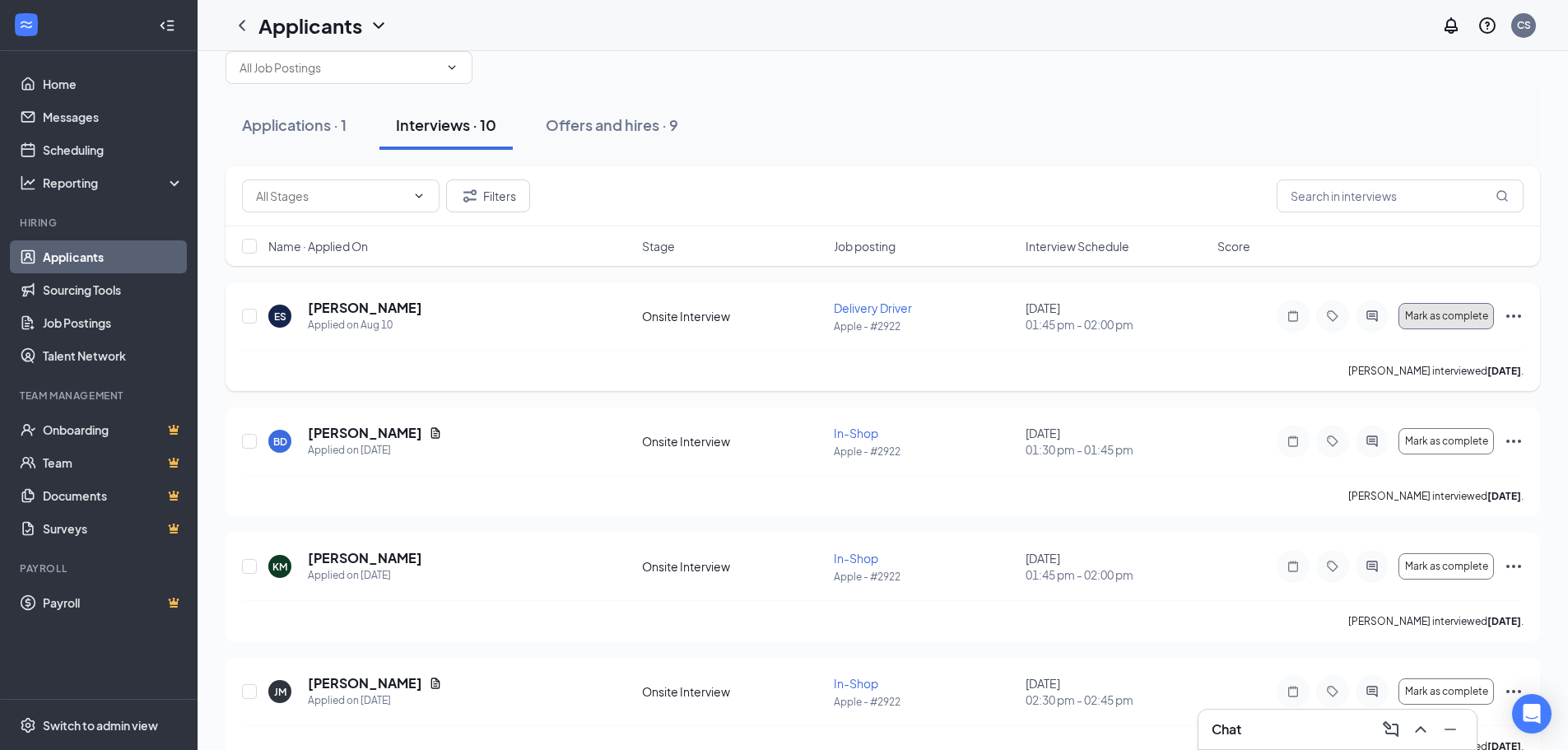
click at [1451, 316] on span "Mark as complete" at bounding box center [1446, 317] width 83 height 12
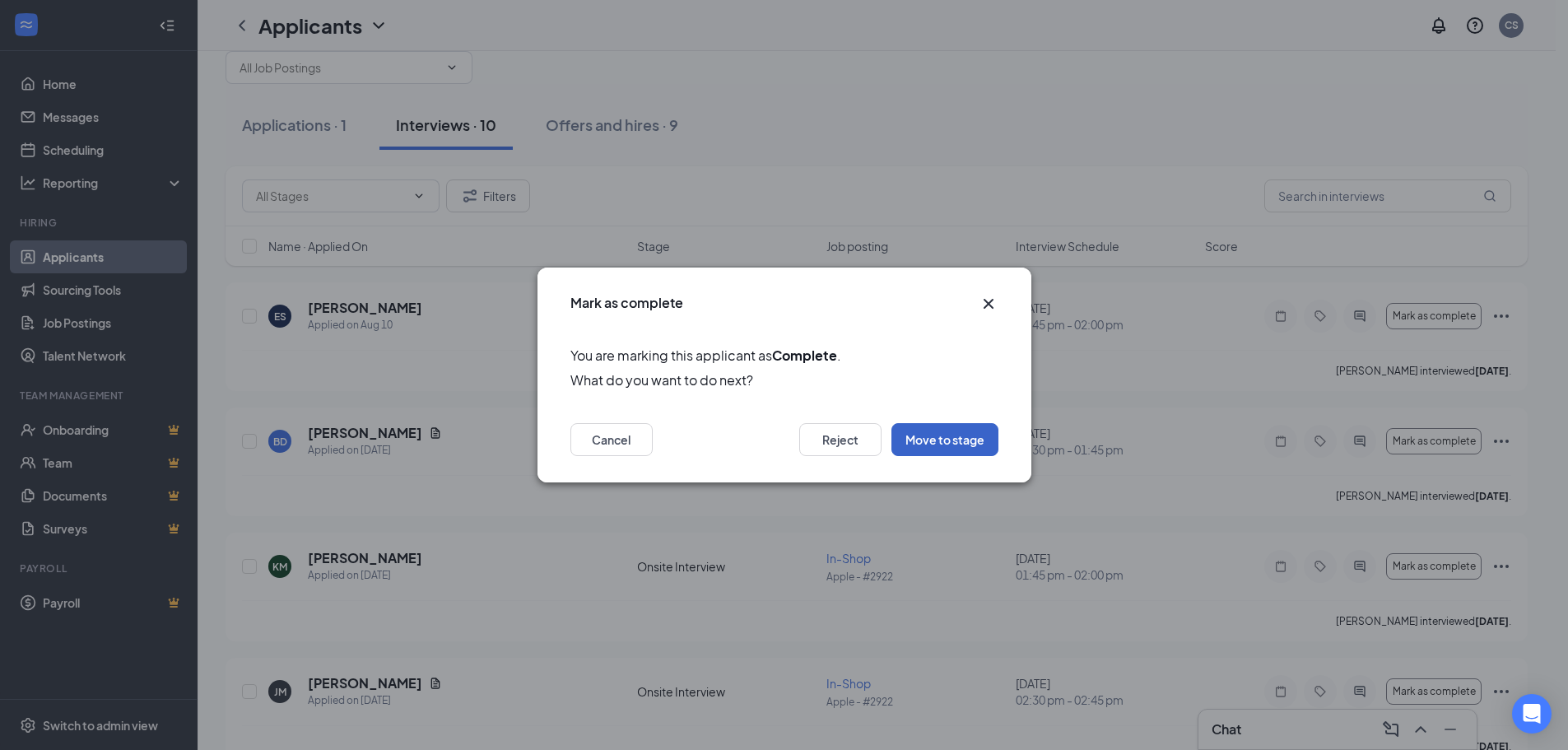
click at [950, 442] on button "Move to stage" at bounding box center [945, 439] width 107 height 33
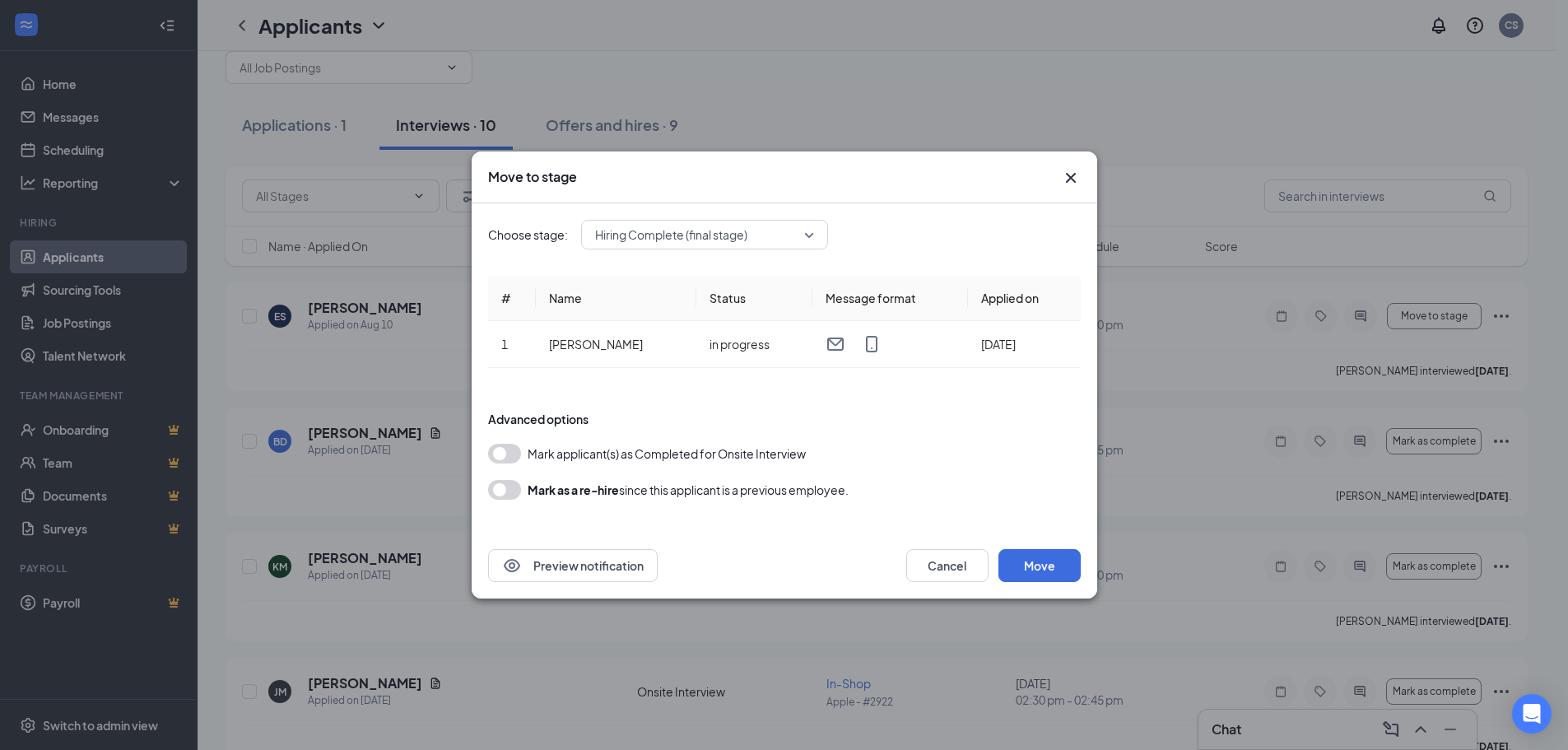
click at [503, 453] on button "button" at bounding box center [504, 453] width 33 height 20
click at [1027, 551] on button "Move" at bounding box center [1039, 565] width 82 height 33
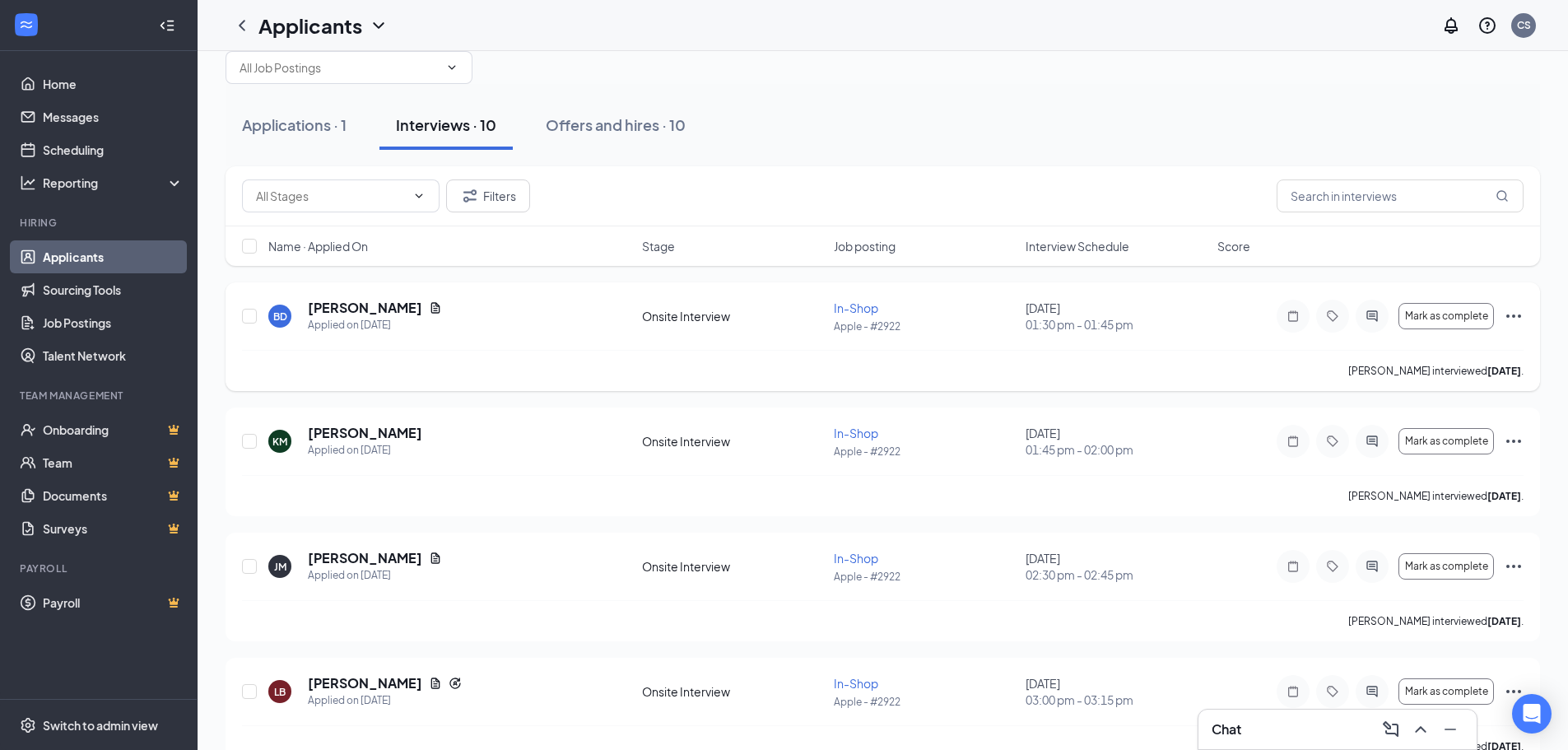
click at [1517, 317] on icon "Ellipses" at bounding box center [1514, 317] width 20 height 20
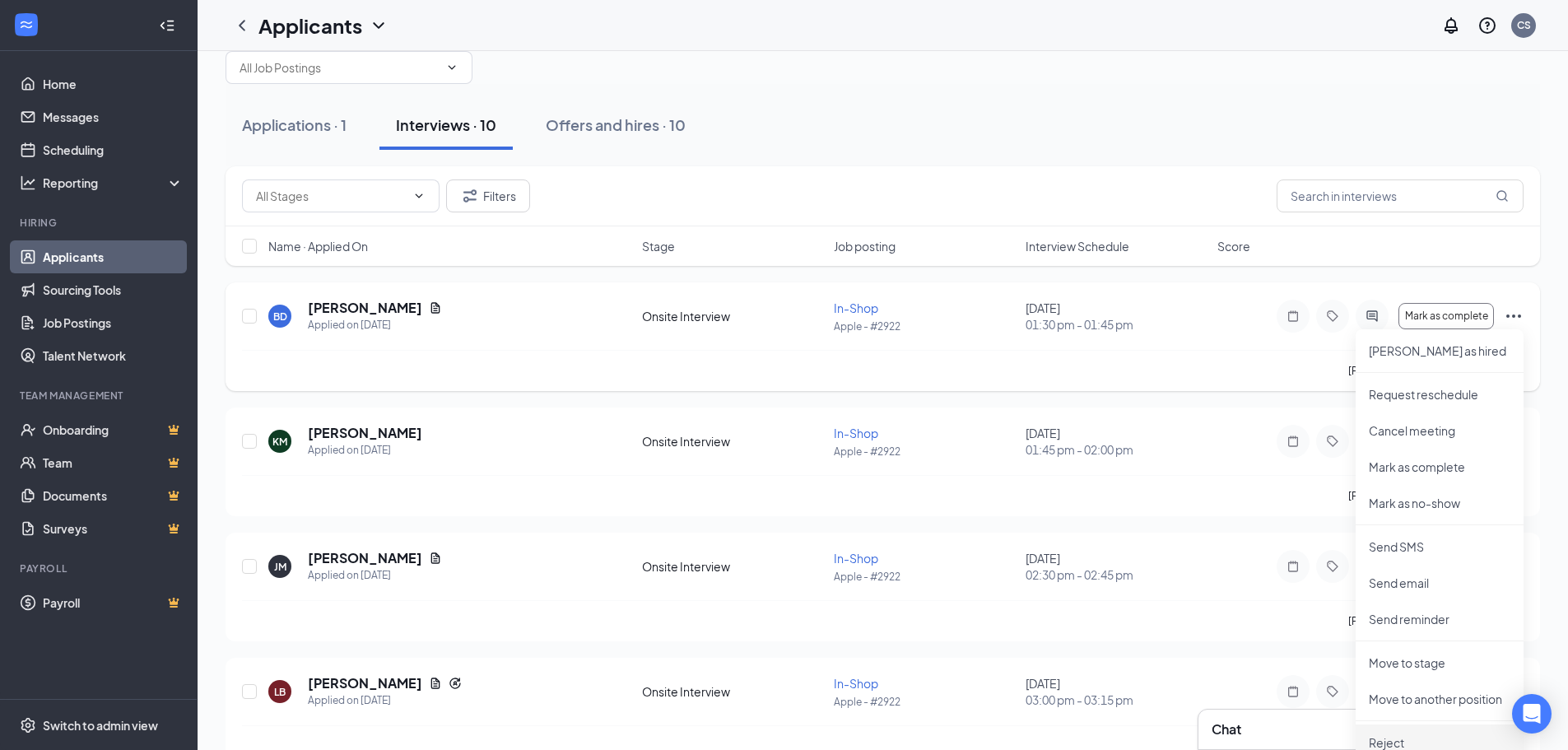
drag, startPoint x: 1379, startPoint y: 733, endPoint x: 1385, endPoint y: 720, distance: 14.3
click at [1379, 729] on li "Reject" at bounding box center [1439, 742] width 168 height 37
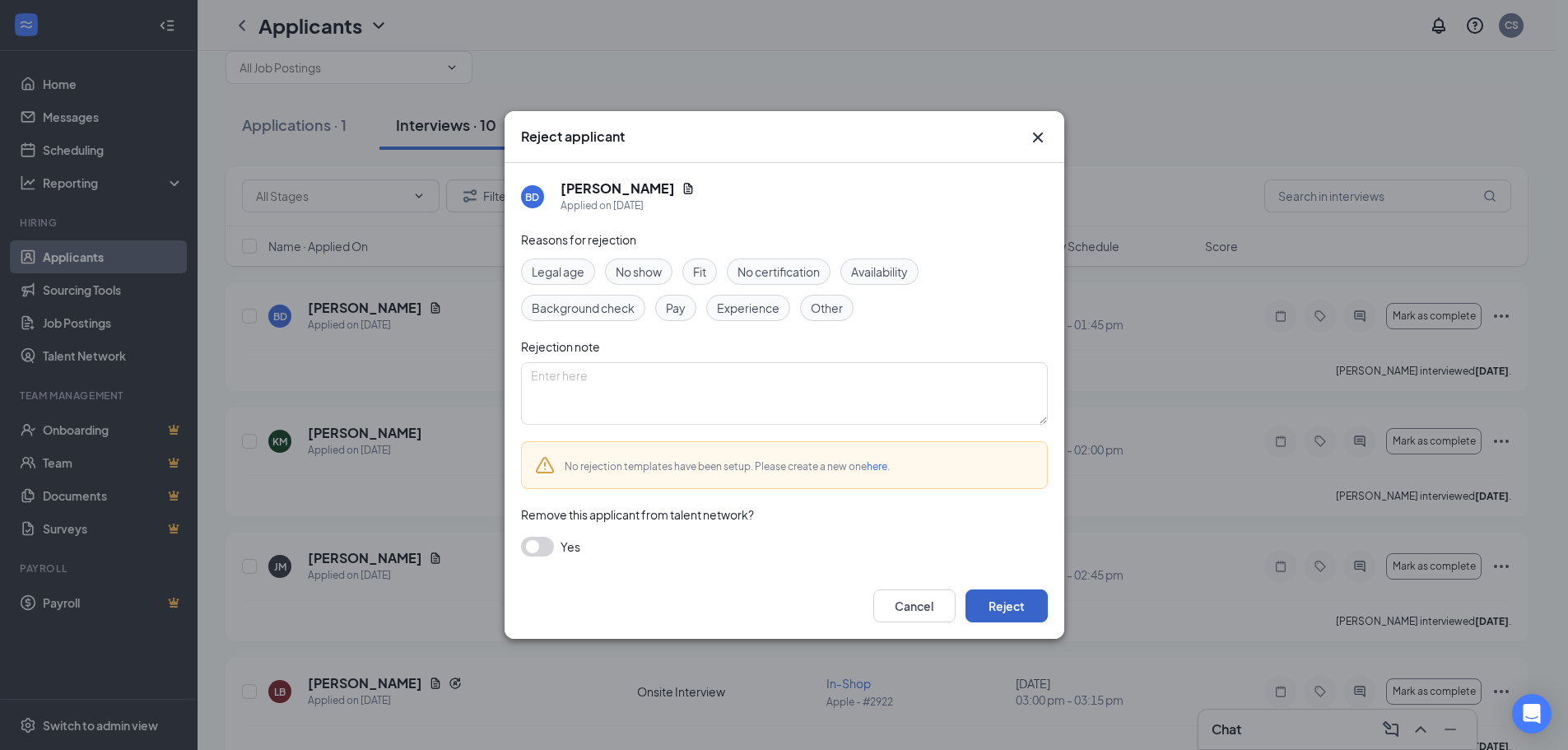
click at [1007, 598] on button "Reject" at bounding box center [1006, 606] width 82 height 33
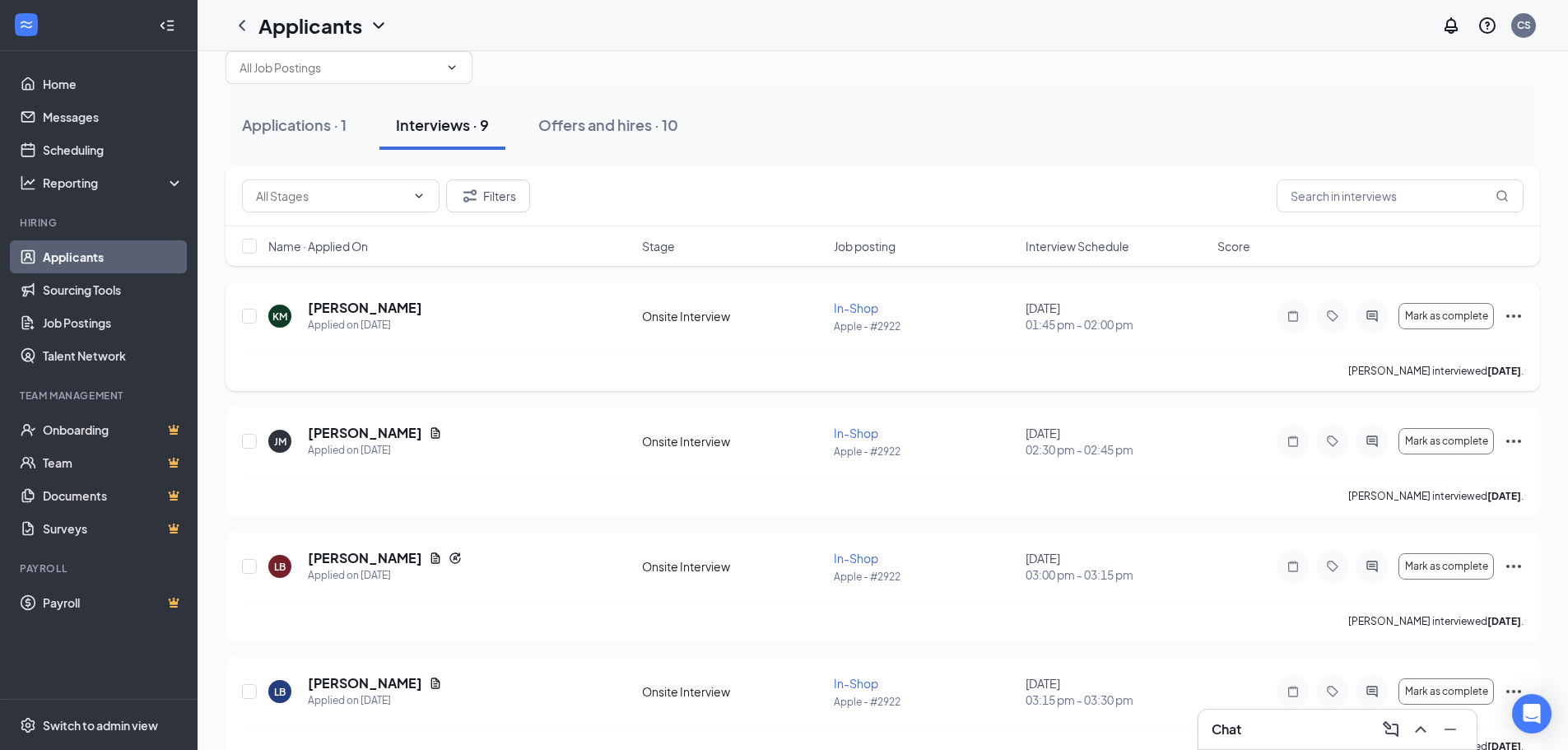
click at [1512, 317] on icon "Ellipses" at bounding box center [1514, 317] width 20 height 20
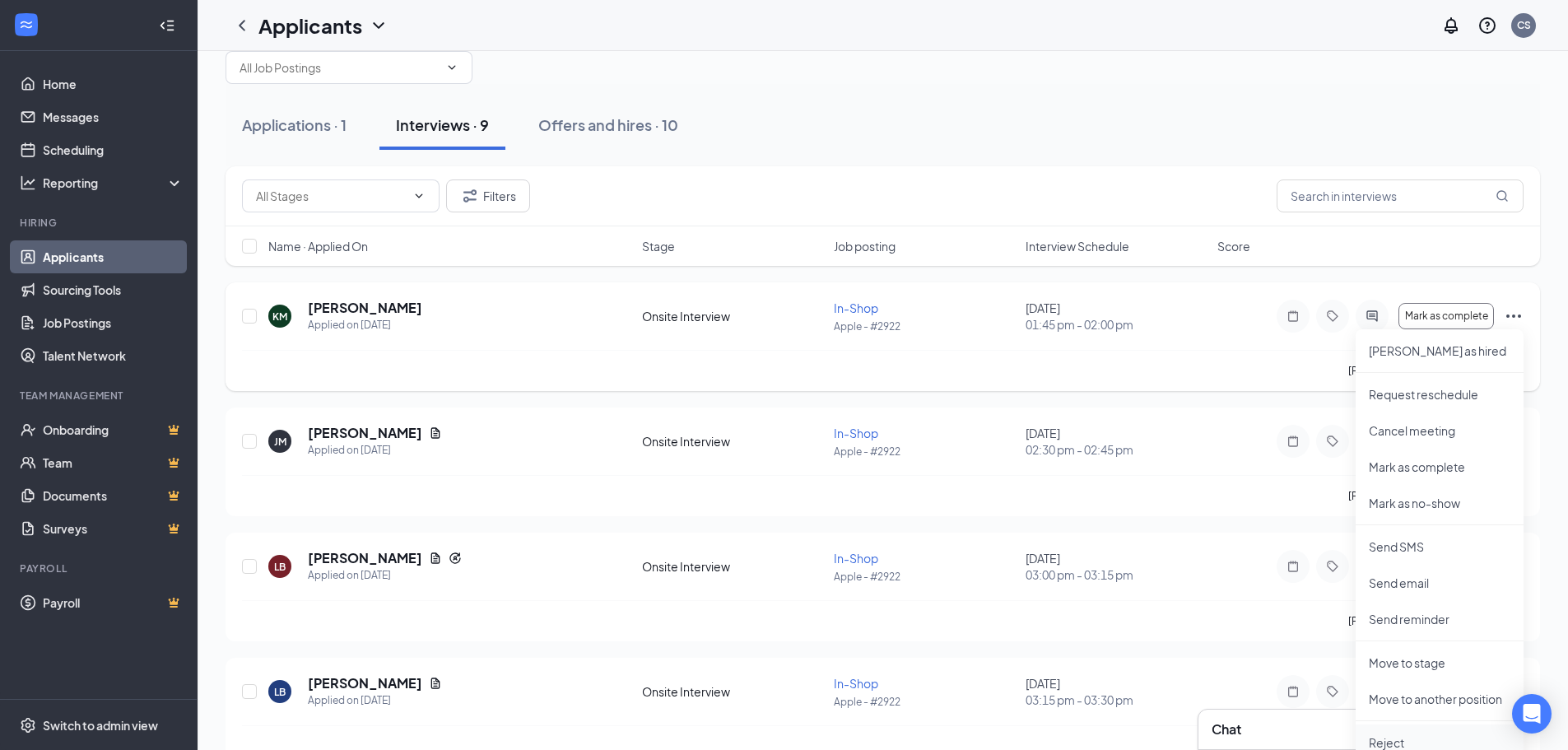
drag, startPoint x: 1394, startPoint y: 747, endPoint x: 1386, endPoint y: 741, distance: 10.0
click at [1391, 744] on p "Reject" at bounding box center [1439, 742] width 141 height 17
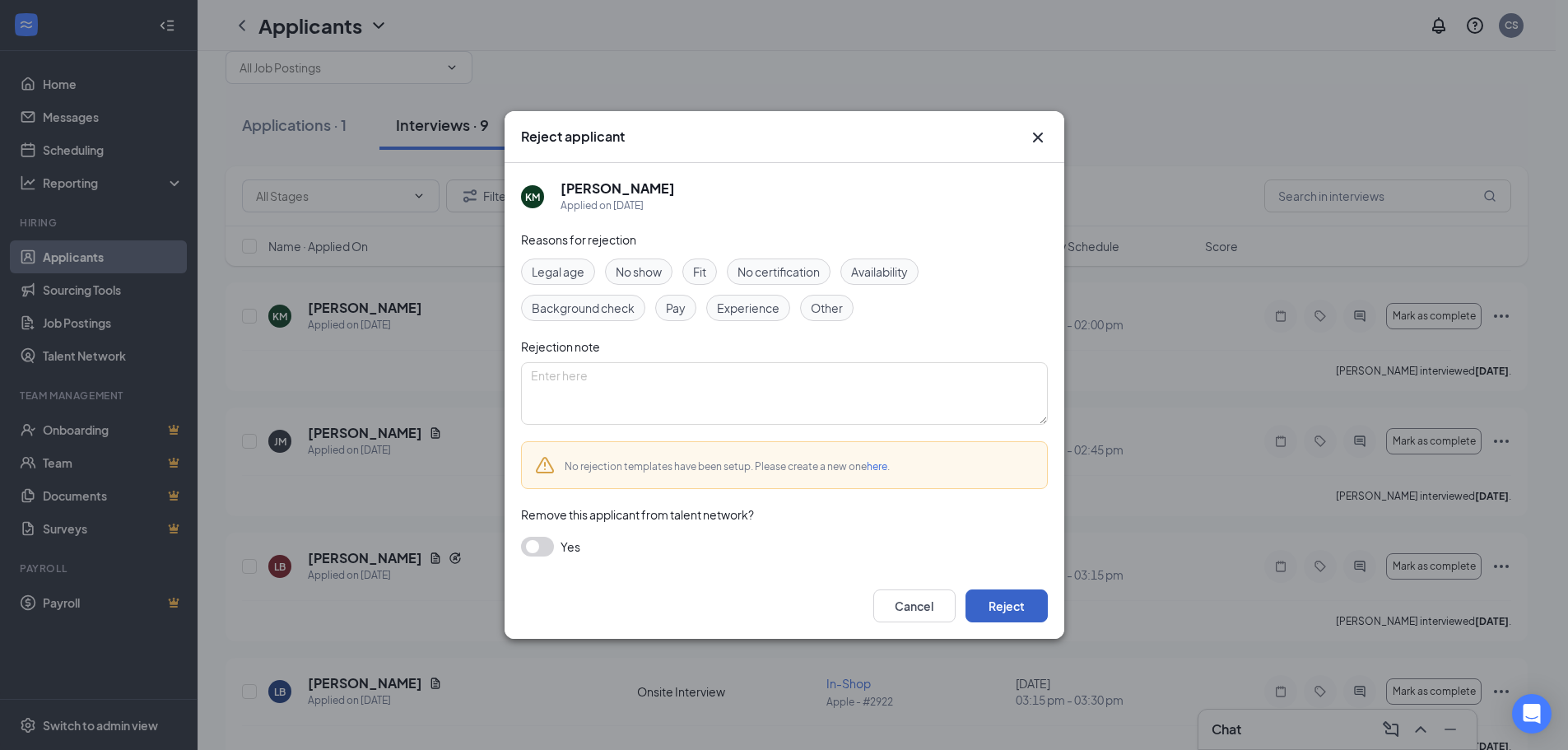
click at [1003, 615] on button "Reject" at bounding box center [1006, 606] width 82 height 33
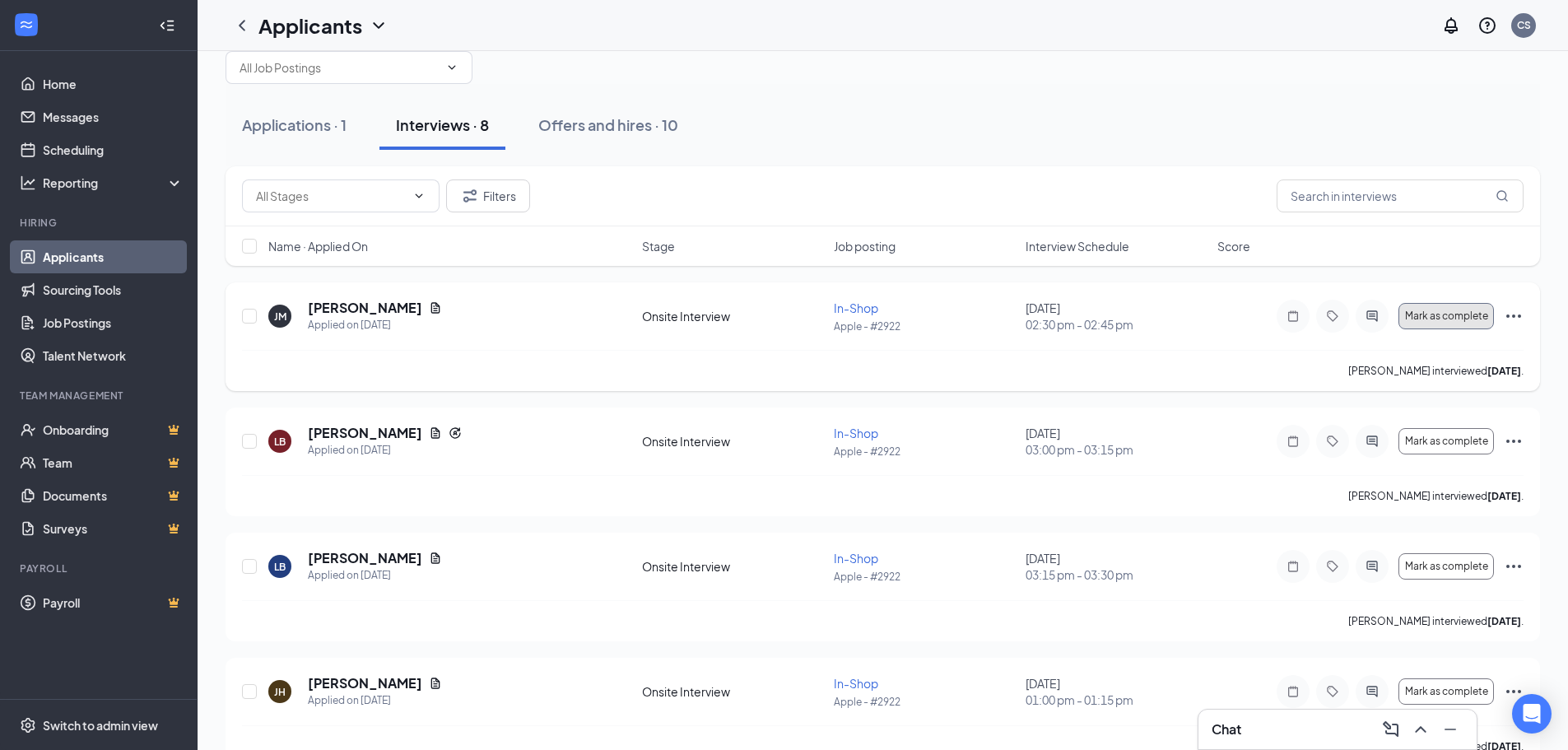
click at [1488, 317] on button "Mark as complete" at bounding box center [1446, 316] width 96 height 27
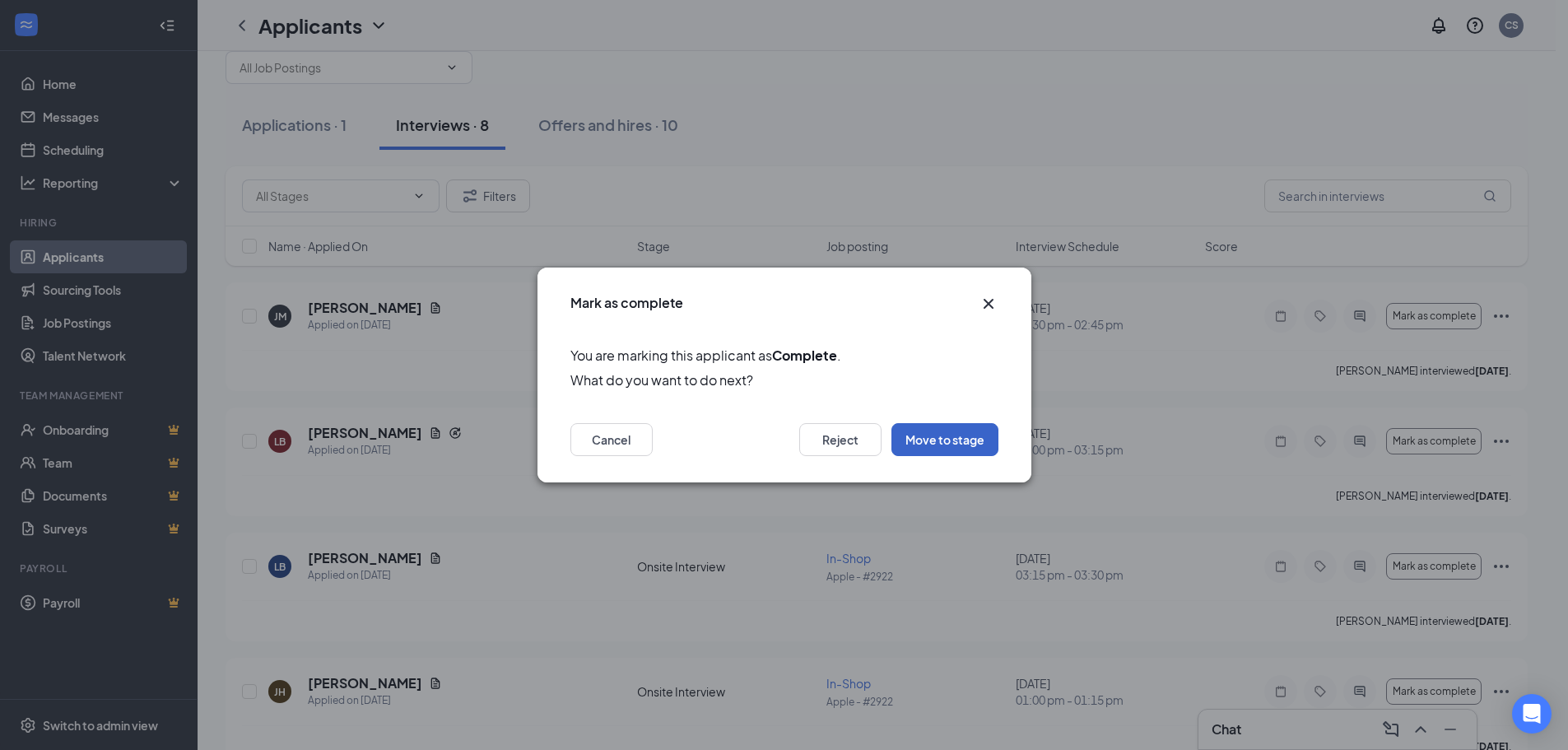
click at [946, 436] on button "Move to stage" at bounding box center [945, 439] width 107 height 33
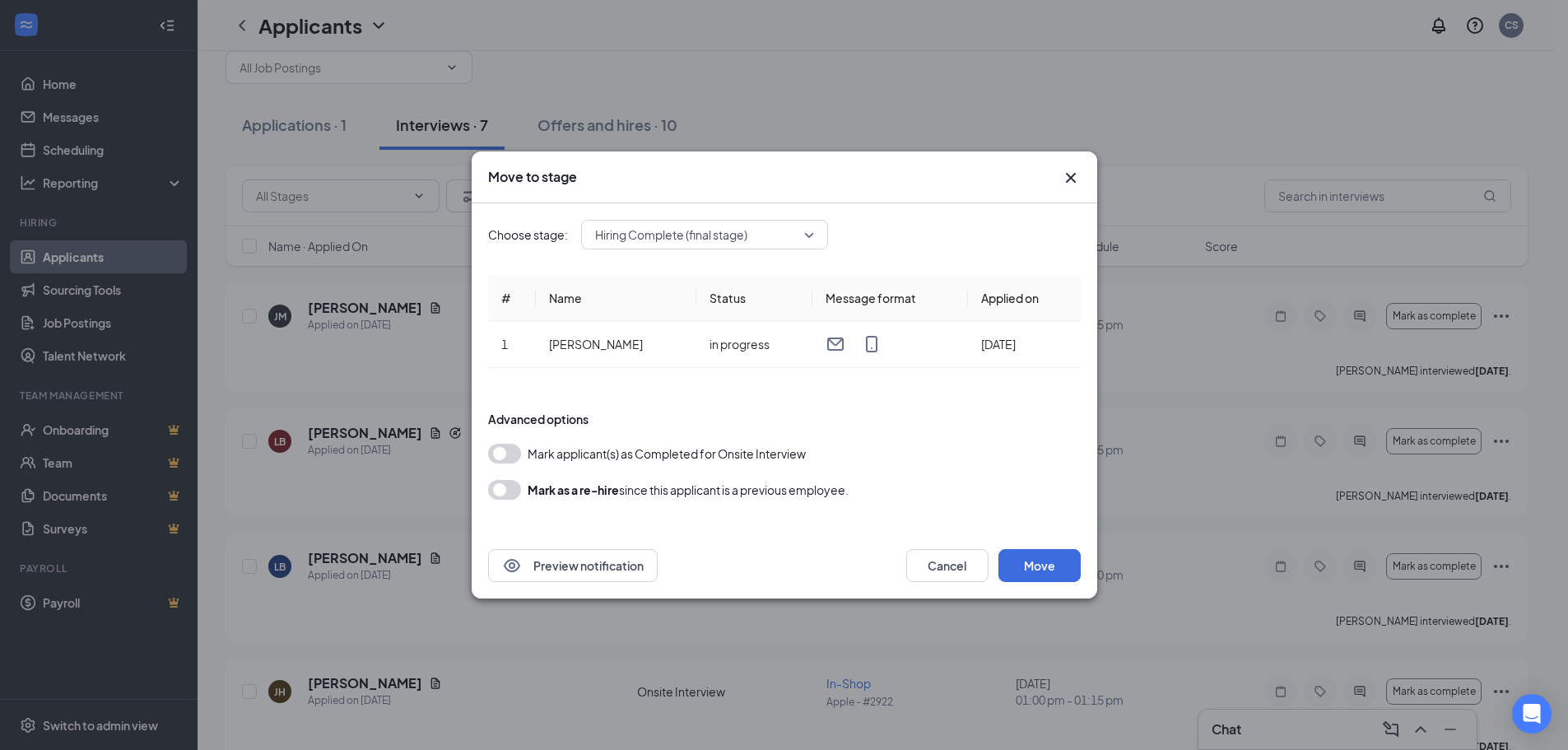
click at [507, 457] on button "button" at bounding box center [504, 453] width 33 height 20
click at [1047, 572] on button "Move" at bounding box center [1039, 565] width 82 height 33
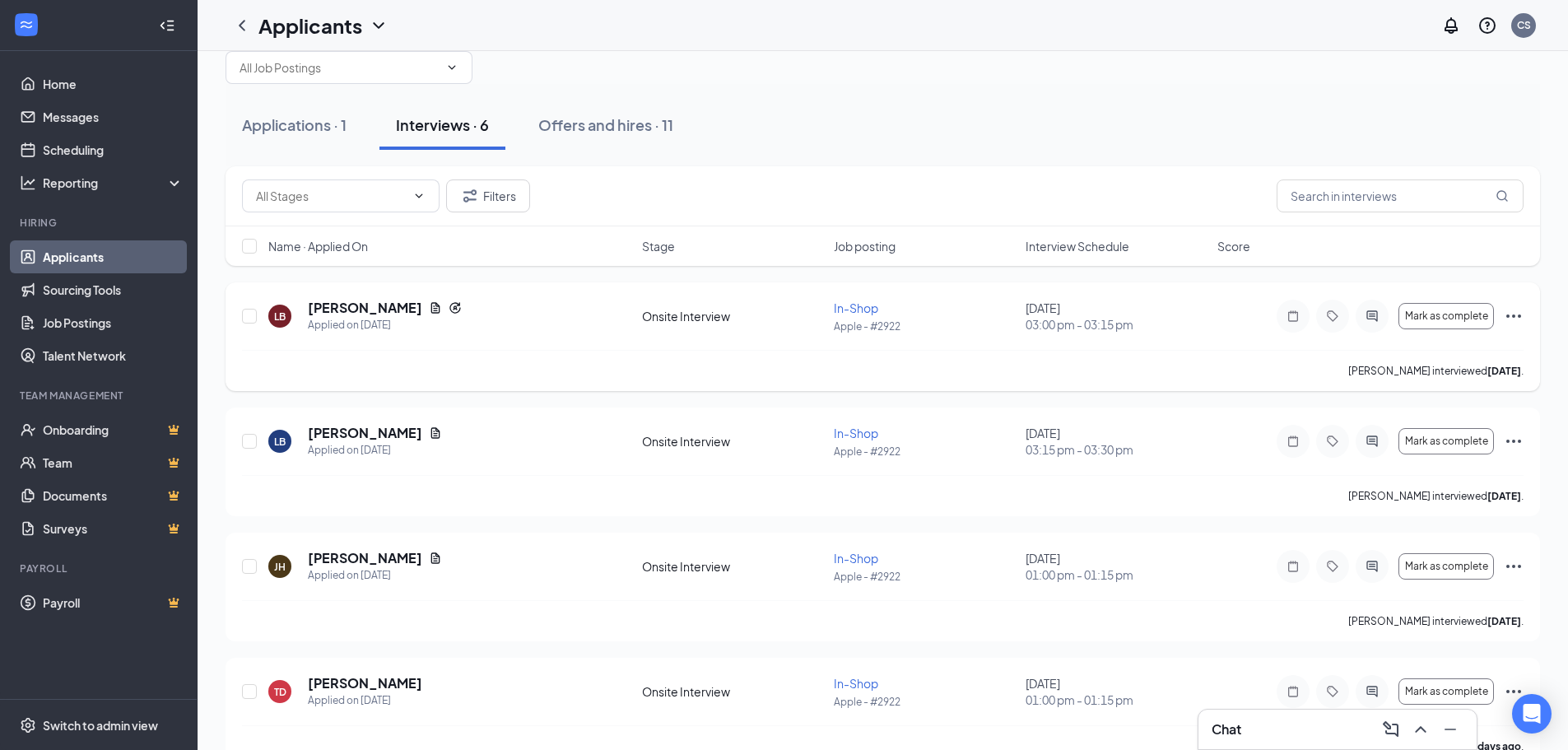
click at [1502, 315] on div "Mark as complete [PERSON_NAME] as hired Request reschedule Cancel meeting [PERS…" at bounding box center [1400, 316] width 247 height 33
click at [1510, 316] on icon "Ellipses" at bounding box center [1514, 316] width 15 height 3
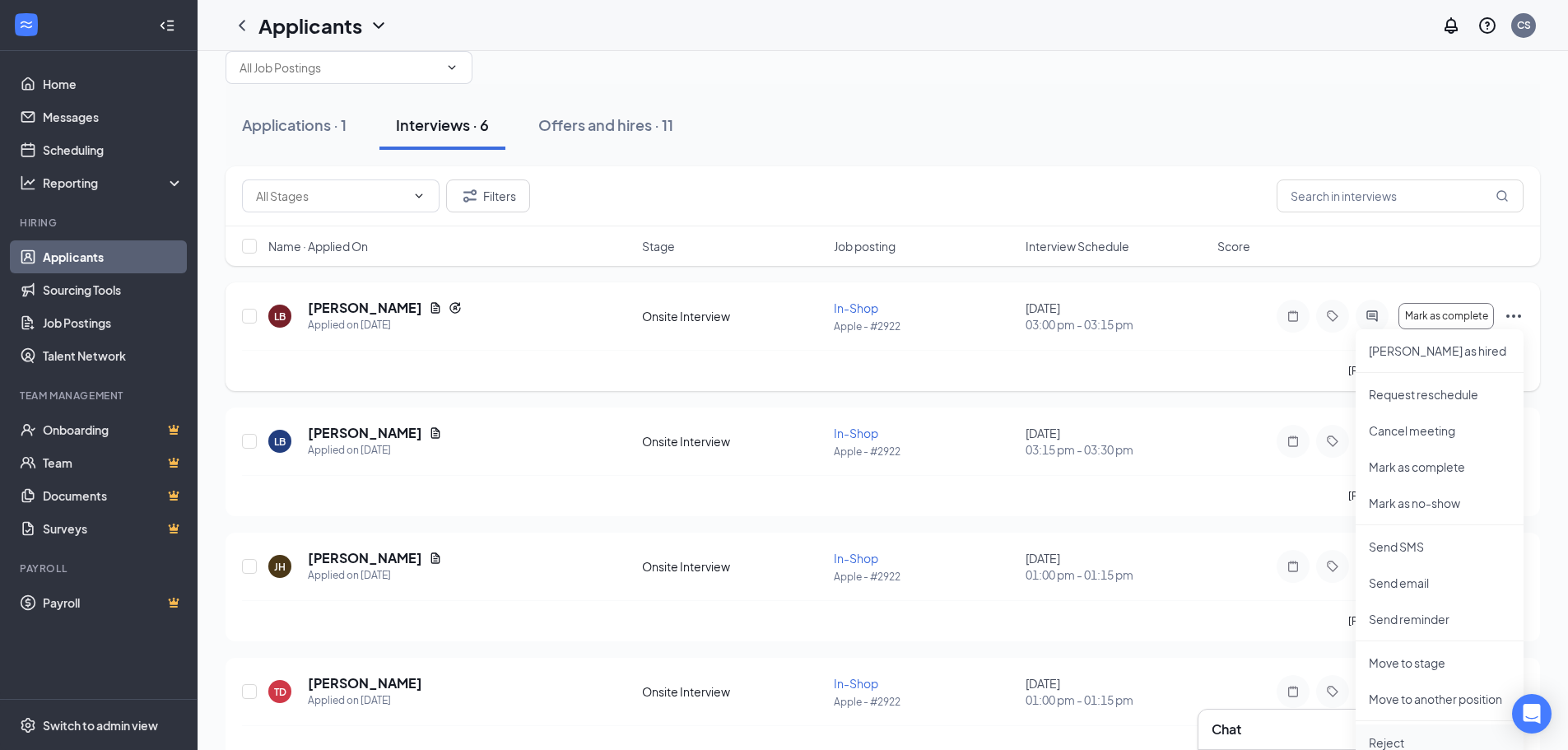
drag, startPoint x: 1412, startPoint y: 737, endPoint x: 1384, endPoint y: 745, distance: 29.1
click at [1411, 733] on li "Reject" at bounding box center [1439, 742] width 168 height 37
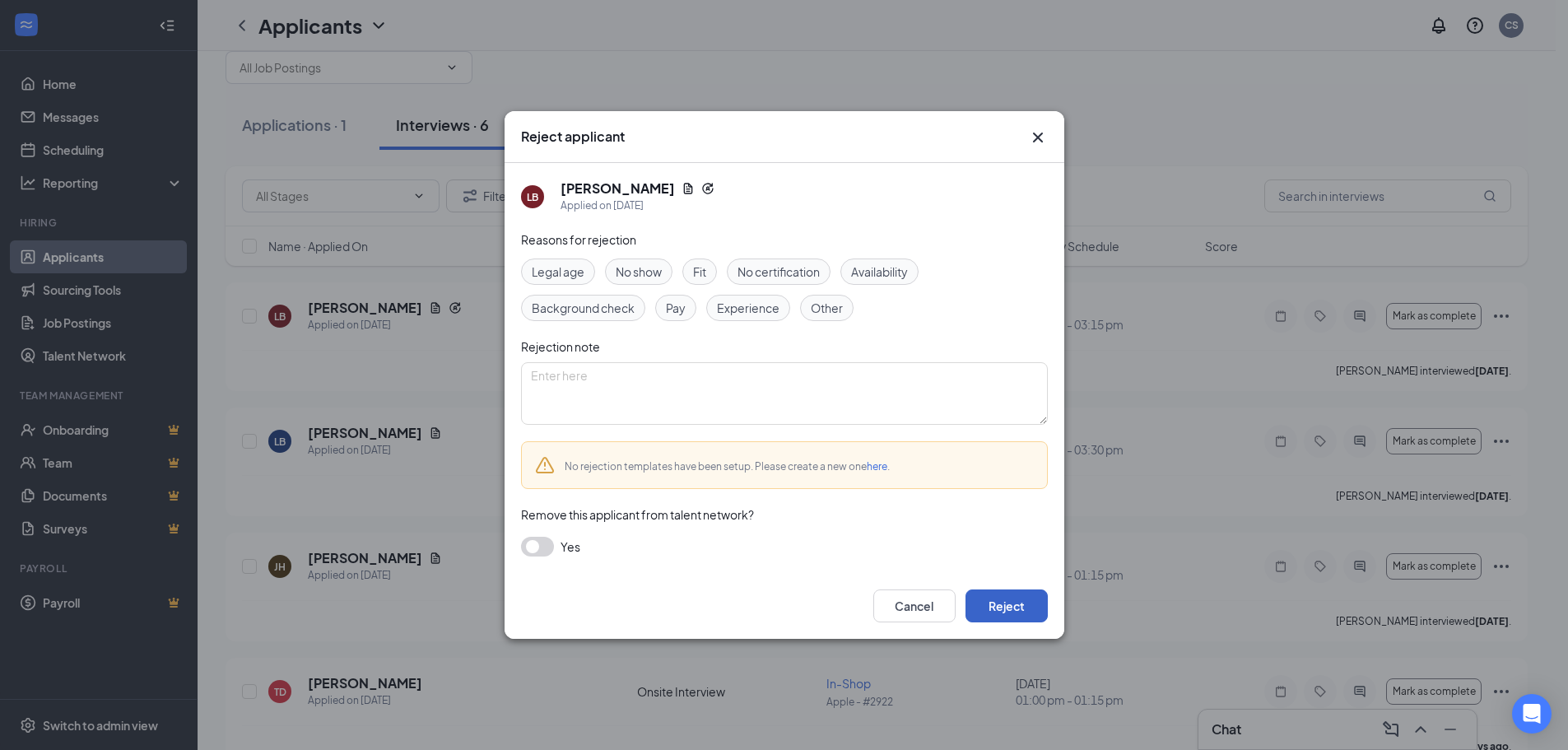
click at [1004, 606] on button "Reject" at bounding box center [1006, 606] width 82 height 33
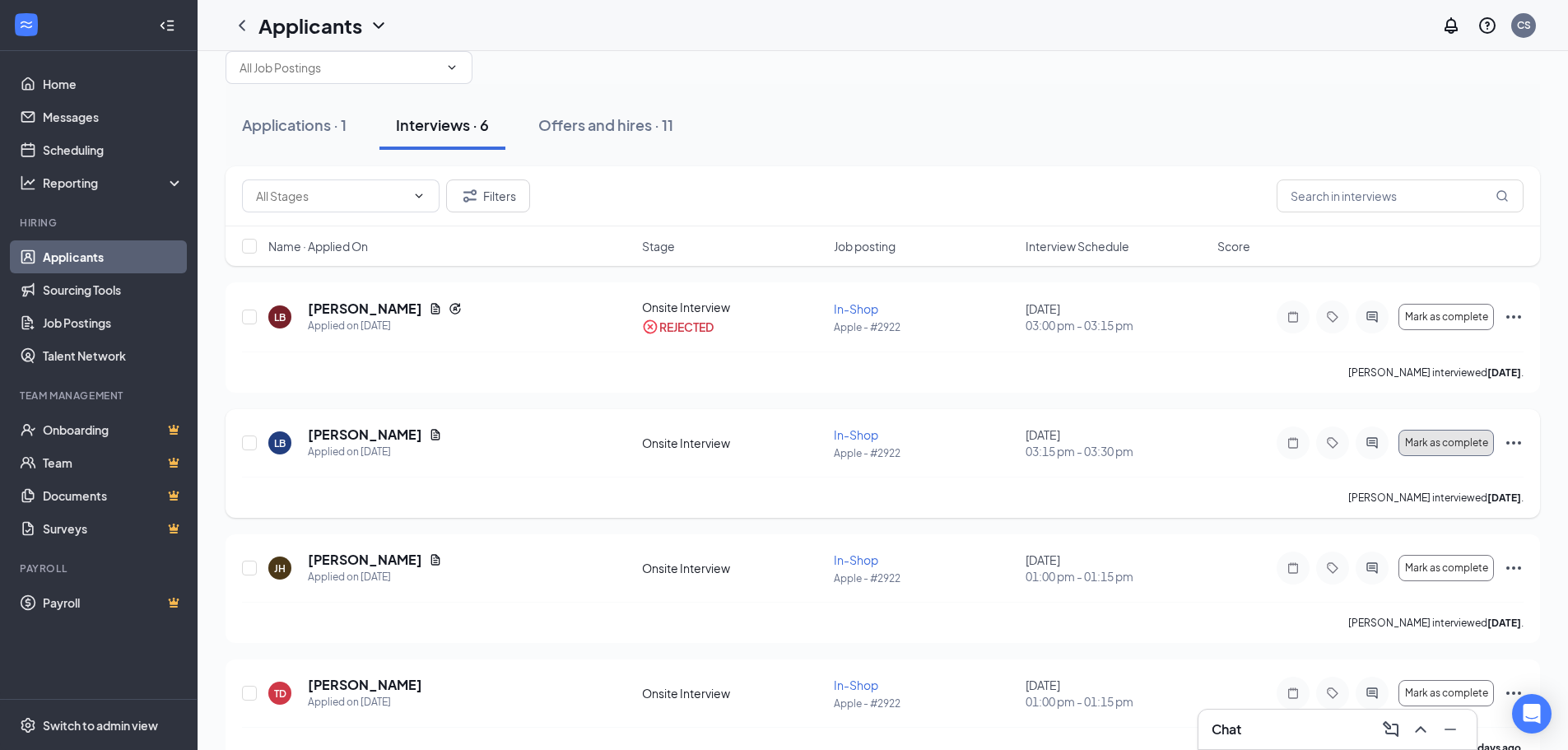
click at [1448, 440] on span "Mark as complete" at bounding box center [1446, 443] width 83 height 12
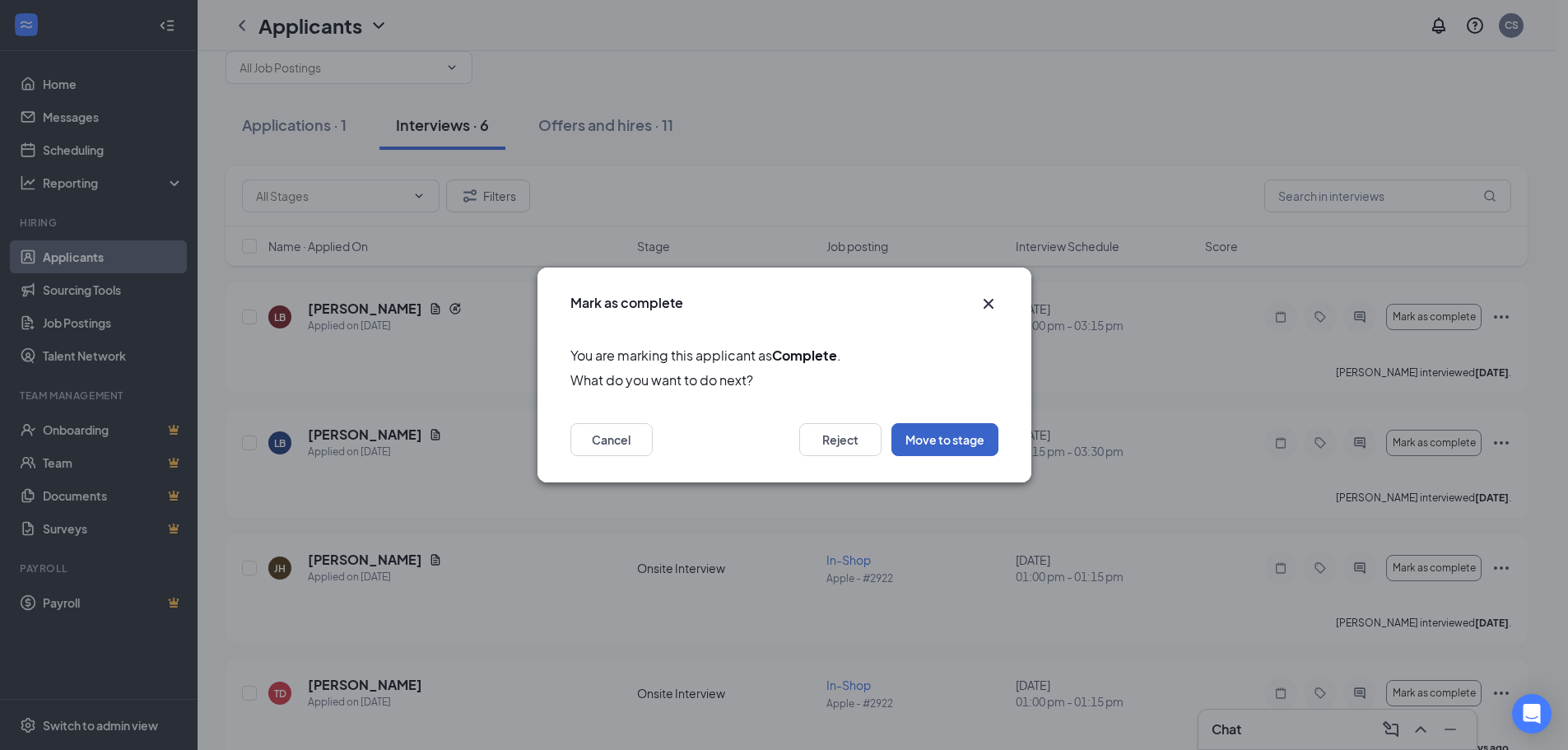
click at [929, 433] on button "Move to stage" at bounding box center [945, 439] width 107 height 33
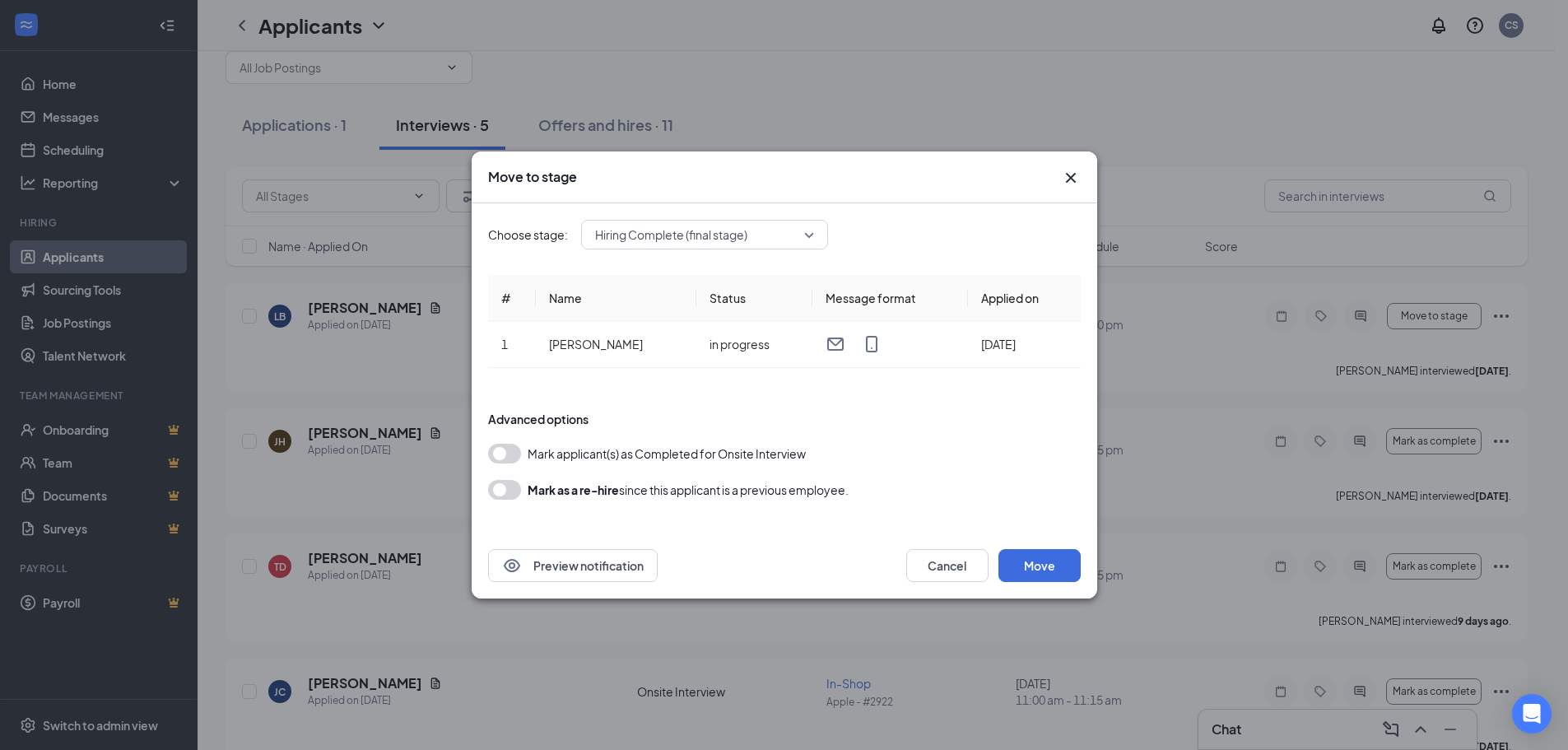
click at [494, 456] on button "button" at bounding box center [504, 453] width 33 height 20
click at [1034, 549] on button "Move" at bounding box center [1039, 565] width 82 height 33
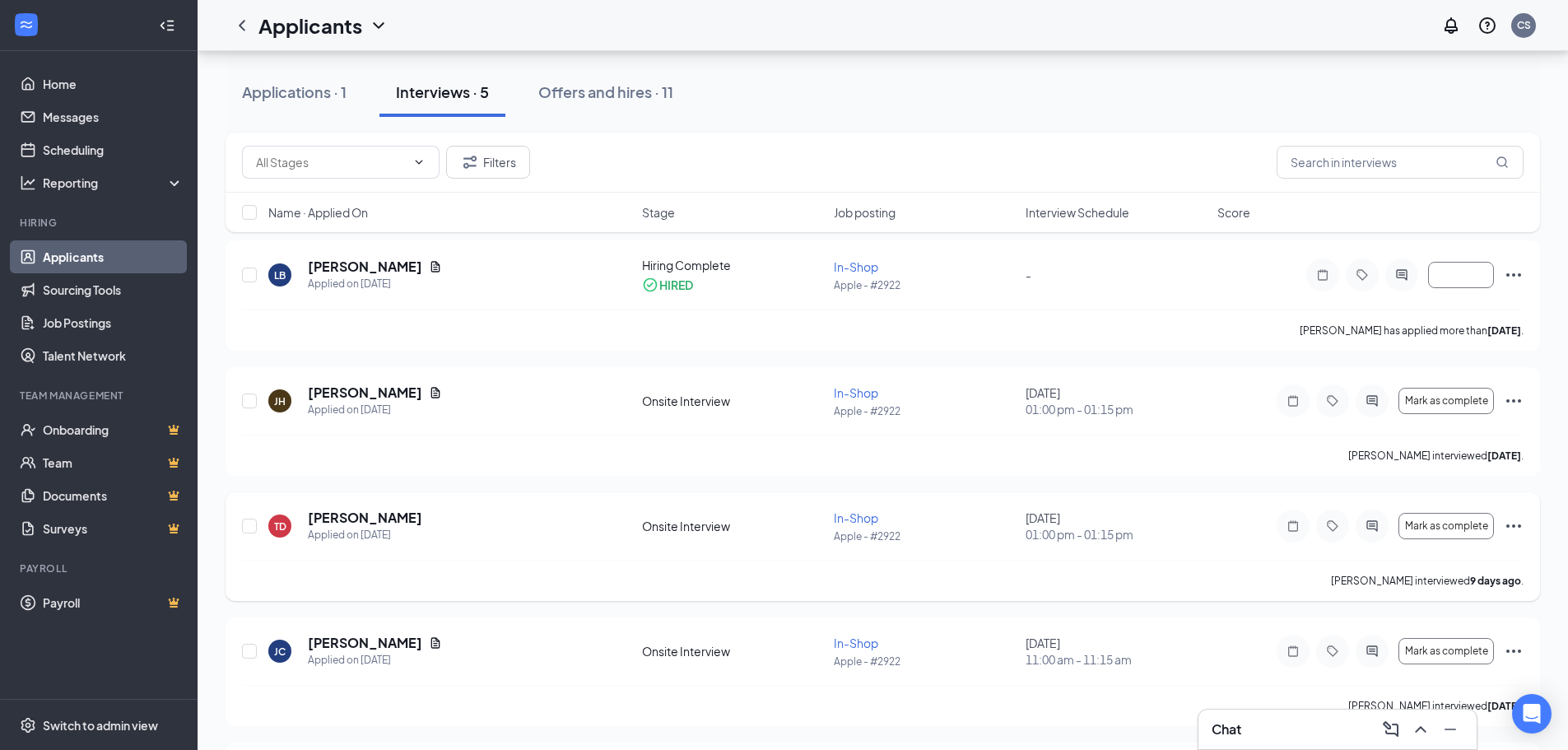
scroll to position [119, 0]
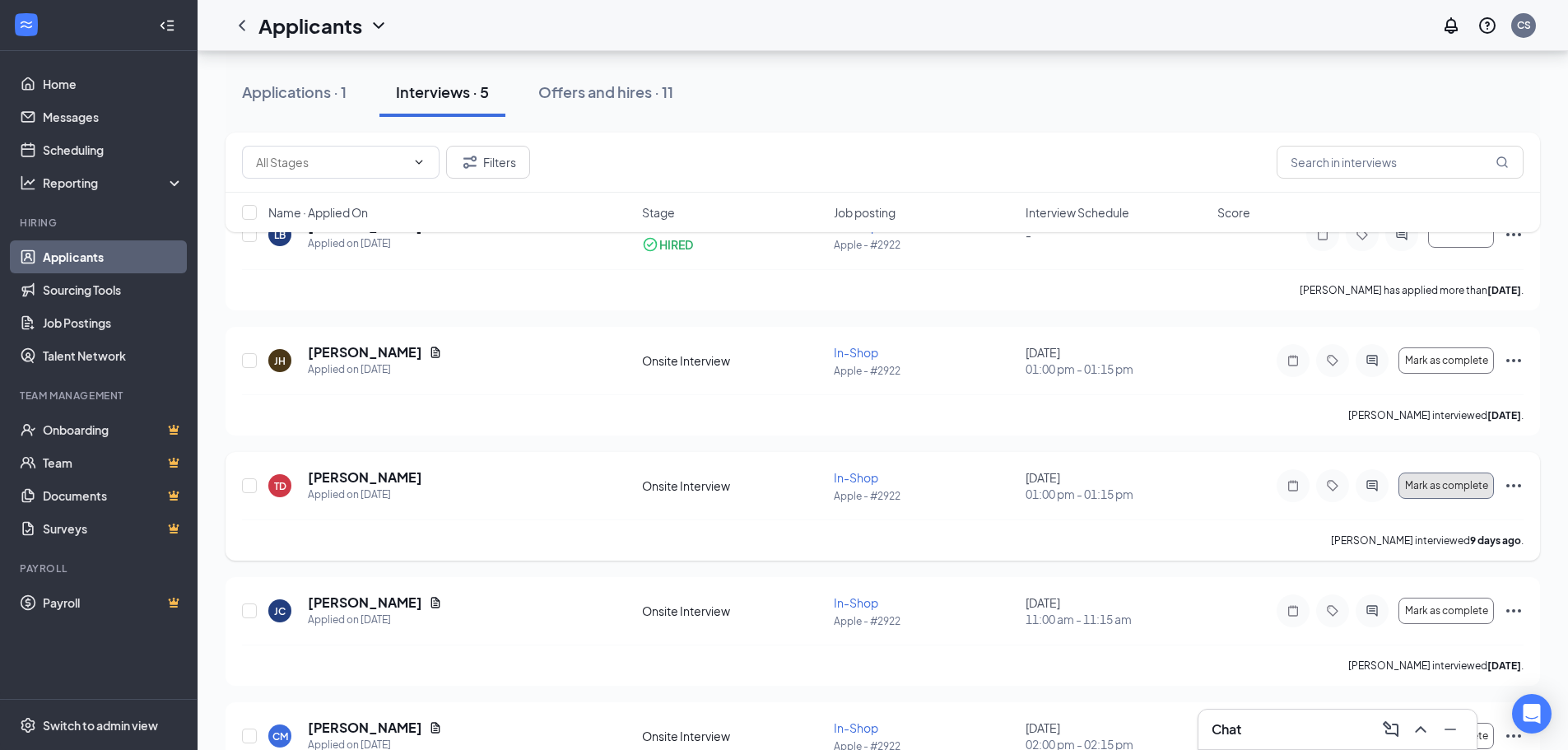
click at [1430, 483] on span "Mark as complete" at bounding box center [1446, 486] width 83 height 12
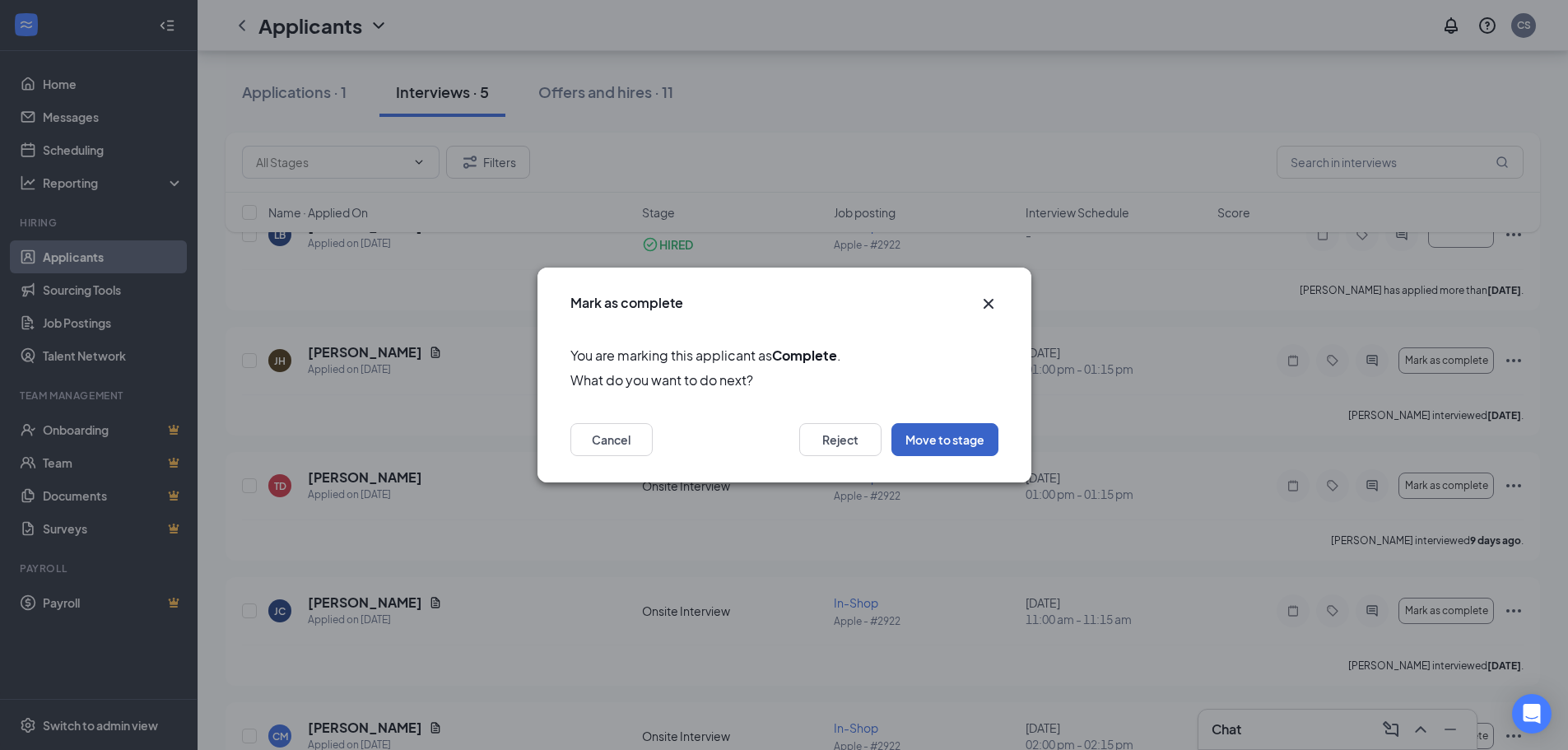
click at [957, 447] on button "Move to stage" at bounding box center [945, 439] width 107 height 33
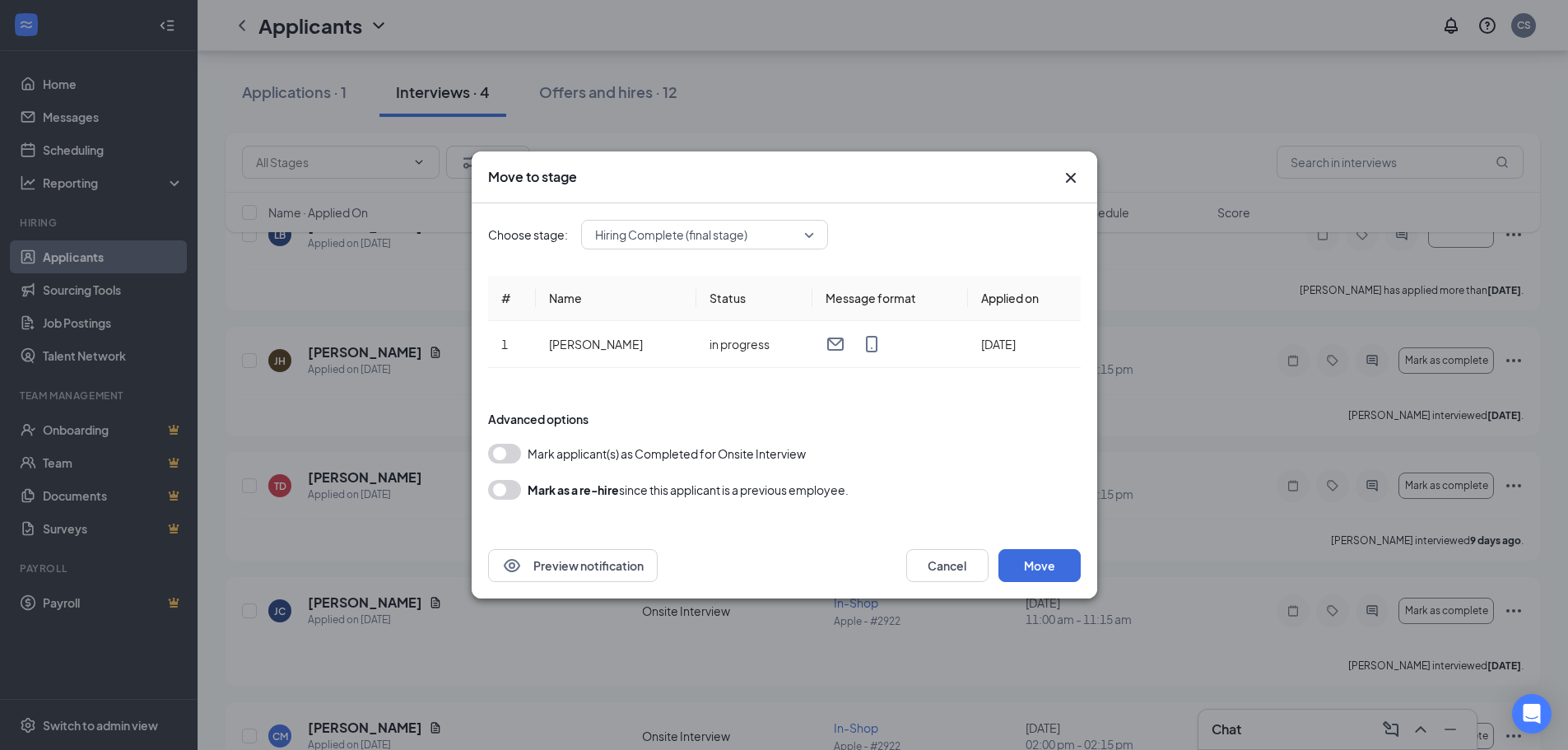
drag, startPoint x: 517, startPoint y: 456, endPoint x: 555, endPoint y: 459, distance: 38.1
click at [516, 456] on button "button" at bounding box center [504, 453] width 33 height 20
click at [1035, 567] on button "Move" at bounding box center [1039, 565] width 82 height 33
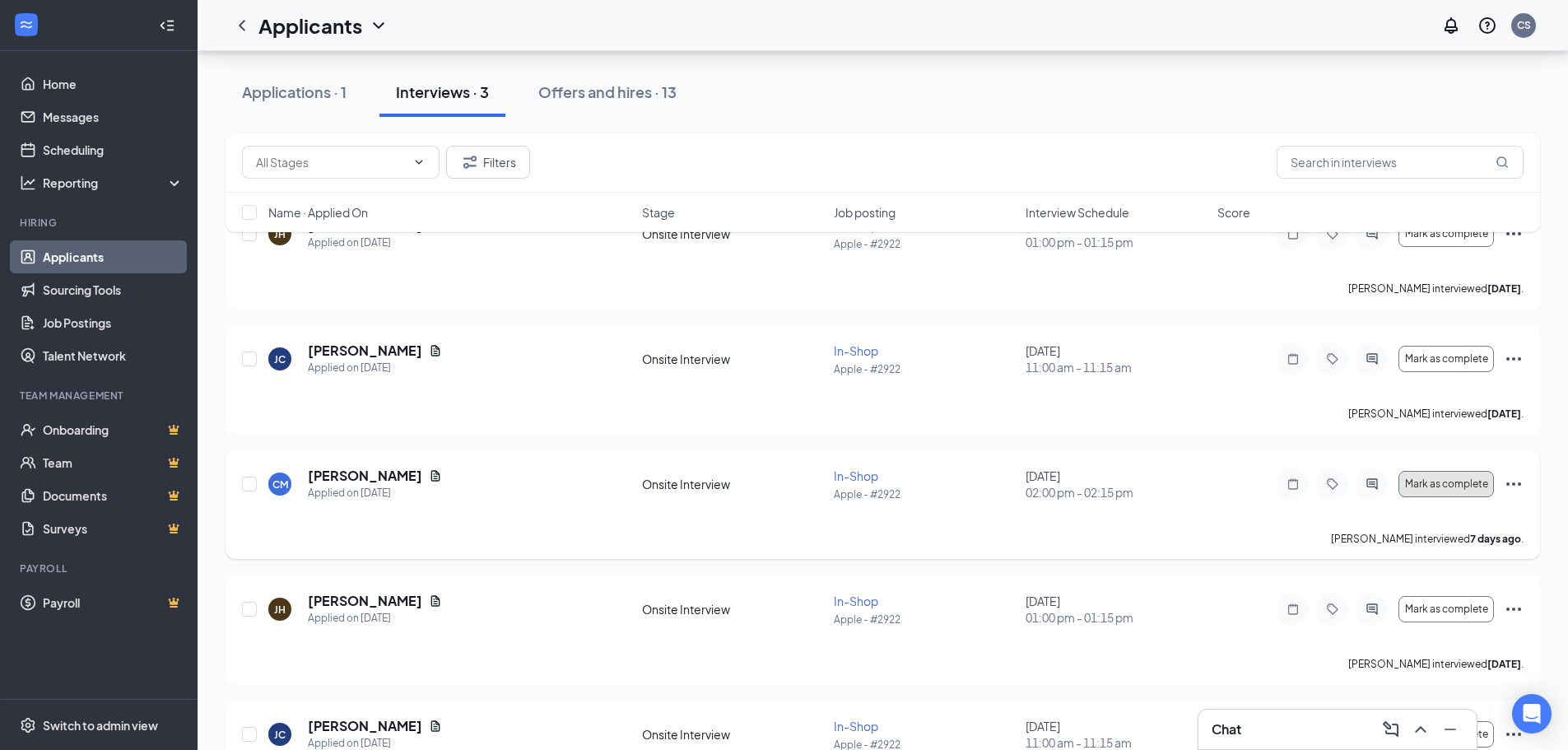
click at [1429, 484] on span "Mark as complete" at bounding box center [1446, 484] width 83 height 12
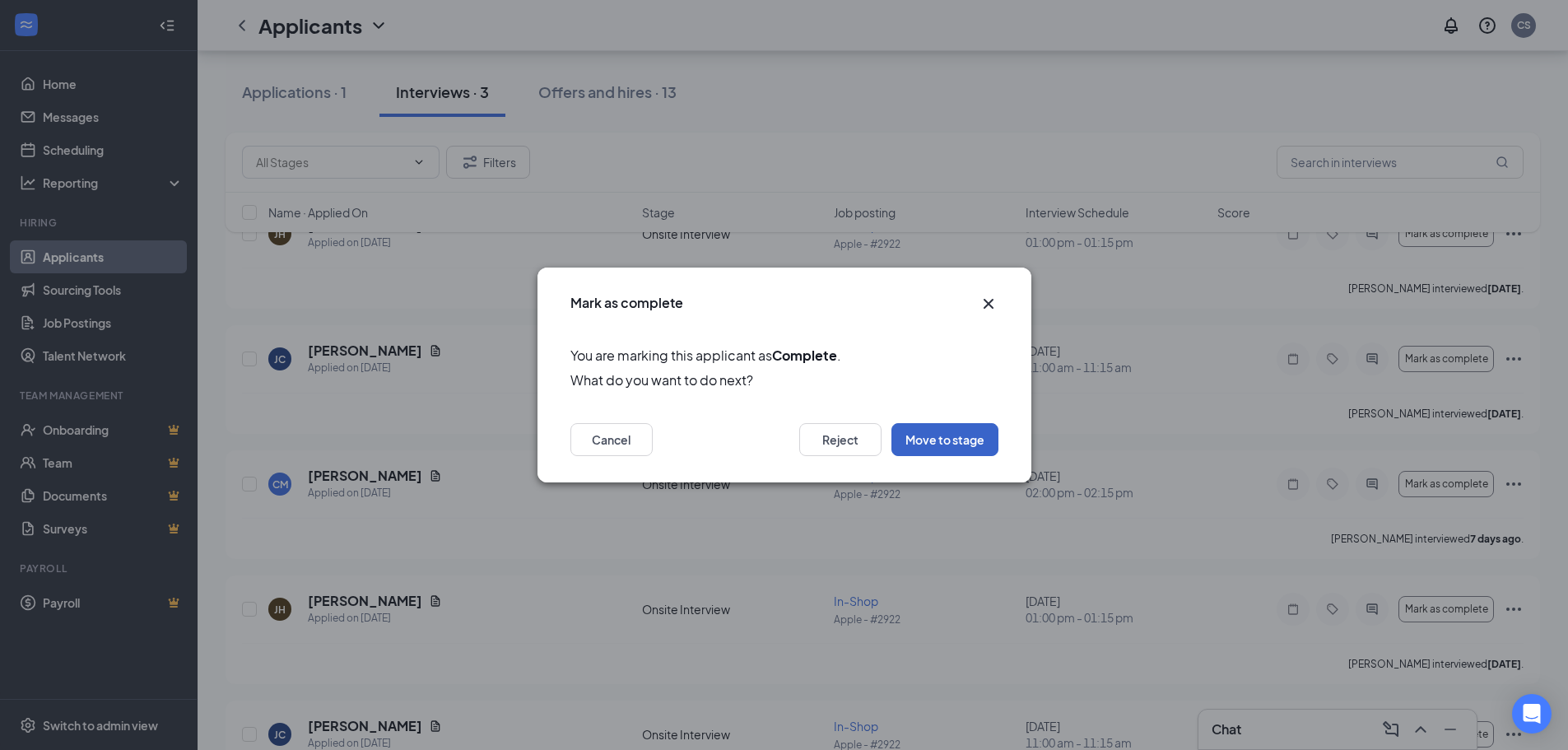
click at [932, 444] on button "Move to stage" at bounding box center [945, 439] width 107 height 33
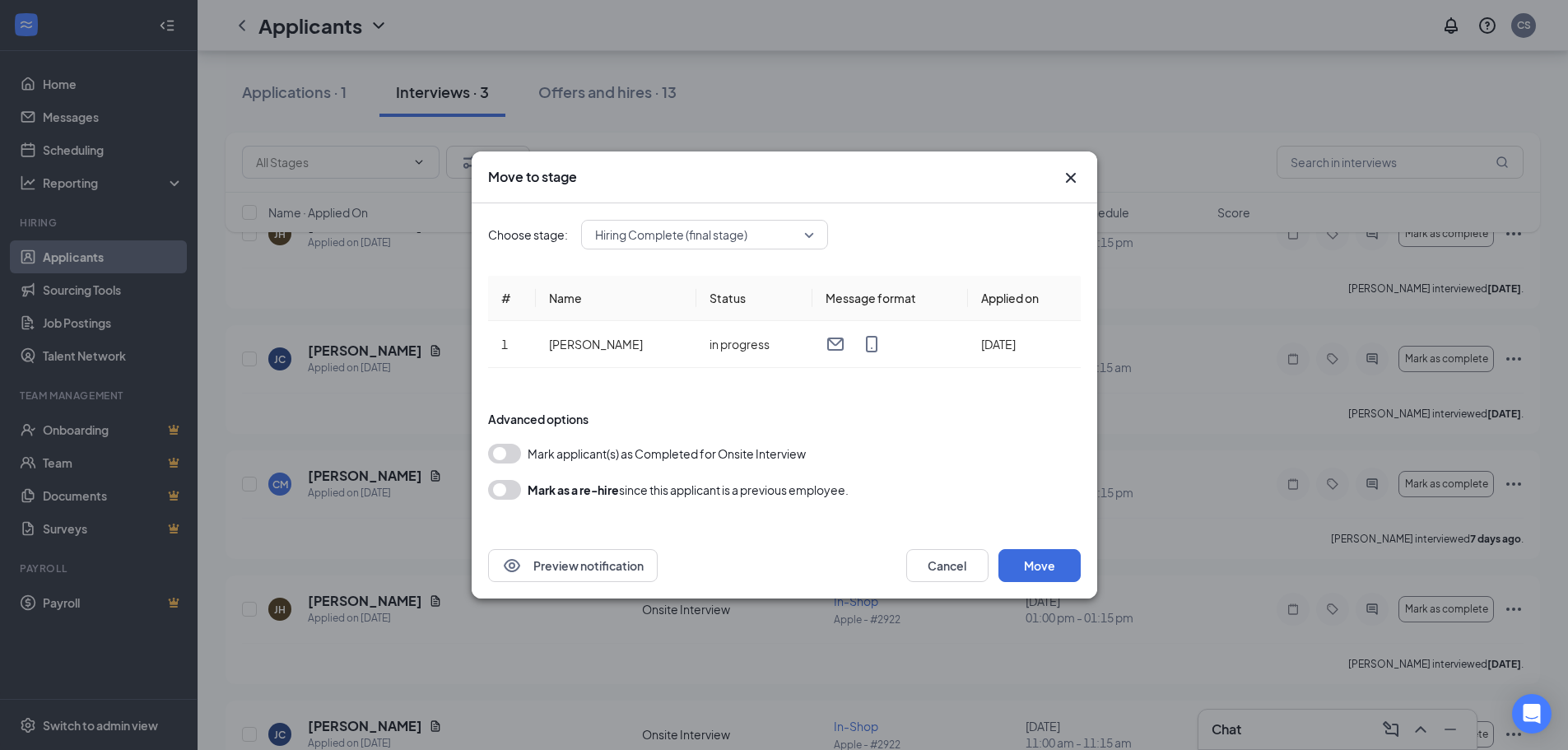
click at [506, 448] on button "button" at bounding box center [504, 453] width 33 height 20
click at [1059, 561] on button "Move" at bounding box center [1039, 565] width 82 height 33
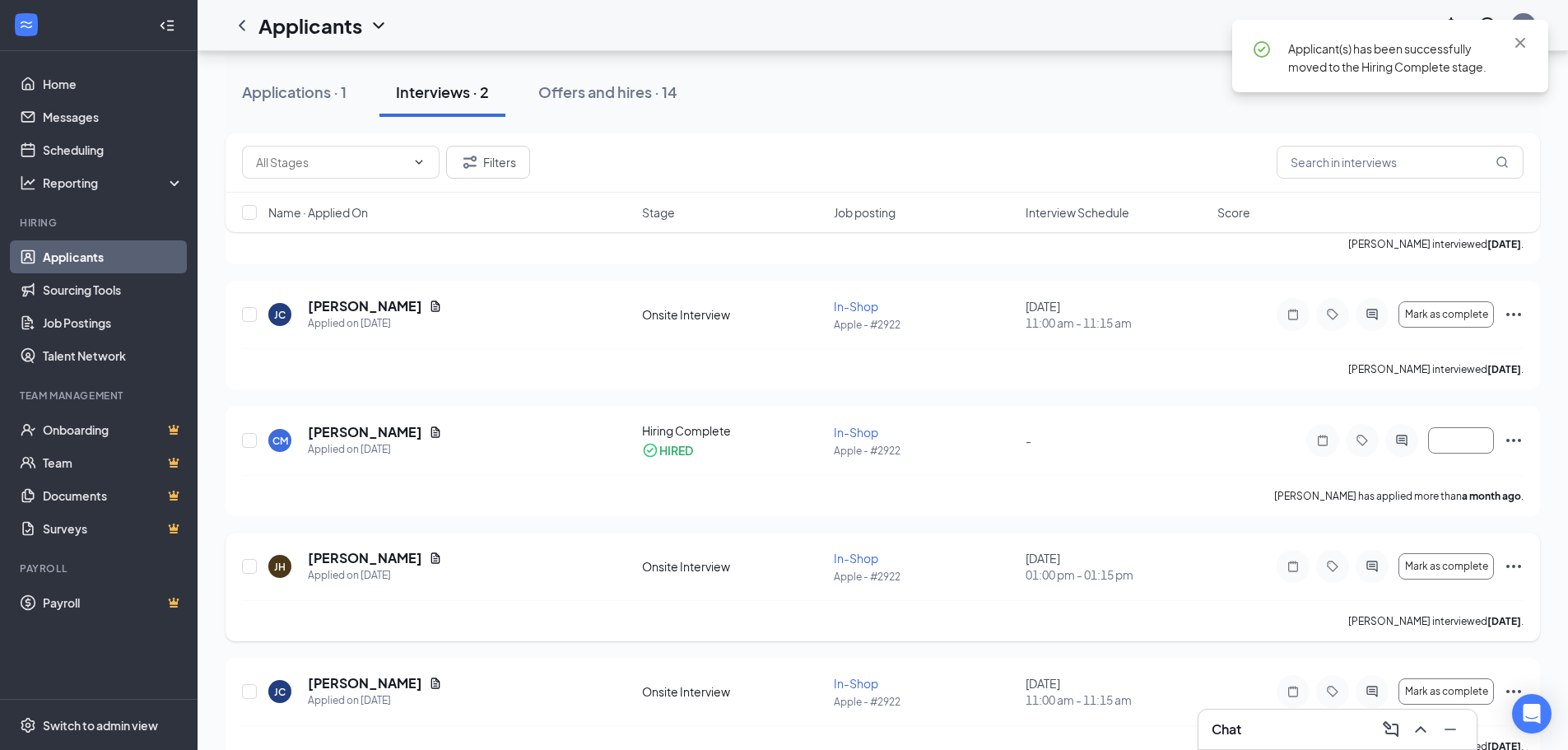
scroll to position [201, 0]
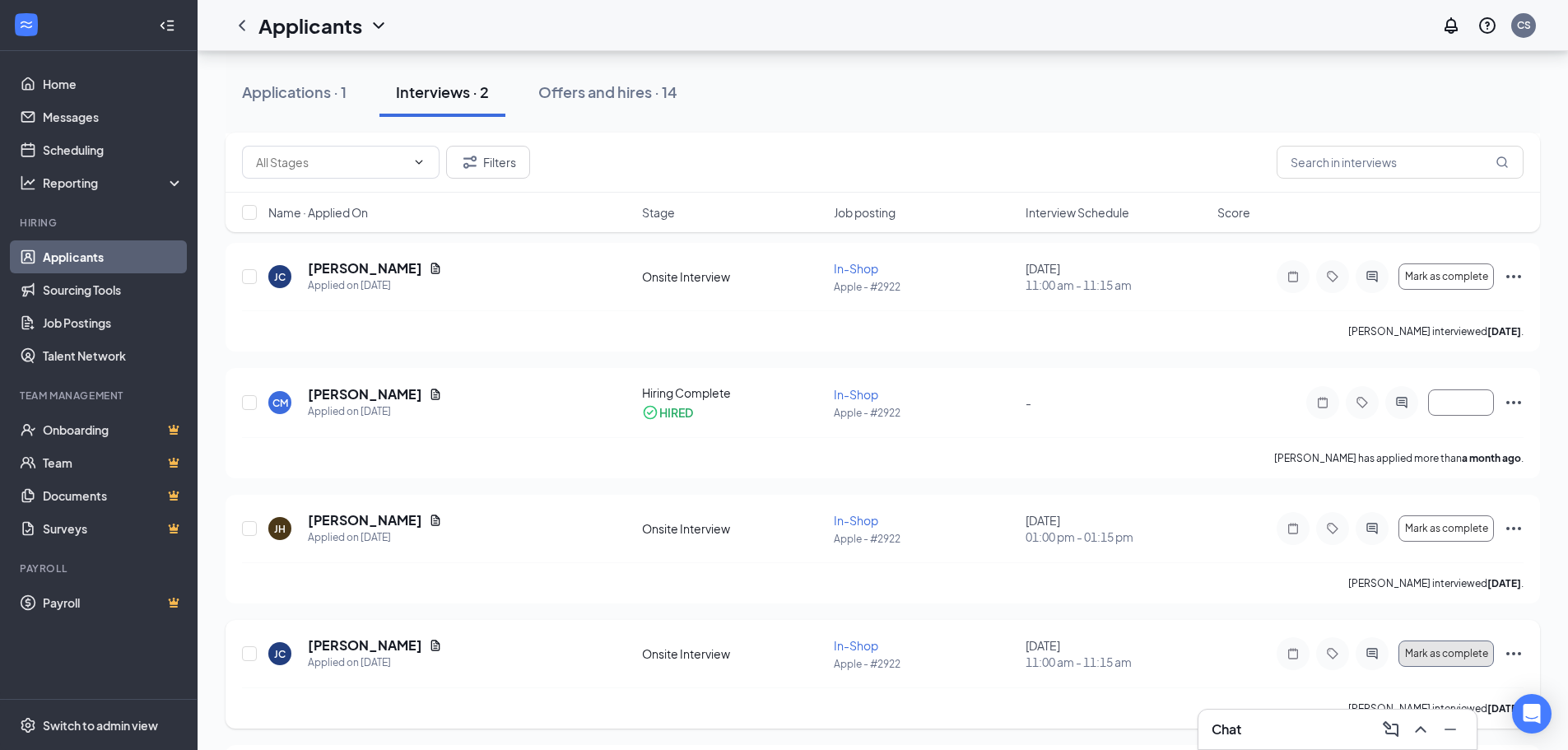
click at [1450, 657] on span "Mark as complete" at bounding box center [1446, 654] width 83 height 12
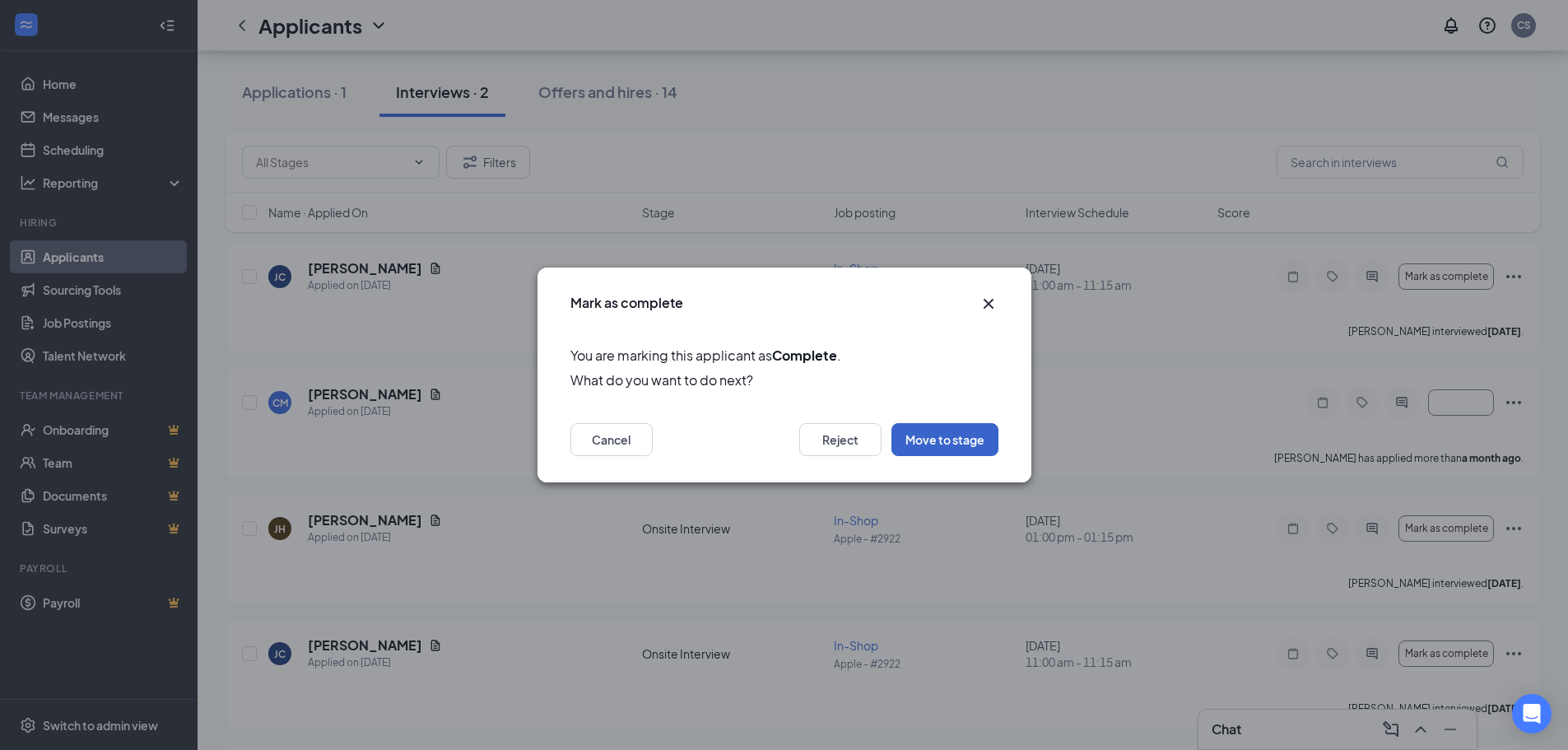
click at [980, 440] on button "Move to stage" at bounding box center [945, 439] width 107 height 33
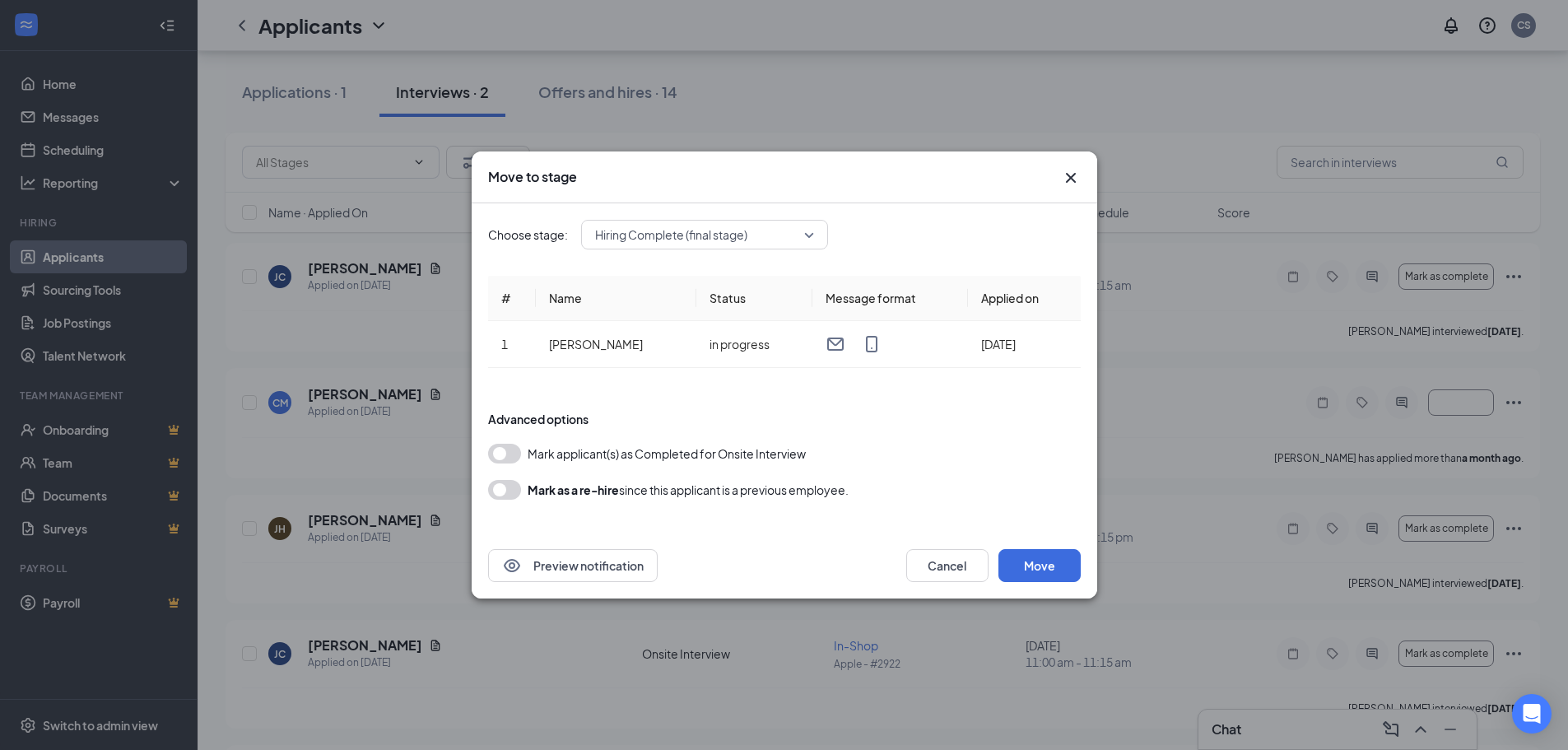
click at [507, 458] on button "button" at bounding box center [504, 453] width 33 height 20
click at [1057, 561] on button "Move" at bounding box center [1039, 565] width 82 height 33
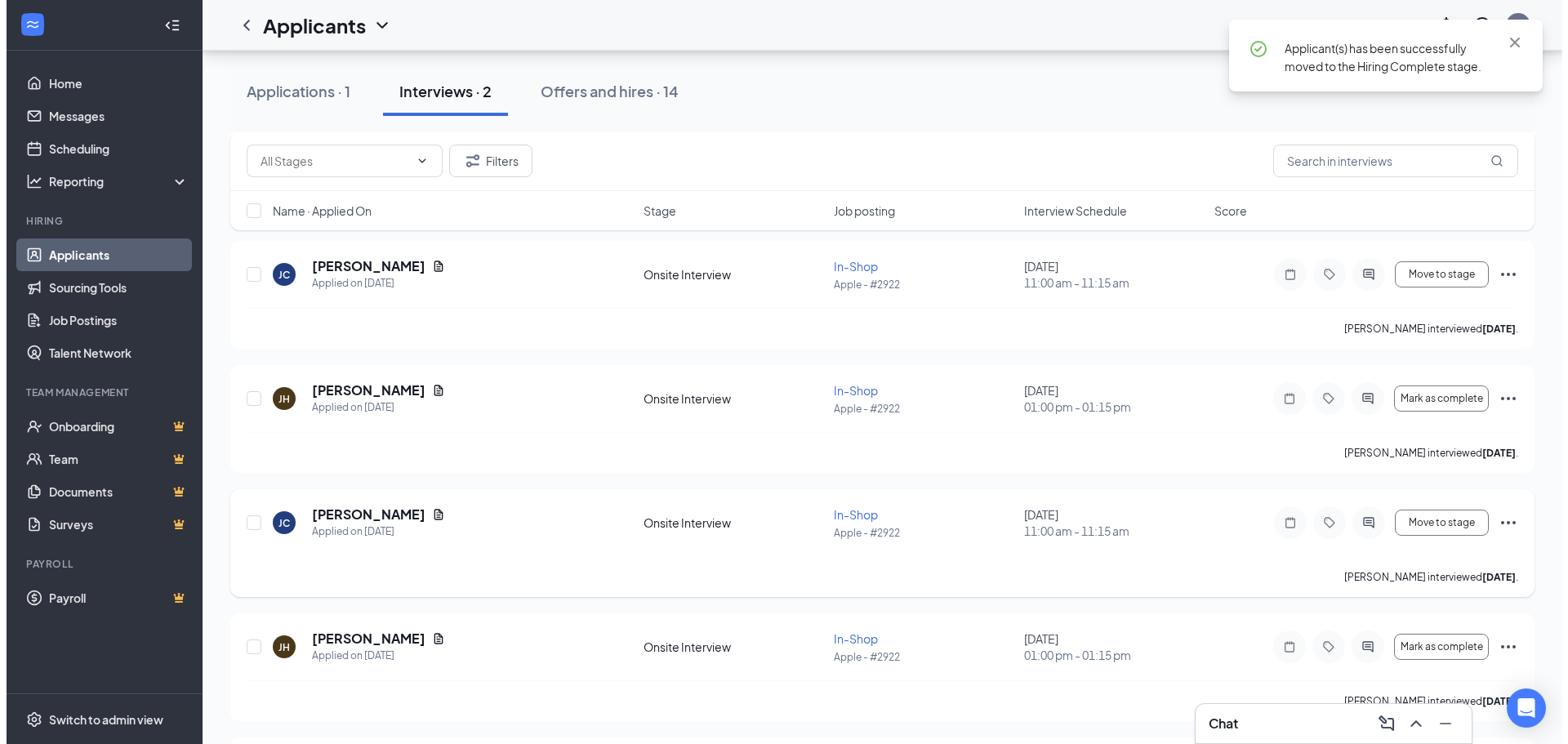
scroll to position [0, 0]
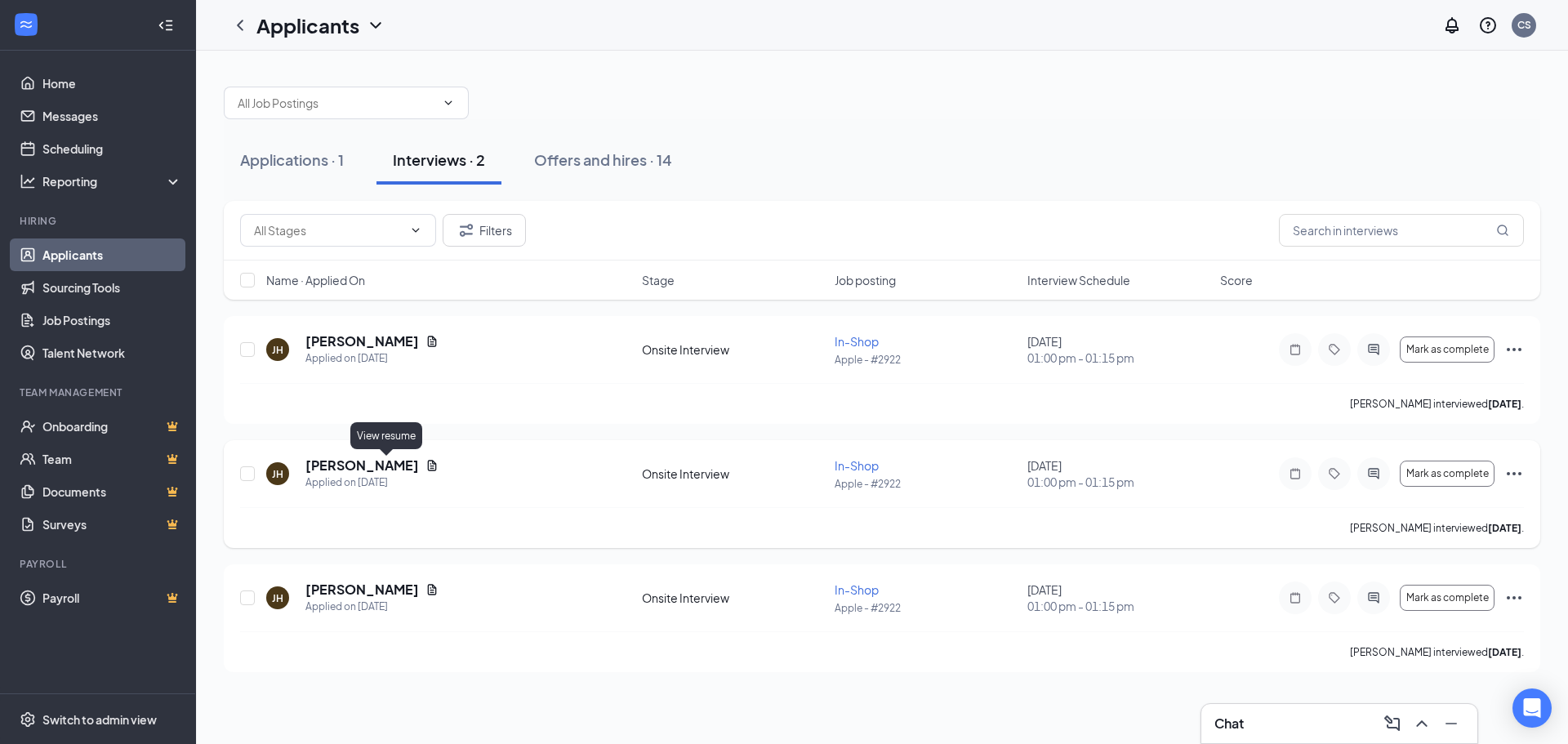
click at [425, 464] on icon "Document" at bounding box center [431, 465] width 13 height 13
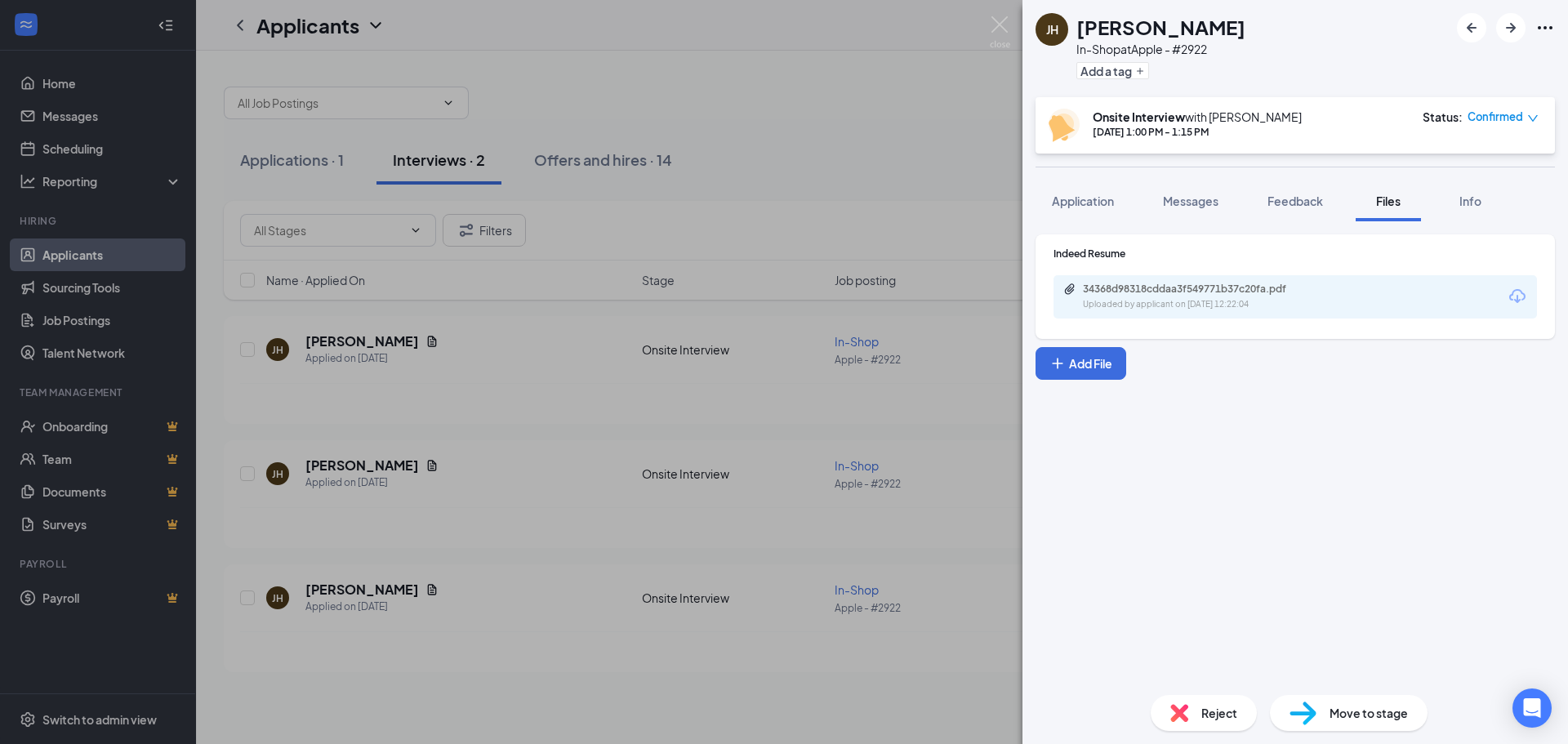
drag, startPoint x: 1099, startPoint y: 210, endPoint x: 1097, endPoint y: 226, distance: 16.1
click at [1097, 210] on button "Application" at bounding box center [1083, 201] width 95 height 41
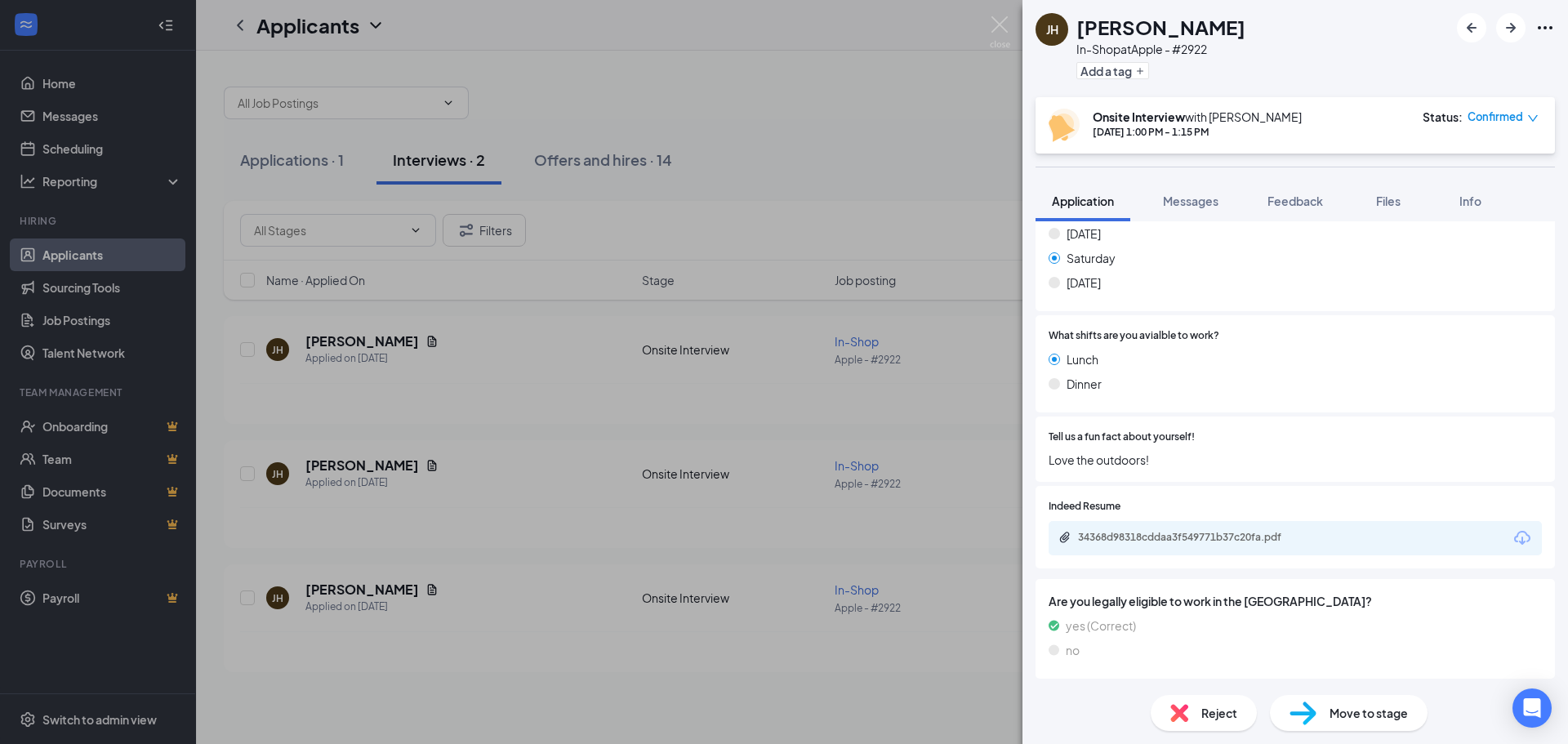
scroll to position [598, 0]
click at [1296, 537] on div "34368d98318cddaa3f549771b37c20fa.pdf" at bounding box center [1192, 536] width 229 height 13
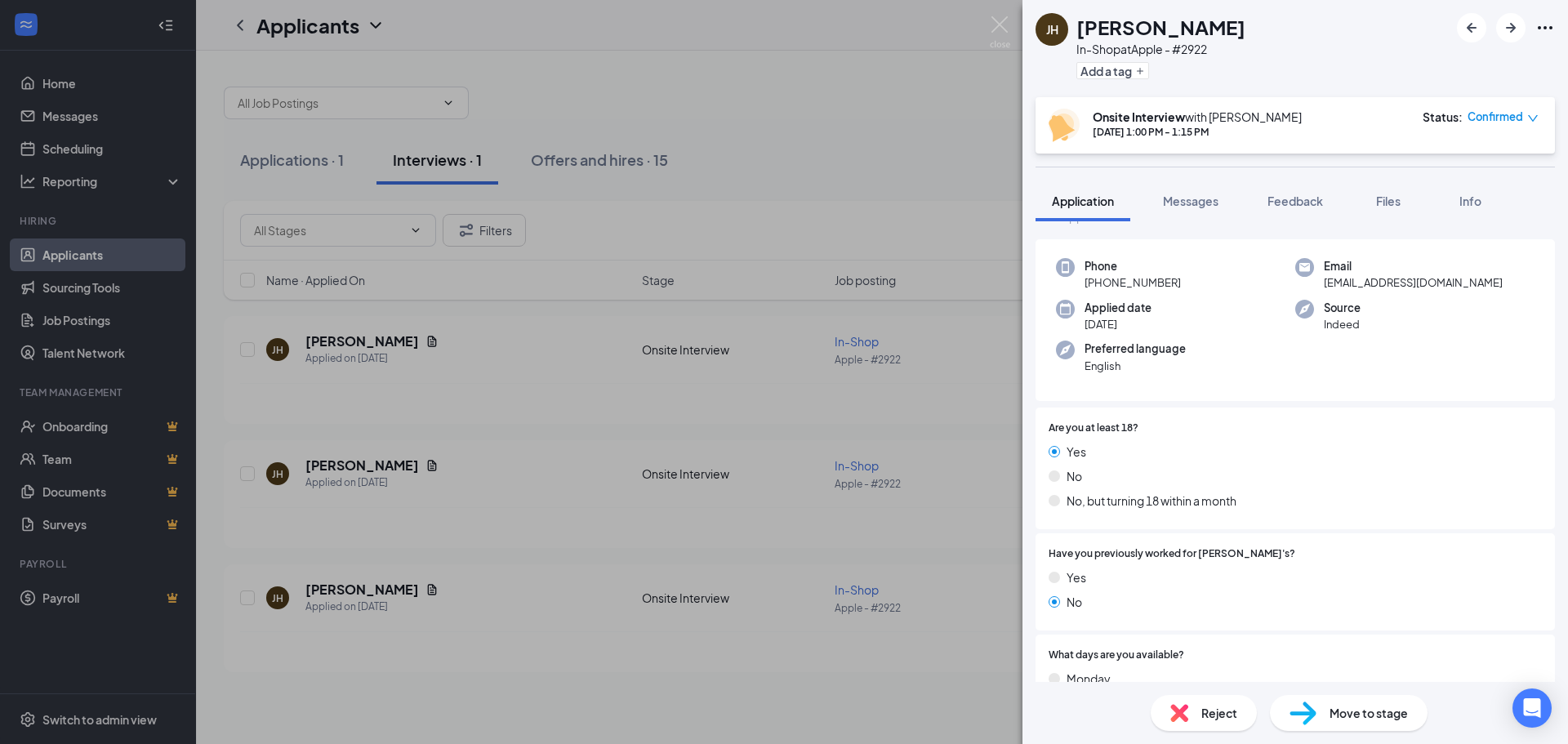
scroll to position [0, 0]
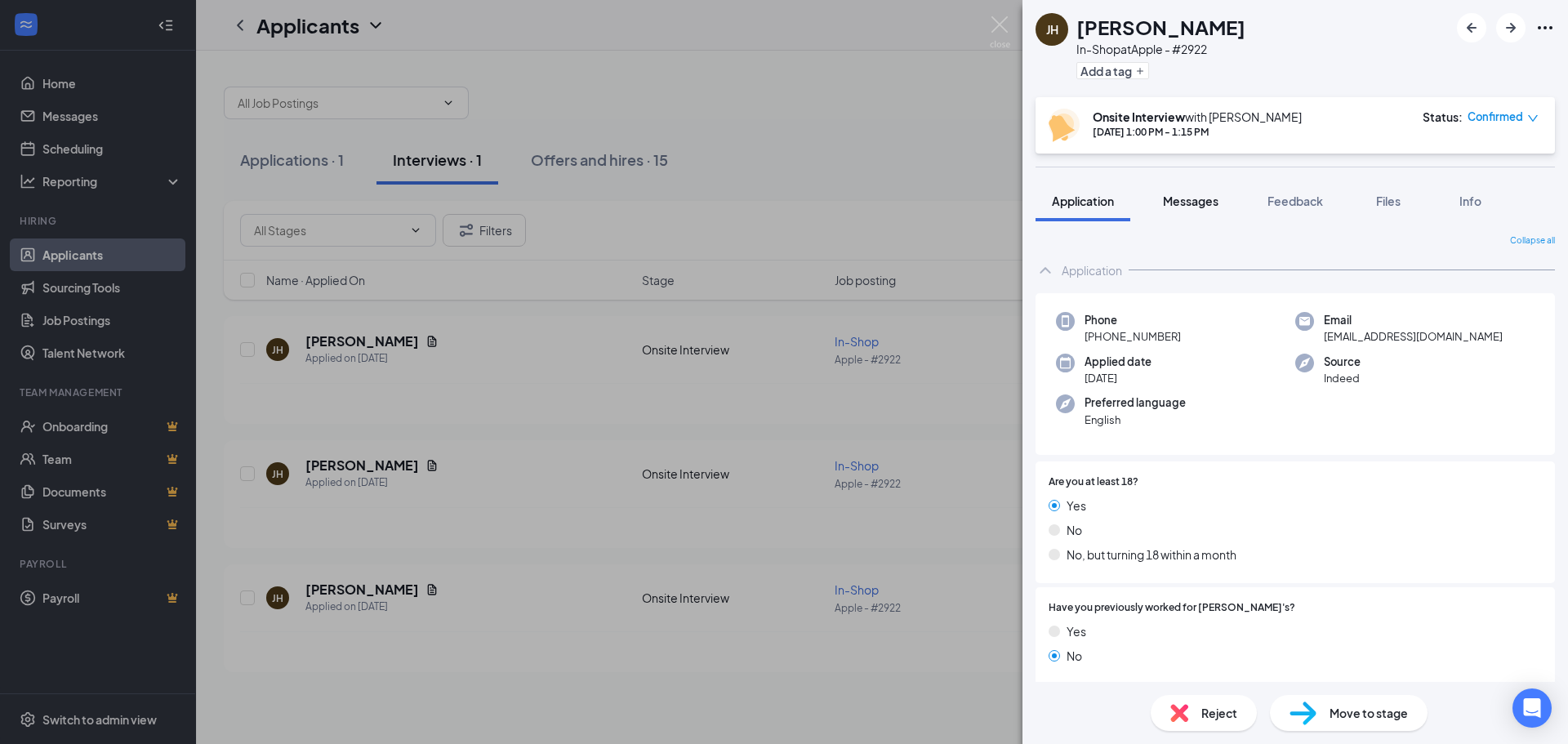
click at [1179, 210] on button "Messages" at bounding box center [1191, 201] width 88 height 41
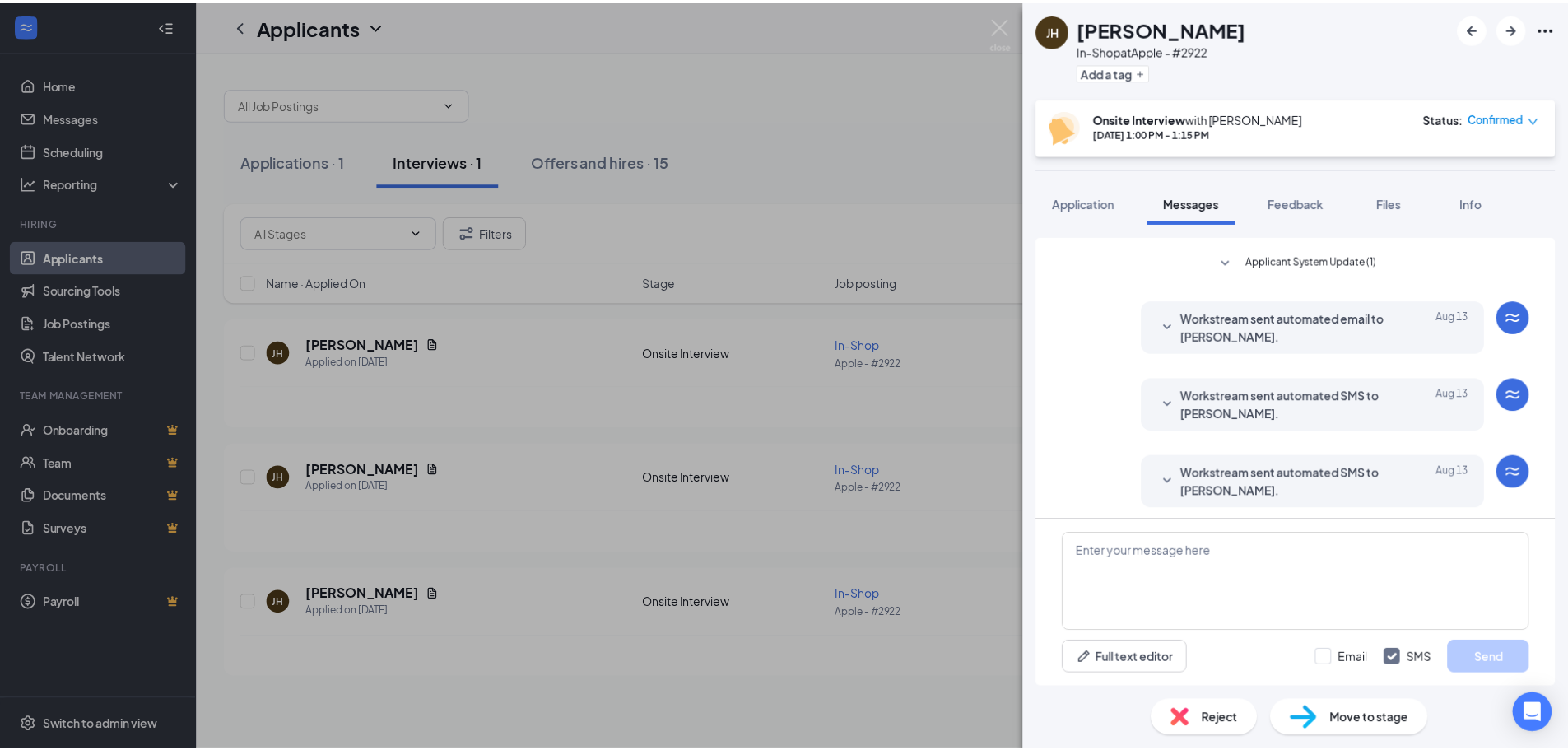
scroll to position [485, 0]
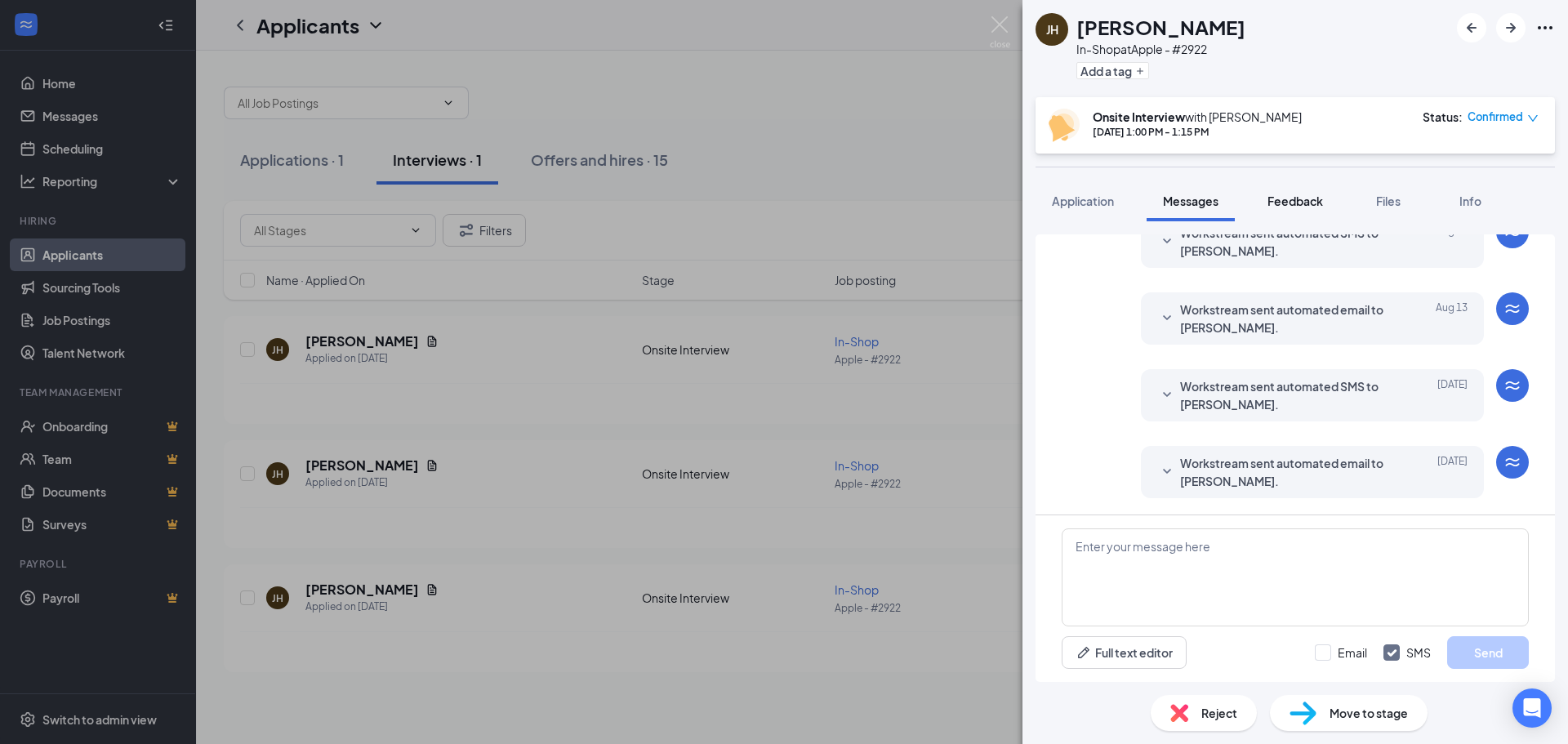
click at [1297, 201] on span "Feedback" at bounding box center [1295, 200] width 56 height 15
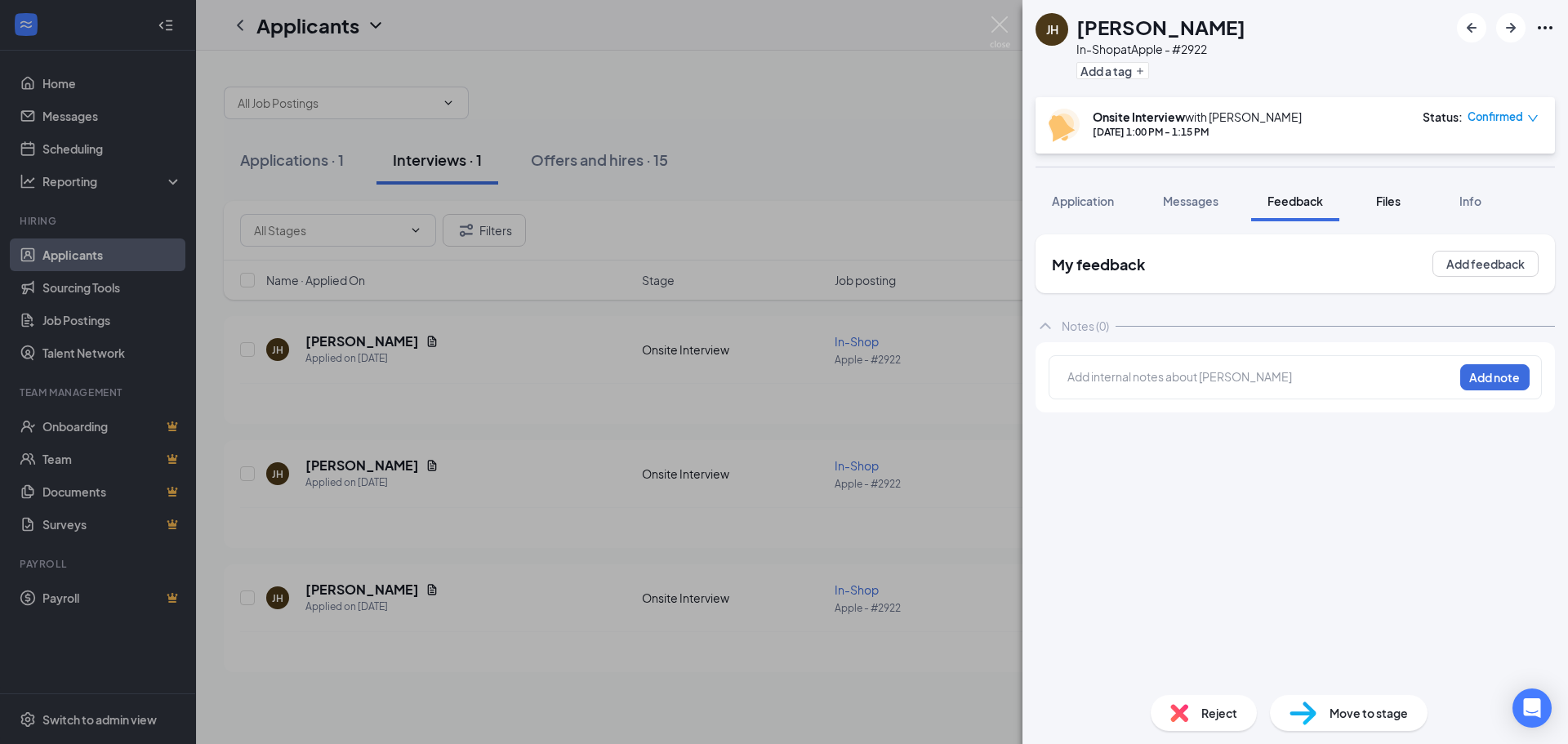
click at [1397, 202] on span "Files" at bounding box center [1388, 200] width 25 height 15
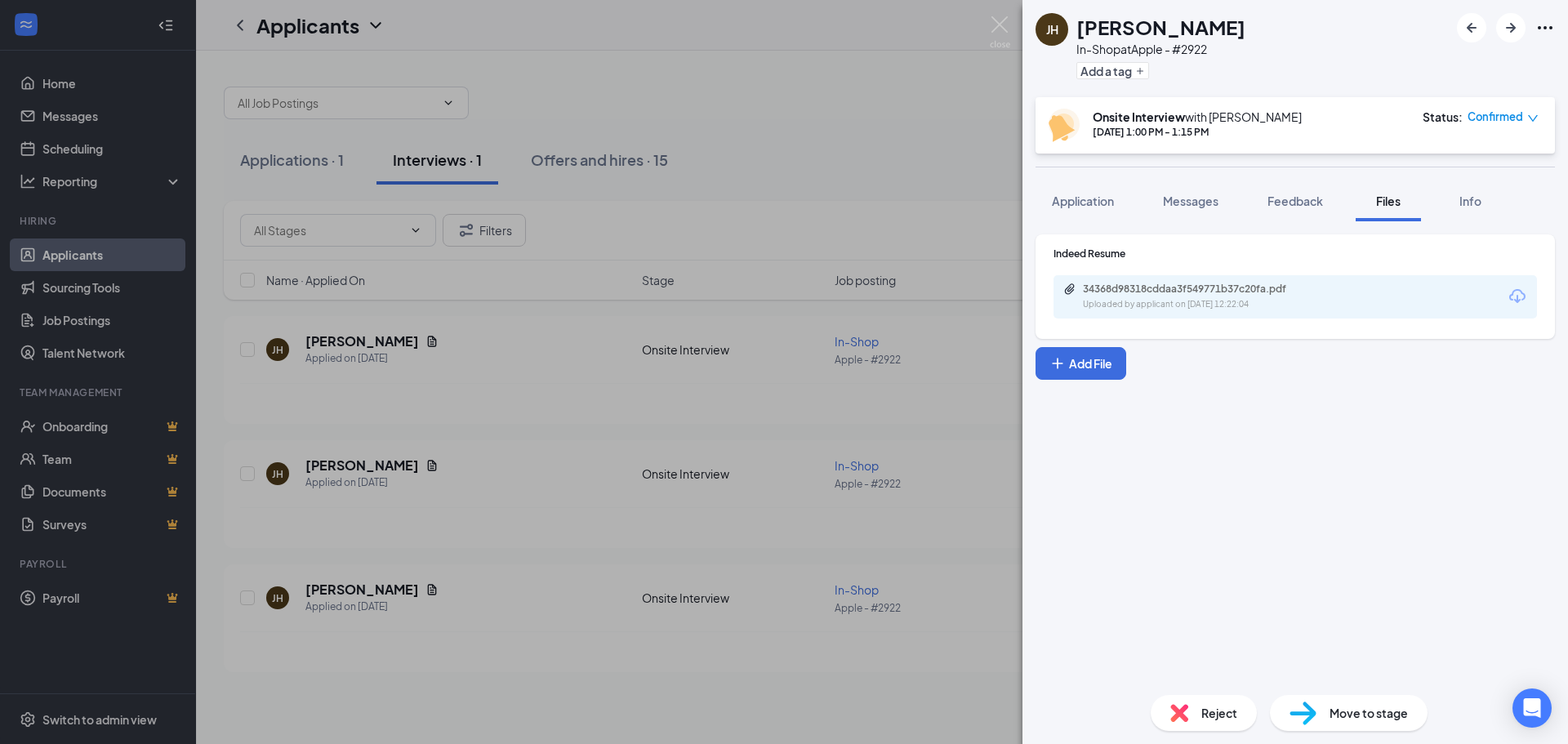
click at [1230, 703] on div "Reject" at bounding box center [1204, 713] width 106 height 36
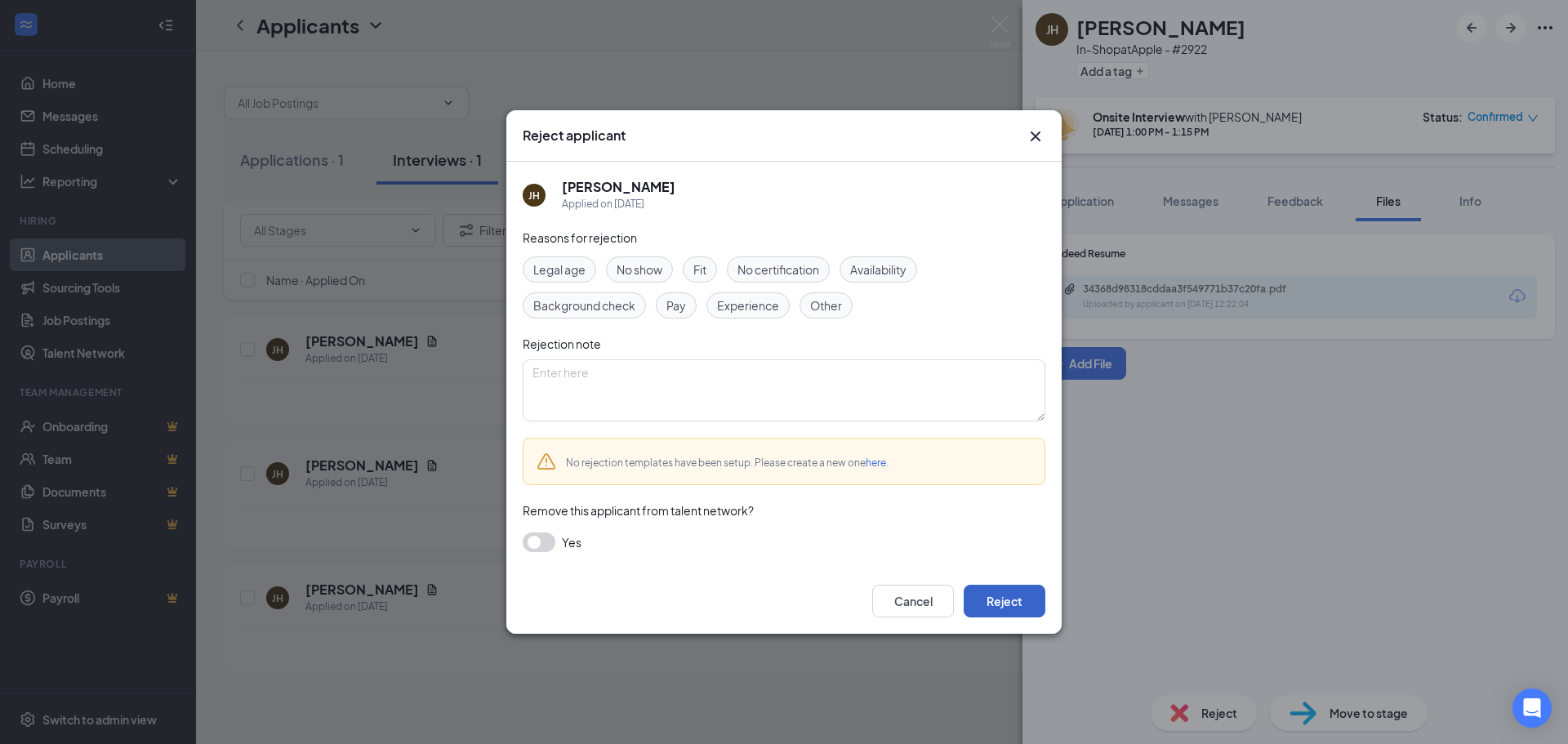
click at [1009, 597] on button "Reject" at bounding box center [1004, 601] width 81 height 32
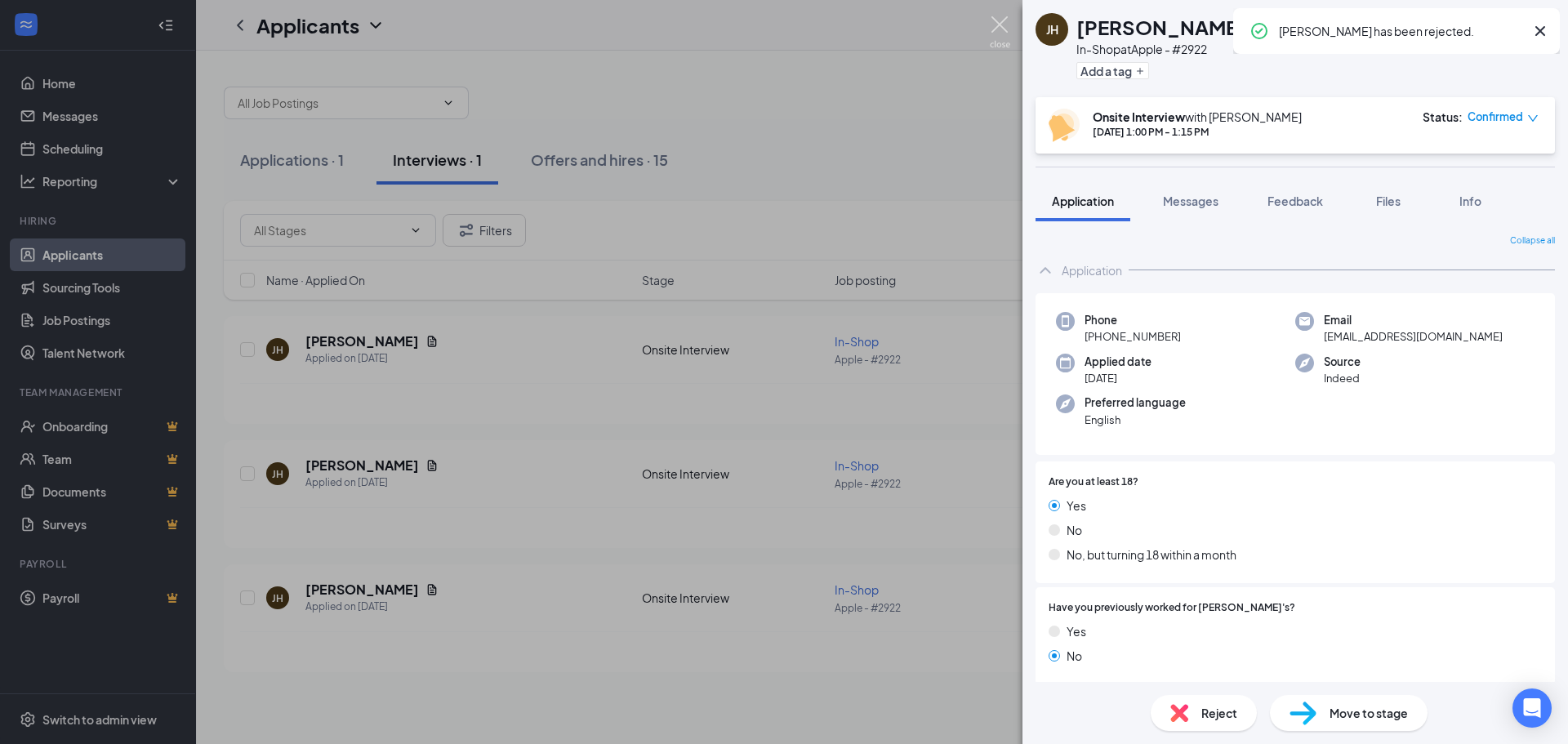
click at [1004, 20] on img at bounding box center [1000, 32] width 21 height 31
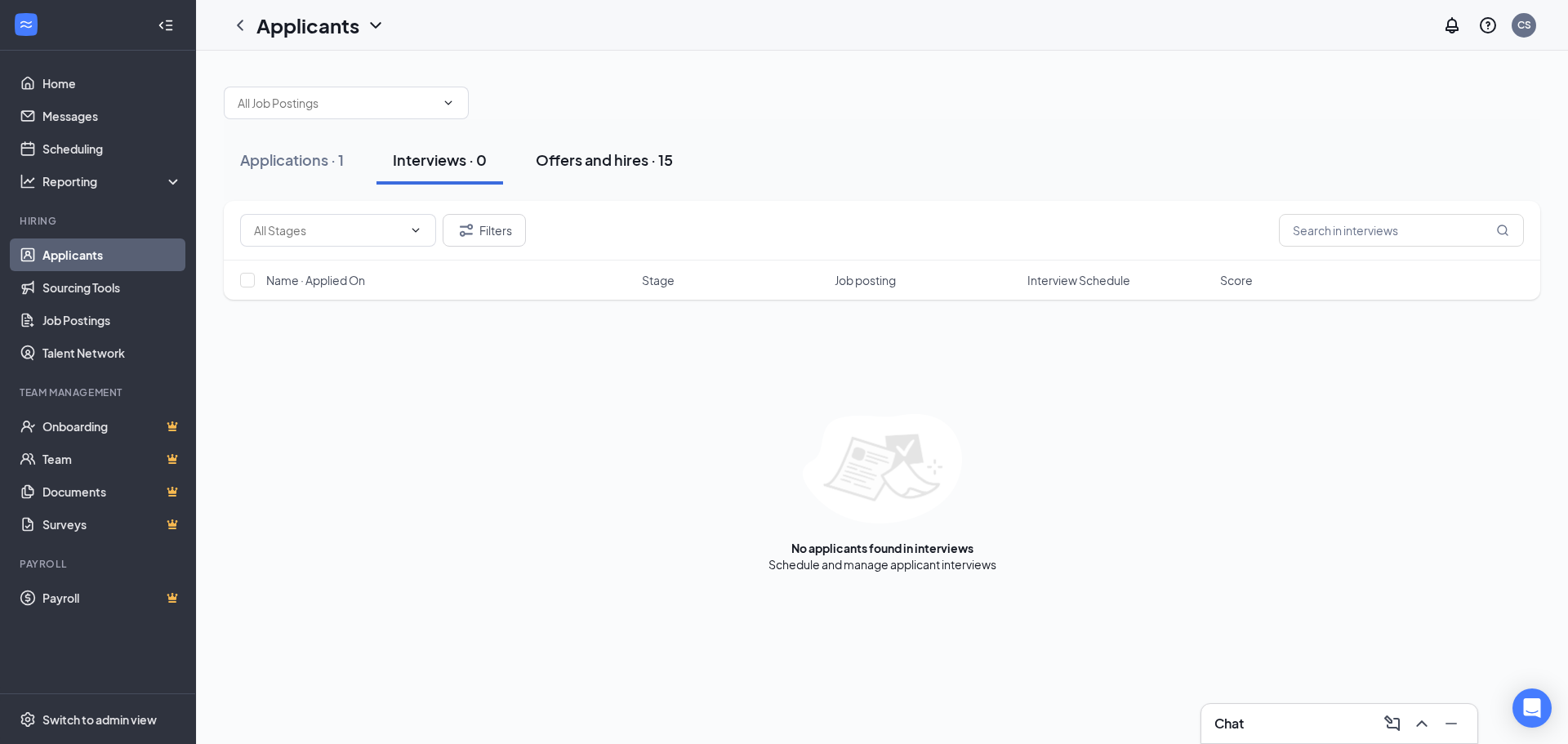
drag, startPoint x: 579, startPoint y: 157, endPoint x: 879, endPoint y: 171, distance: 300.3
click at [577, 156] on div "Offers and hires · 15" at bounding box center [605, 159] width 137 height 21
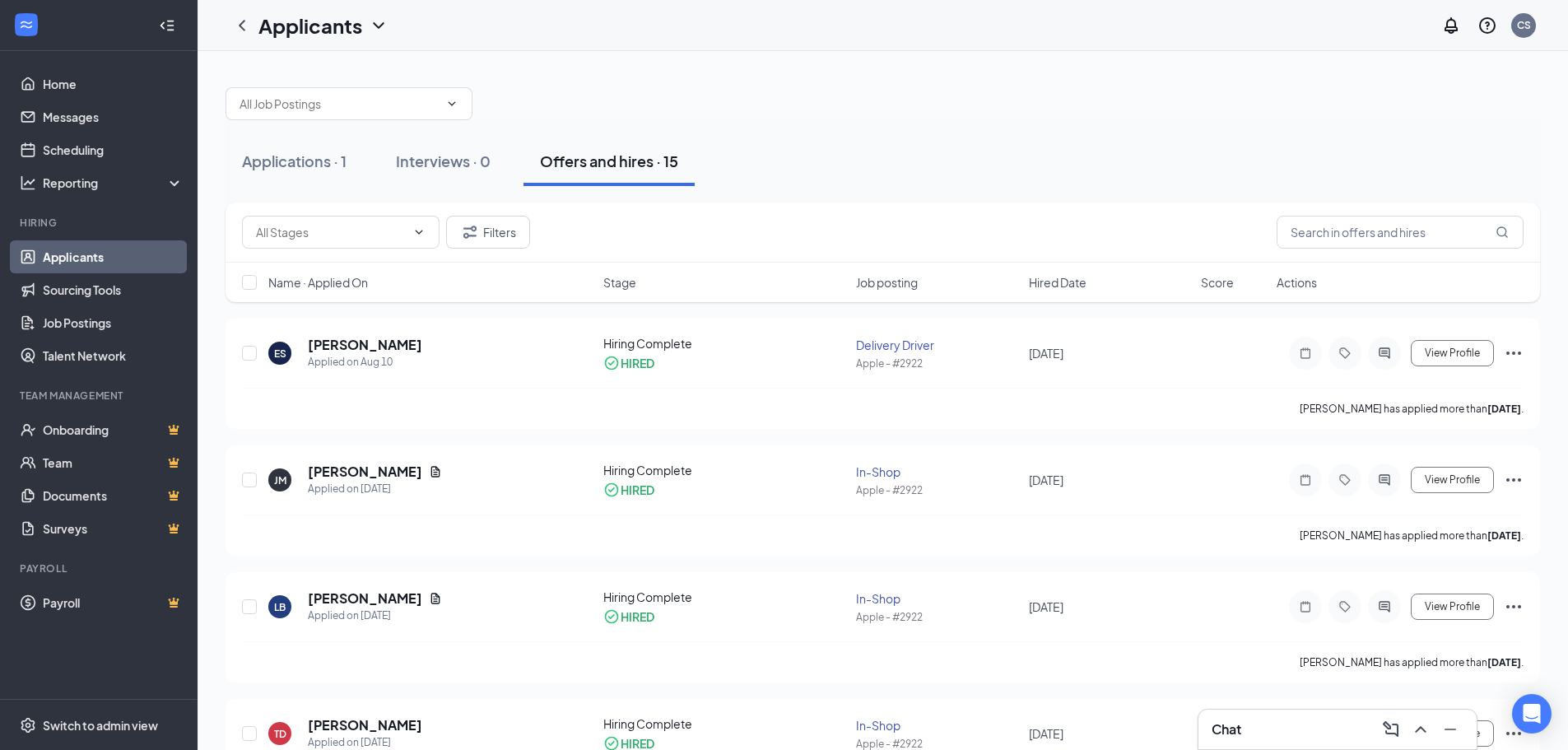
drag, startPoint x: 298, startPoint y: 156, endPoint x: 330, endPoint y: 188, distance: 45.3
click at [299, 155] on div "Applications · 1" at bounding box center [295, 160] width 105 height 21
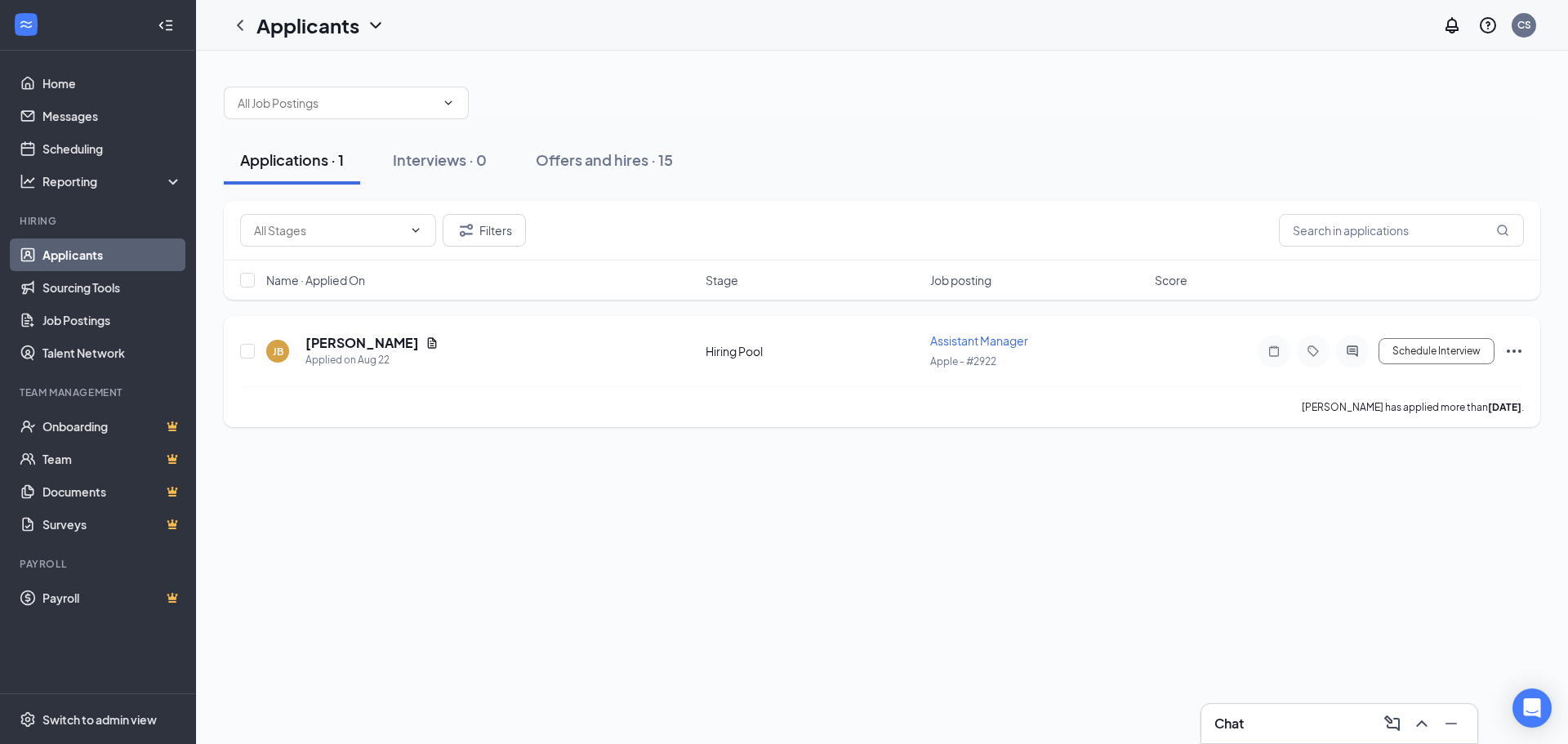
click at [1511, 352] on icon "Ellipses" at bounding box center [1515, 351] width 20 height 20
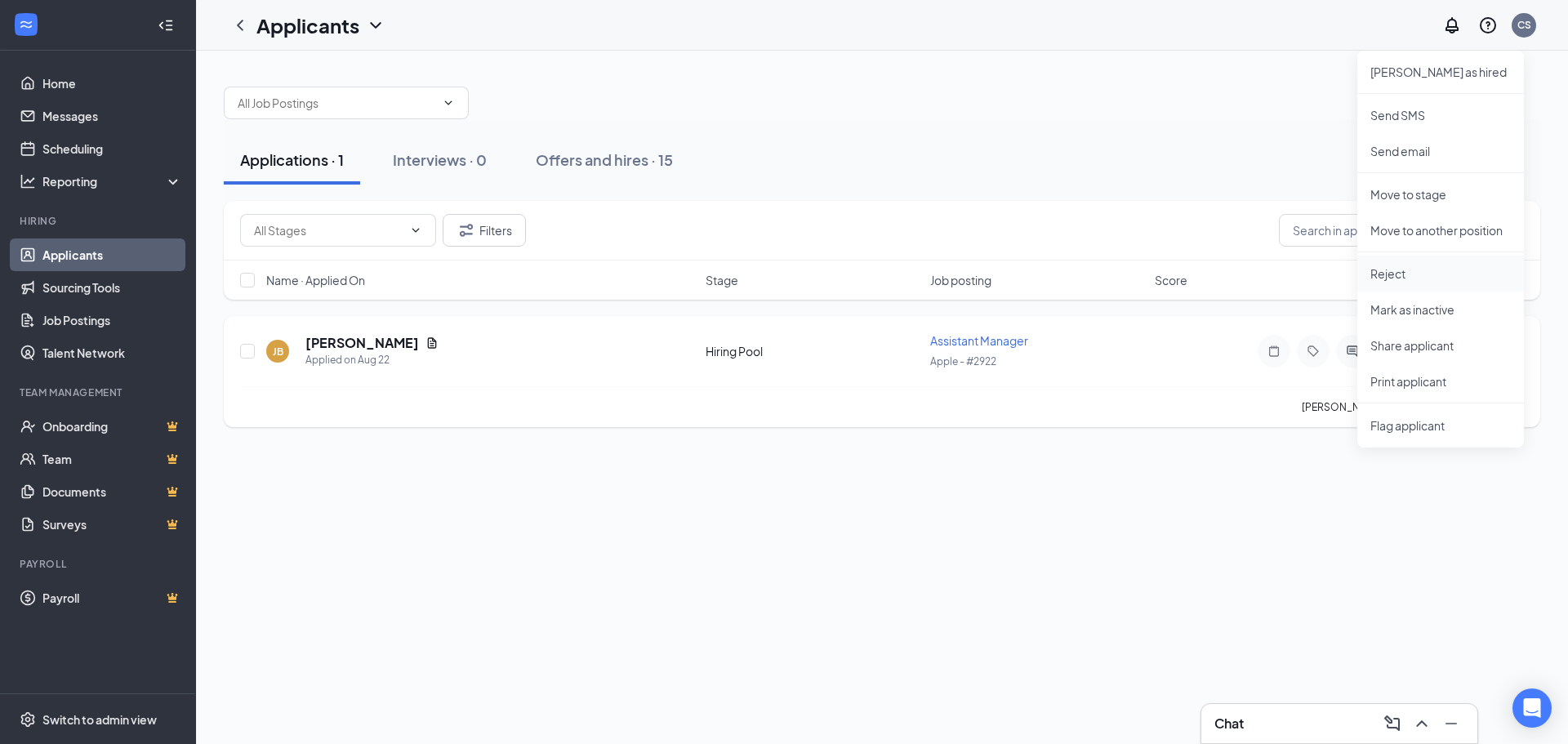
click at [1377, 266] on p "Reject" at bounding box center [1440, 273] width 140 height 17
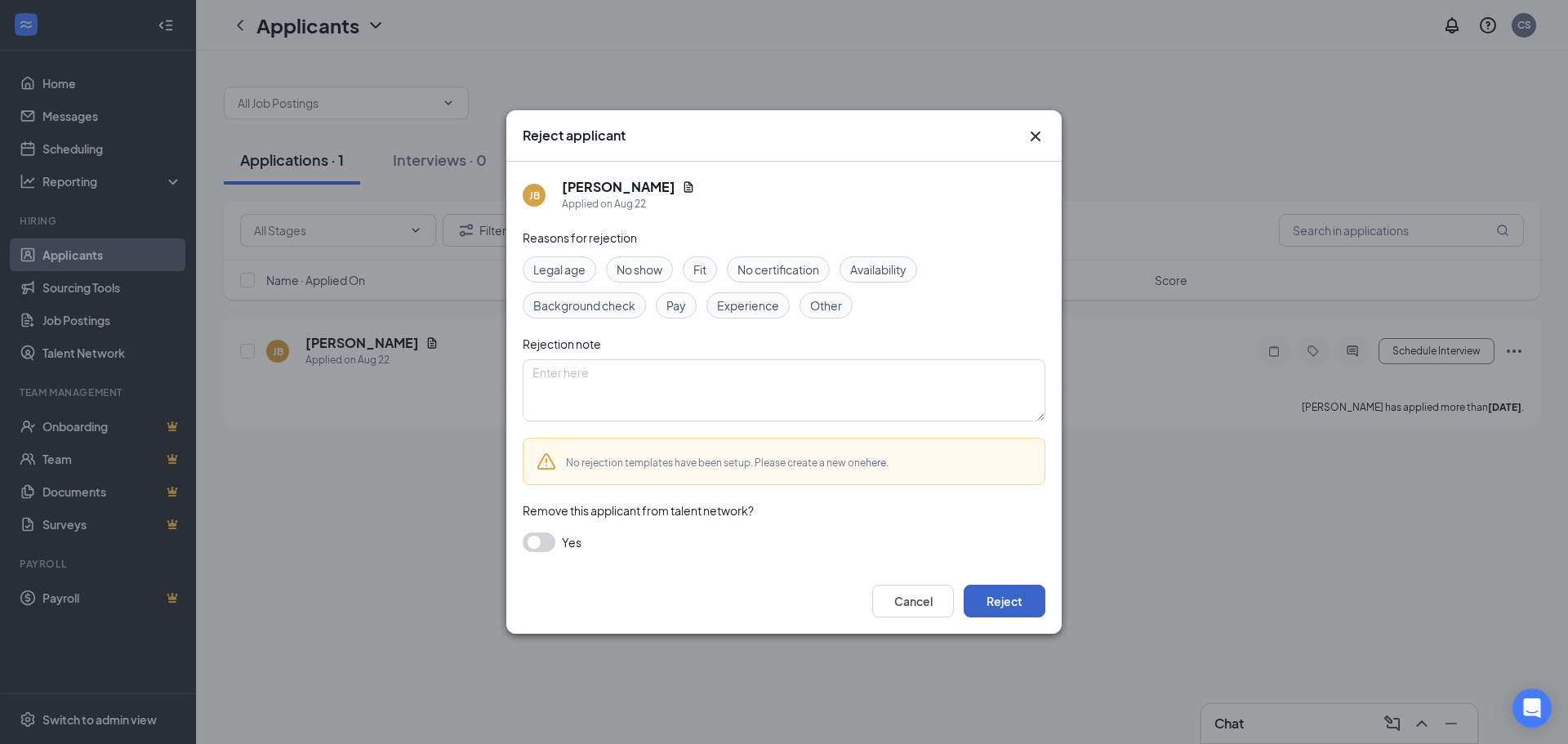
click at [1029, 593] on button "Reject" at bounding box center [1004, 601] width 81 height 32
